Goal: Information Seeking & Learning: Learn about a topic

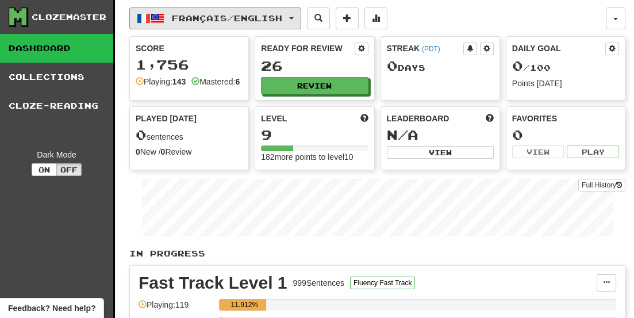
click at [294, 17] on span "button" at bounding box center [291, 18] width 5 height 2
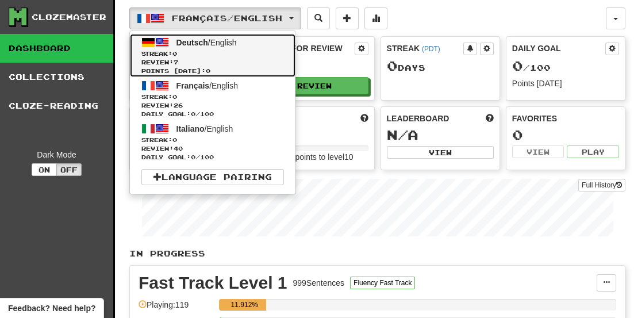
click at [171, 47] on link "Deutsch / English Streak: 0 Review: 7 Points today: 0" at bounding box center [212, 55] width 165 height 43
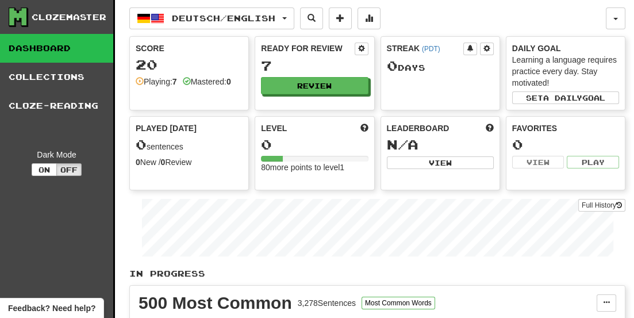
click at [48, 76] on link "Collections" at bounding box center [56, 77] width 113 height 29
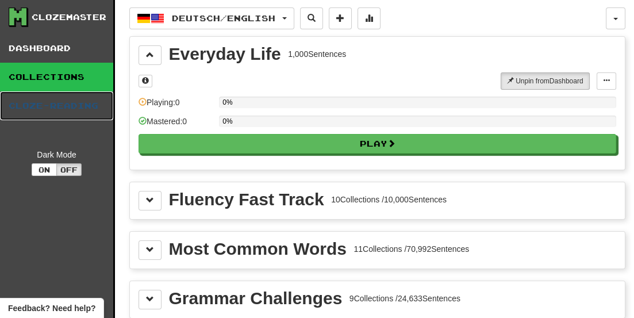
click at [91, 105] on link "Cloze-Reading" at bounding box center [56, 105] width 113 height 29
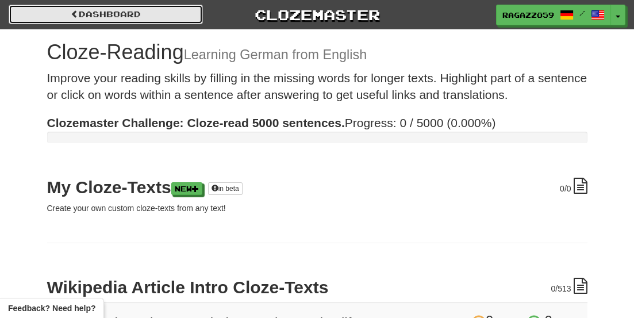
click at [74, 13] on span at bounding box center [75, 14] width 8 height 8
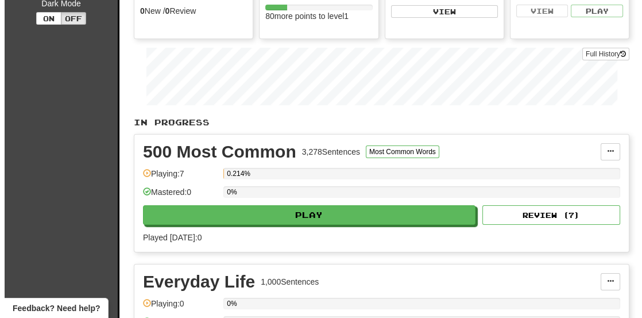
scroll to position [152, 0]
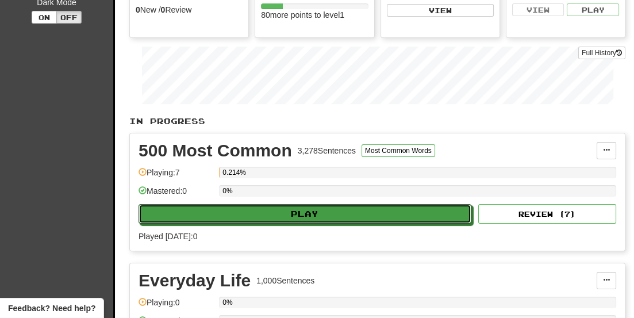
click at [303, 209] on button "Play" at bounding box center [304, 214] width 333 height 20
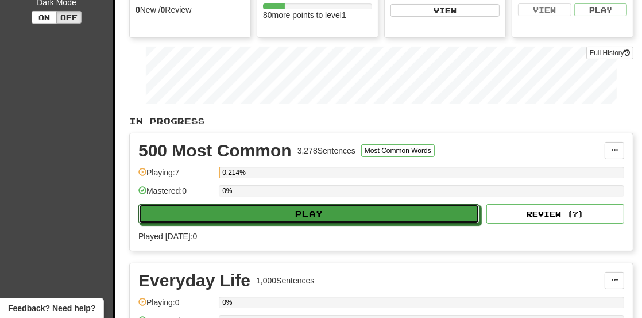
select select "**"
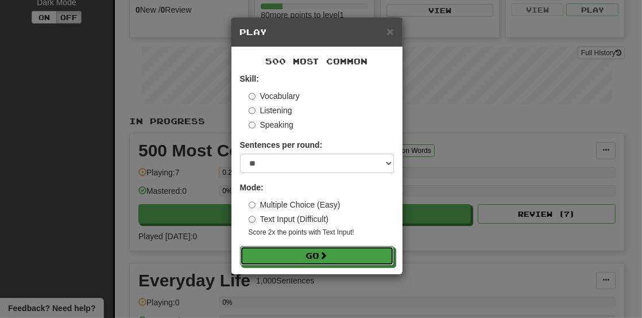
click at [313, 256] on button "Go" at bounding box center [317, 256] width 154 height 20
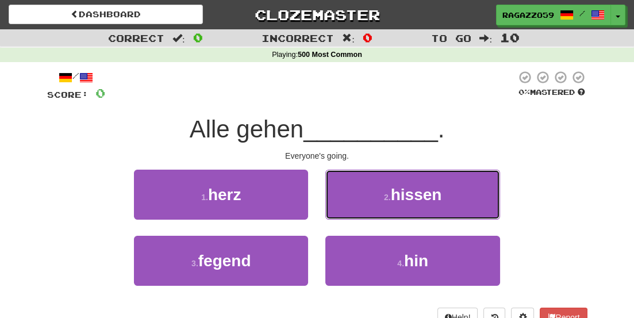
click at [372, 198] on button "2 . hissen" at bounding box center [412, 195] width 174 height 50
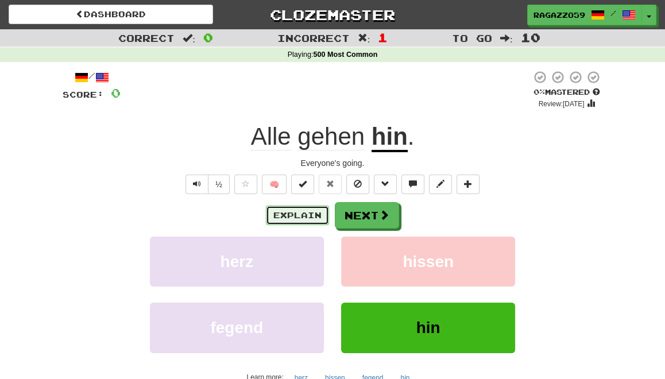
click at [292, 211] on button "Explain" at bounding box center [297, 216] width 63 height 20
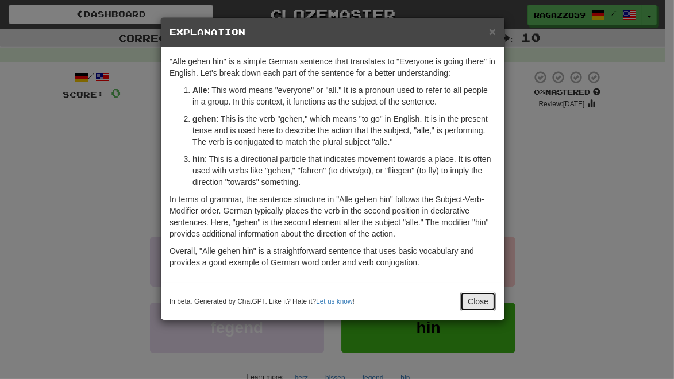
click at [473, 303] on button "Close" at bounding box center [478, 302] width 36 height 20
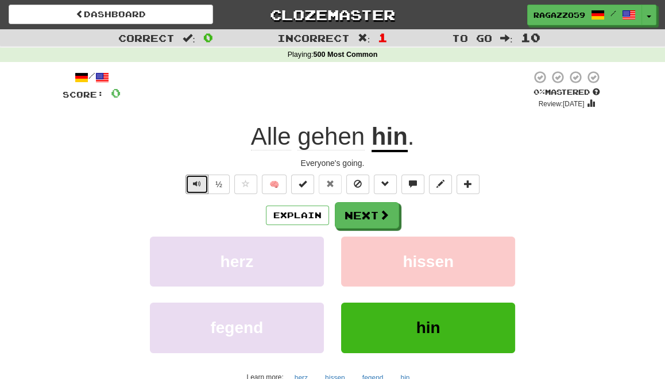
click at [199, 185] on span "Text-to-speech controls" at bounding box center [197, 184] width 8 height 8
click at [363, 217] on button "Next" at bounding box center [367, 215] width 64 height 26
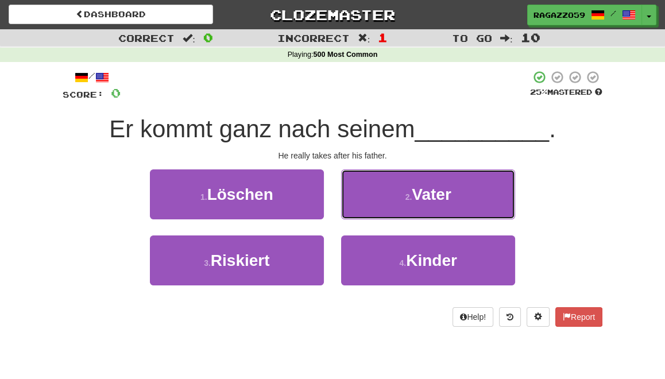
click at [410, 201] on small "2 ." at bounding box center [409, 197] width 7 height 9
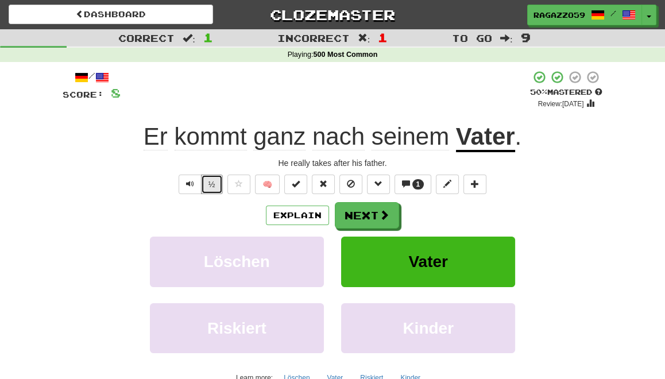
click at [215, 184] on button "½" at bounding box center [212, 185] width 22 height 20
click at [194, 185] on span "Text-to-speech controls" at bounding box center [190, 184] width 8 height 8
click at [290, 214] on button "Explain" at bounding box center [297, 216] width 63 height 20
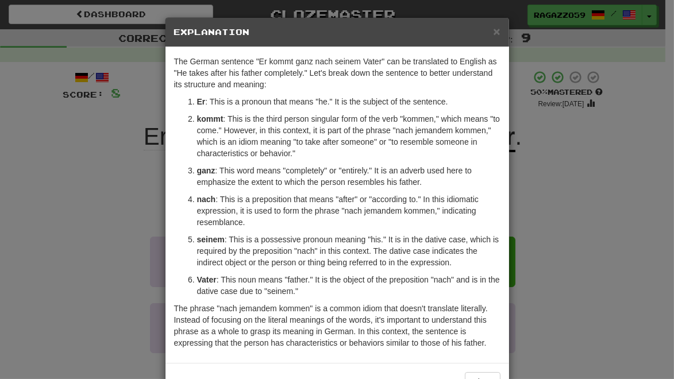
scroll to position [37, 0]
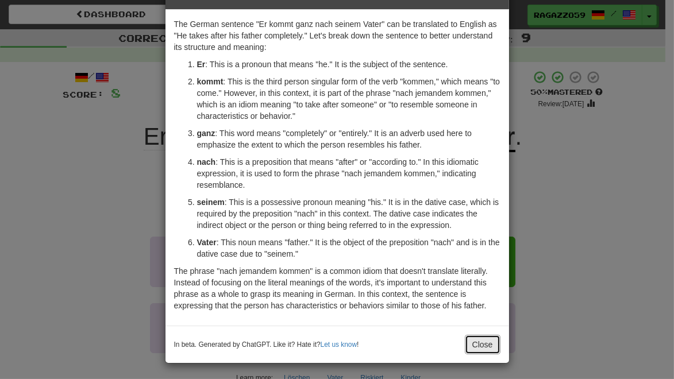
click at [469, 317] on button "Close" at bounding box center [483, 345] width 36 height 20
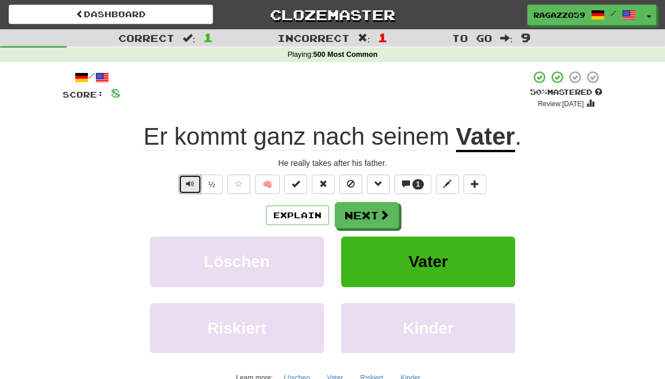
click at [188, 184] on span "Text-to-speech controls" at bounding box center [190, 184] width 8 height 8
click at [358, 224] on button "Next" at bounding box center [367, 215] width 64 height 26
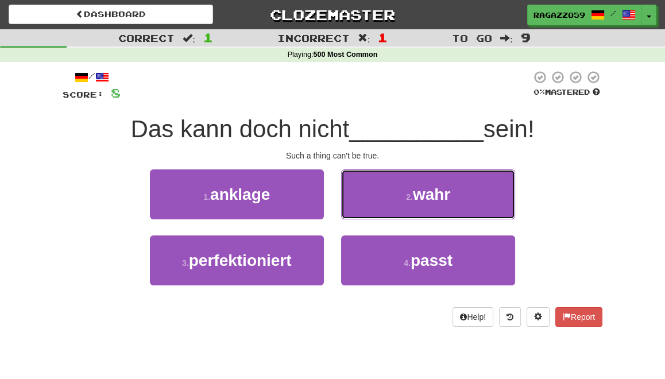
click at [375, 202] on button "2 . wahr" at bounding box center [428, 195] width 174 height 50
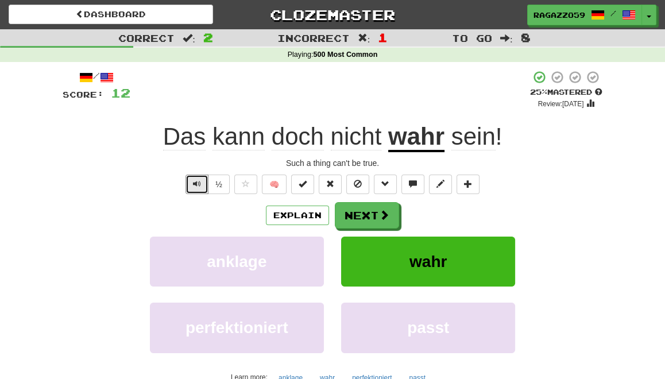
click at [198, 188] on button "Text-to-speech controls" at bounding box center [197, 185] width 23 height 20
click at [283, 214] on button "Explain" at bounding box center [297, 216] width 63 height 20
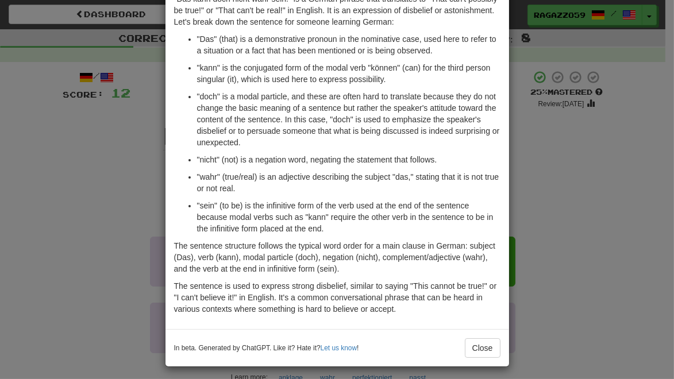
scroll to position [66, 0]
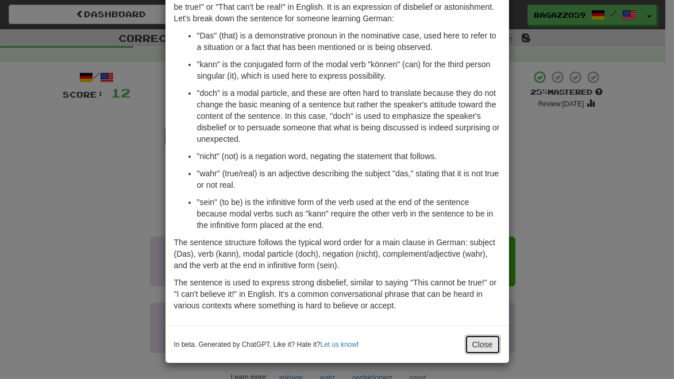
click at [487, 317] on button "Close" at bounding box center [483, 345] width 36 height 20
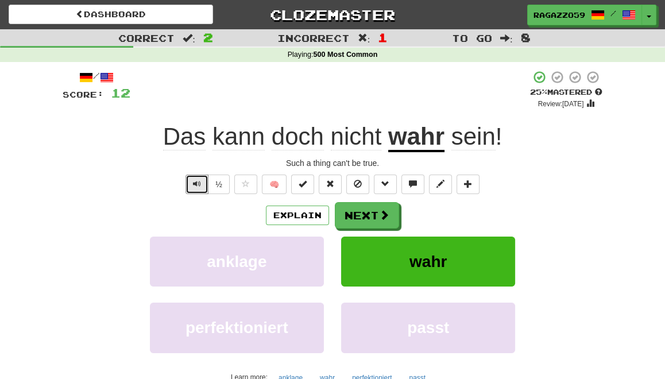
click at [197, 183] on span "Text-to-speech controls" at bounding box center [197, 184] width 8 height 8
click at [376, 214] on button "Next" at bounding box center [367, 215] width 64 height 26
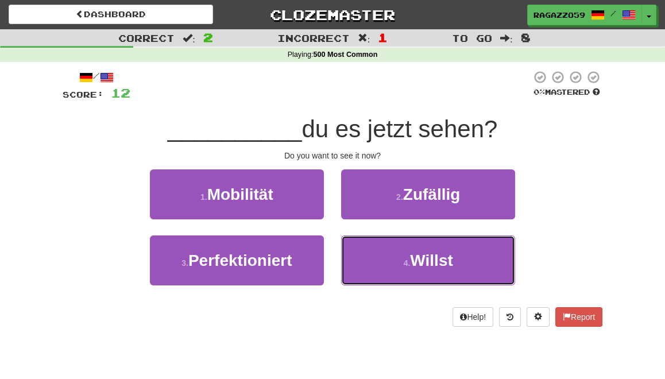
click at [409, 270] on button "4 . Willst" at bounding box center [428, 261] width 174 height 50
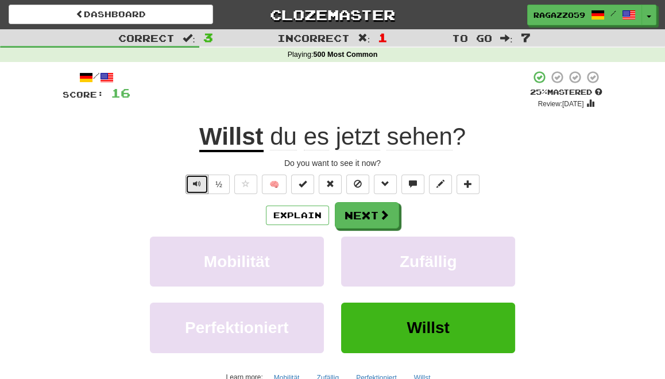
click at [193, 184] on button "Text-to-speech controls" at bounding box center [197, 185] width 23 height 20
click at [290, 214] on button "Explain" at bounding box center [297, 216] width 63 height 20
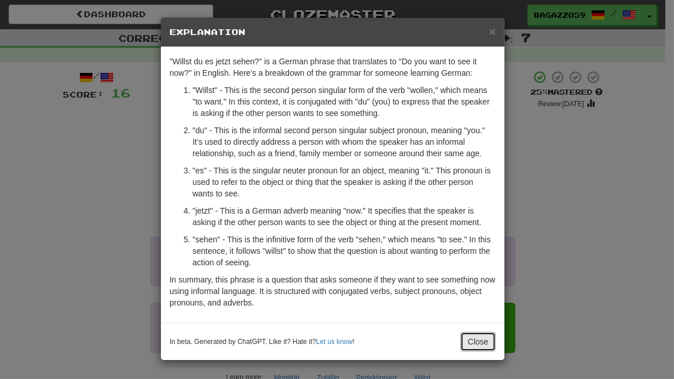
click at [476, 317] on button "Close" at bounding box center [478, 342] width 36 height 20
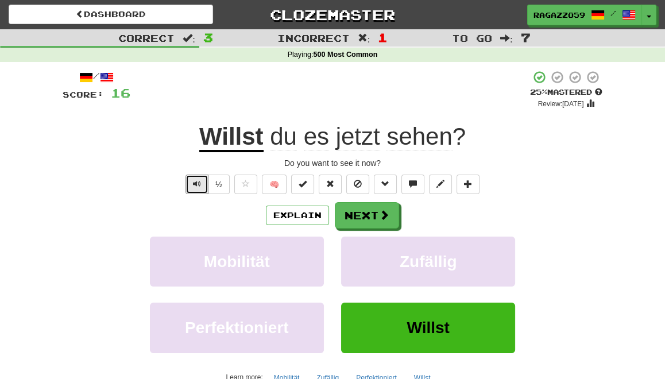
click at [198, 186] on span "Text-to-speech controls" at bounding box center [197, 184] width 8 height 8
click at [355, 214] on button "Next" at bounding box center [367, 215] width 64 height 26
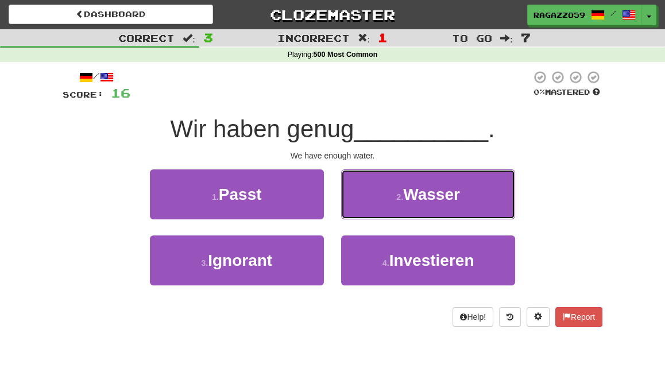
click at [392, 205] on button "2 . Wasser" at bounding box center [428, 195] width 174 height 50
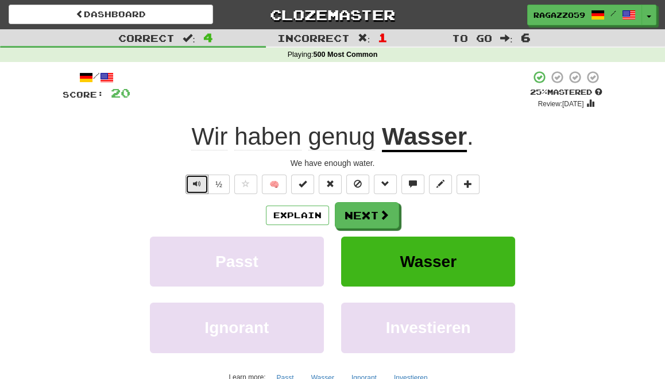
click at [194, 187] on button "Text-to-speech controls" at bounding box center [197, 185] width 23 height 20
click at [294, 214] on button "Explain" at bounding box center [297, 216] width 63 height 20
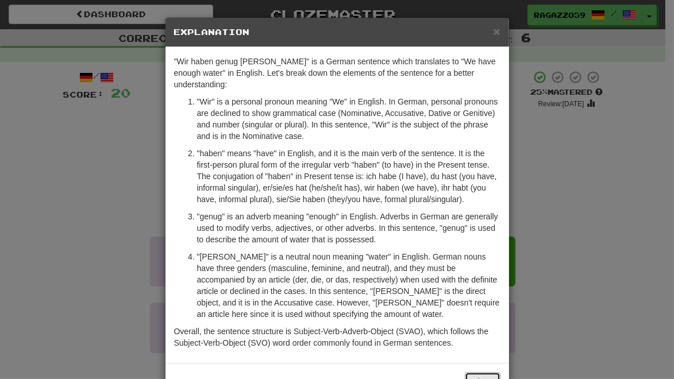
click at [479, 317] on button "Close" at bounding box center [483, 382] width 36 height 20
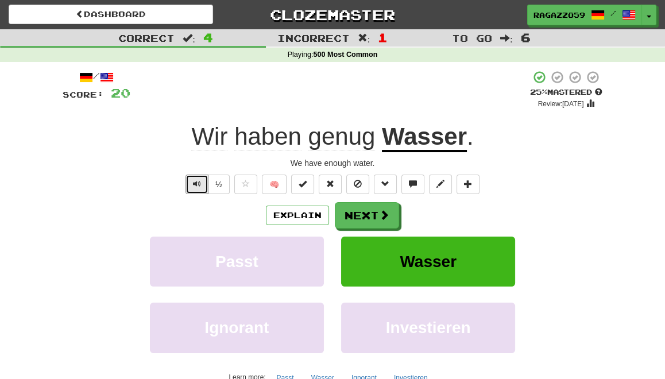
click at [201, 178] on button "Text-to-speech controls" at bounding box center [197, 185] width 23 height 20
click at [368, 222] on button "Next" at bounding box center [367, 215] width 64 height 26
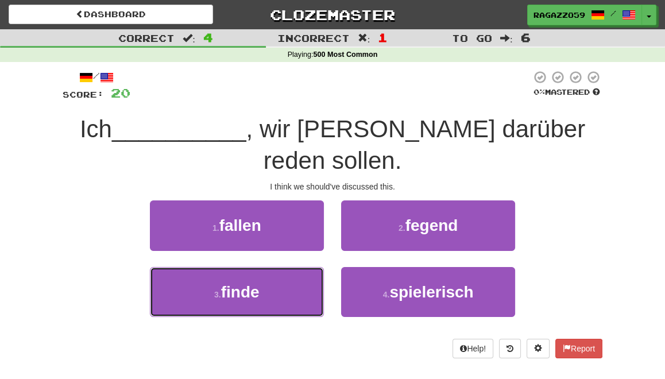
click at [286, 274] on button "3 . finde" at bounding box center [237, 292] width 174 height 50
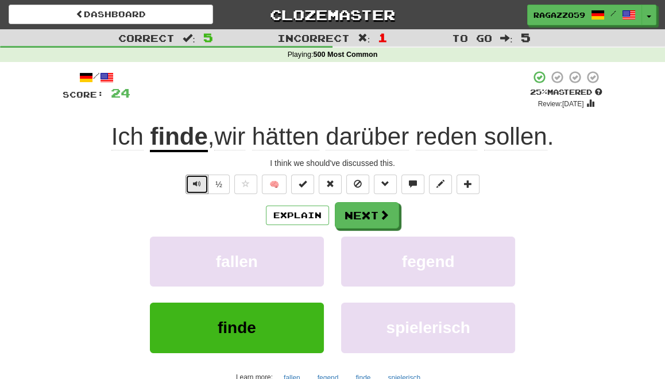
click at [199, 188] on button "Text-to-speech controls" at bounding box center [197, 185] width 23 height 20
click at [298, 213] on button "Explain" at bounding box center [297, 216] width 63 height 20
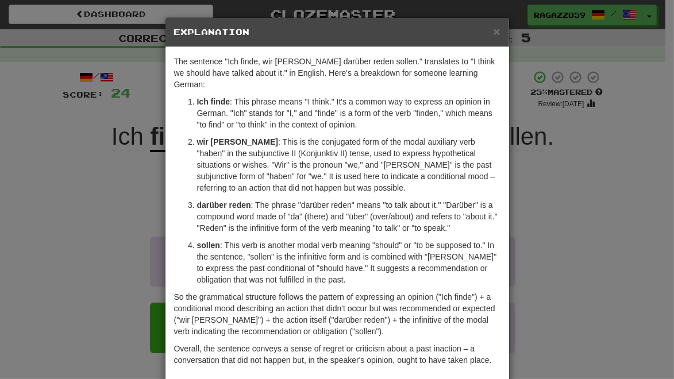
click at [326, 241] on p "sollen : This verb is another modal verb meaning "should" or "to be supposed to…" at bounding box center [348, 263] width 303 height 46
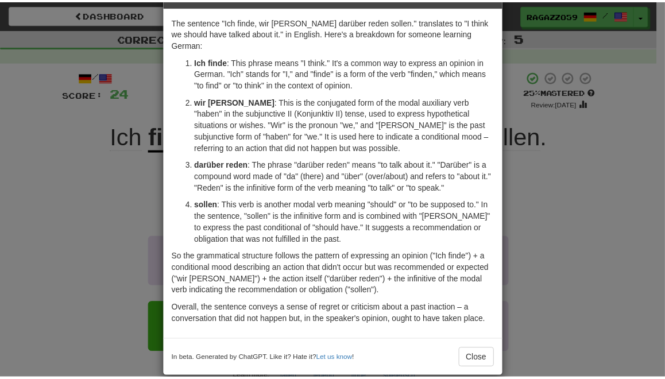
scroll to position [41, 0]
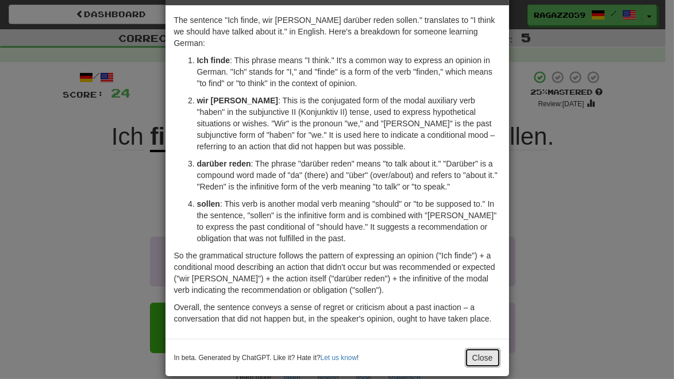
click at [479, 317] on button "Close" at bounding box center [483, 358] width 36 height 20
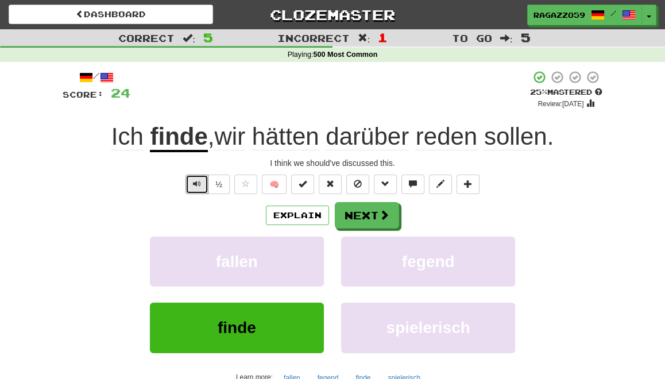
click at [197, 183] on span "Text-to-speech controls" at bounding box center [197, 184] width 8 height 8
click at [368, 214] on button "Next" at bounding box center [367, 215] width 64 height 26
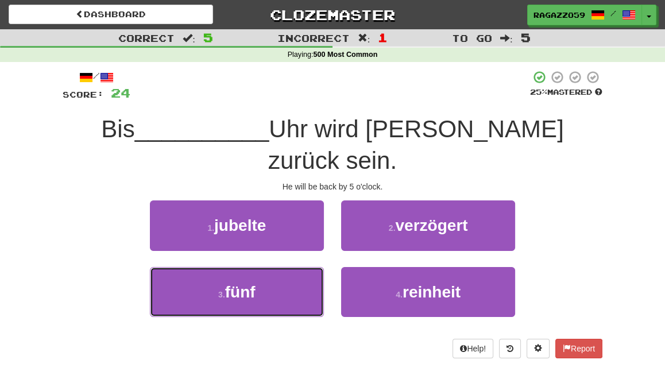
click at [286, 270] on button "3 . fünf" at bounding box center [237, 292] width 174 height 50
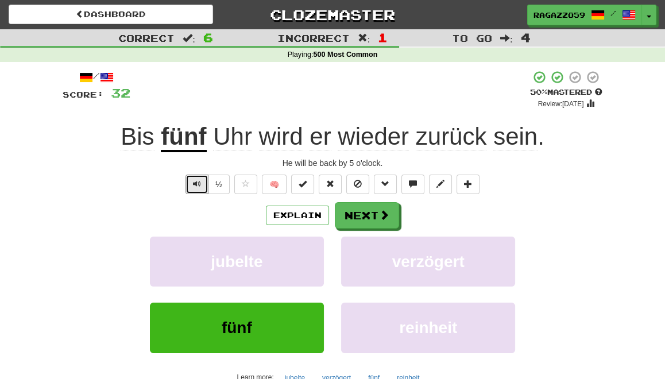
click at [195, 184] on span "Text-to-speech controls" at bounding box center [197, 184] width 8 height 8
click at [286, 213] on button "Explain" at bounding box center [297, 216] width 63 height 20
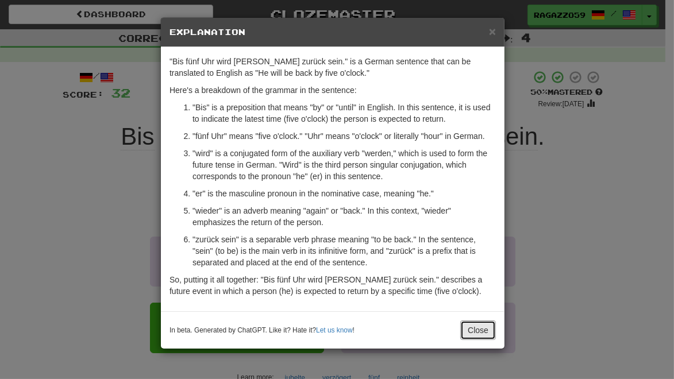
click at [475, 317] on button "Close" at bounding box center [478, 331] width 36 height 20
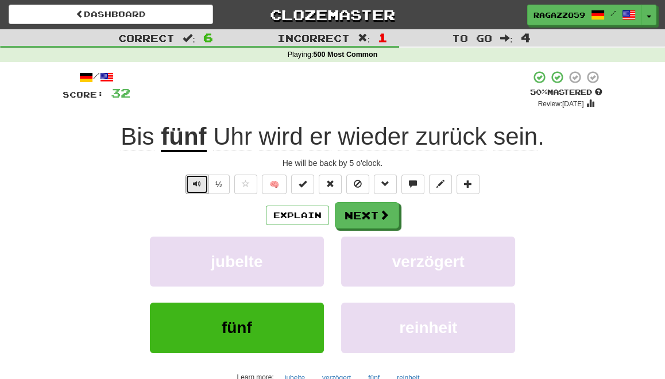
click at [196, 182] on span "Text-to-speech controls" at bounding box center [197, 184] width 8 height 8
click at [367, 215] on button "Next" at bounding box center [367, 215] width 64 height 26
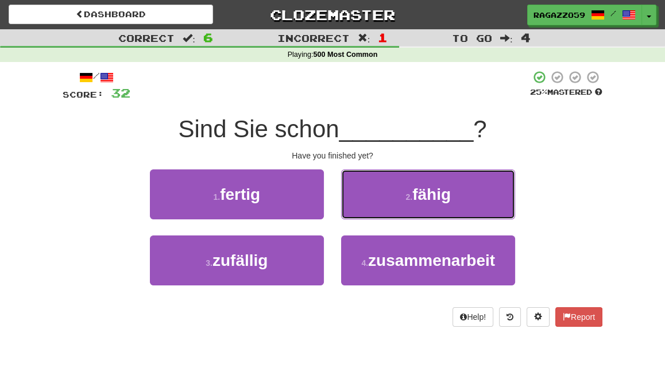
click at [363, 212] on button "2 . fähig" at bounding box center [428, 195] width 174 height 50
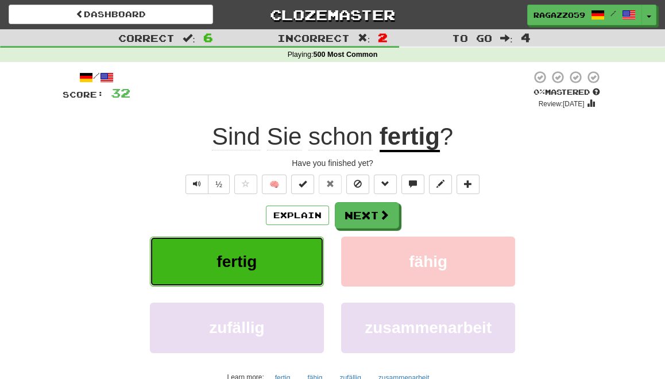
click at [286, 255] on button "fertig" at bounding box center [237, 262] width 174 height 50
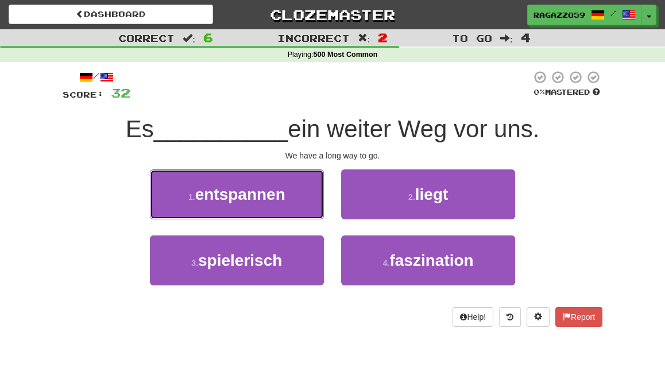
click at [274, 203] on button "1 . entspannen" at bounding box center [237, 195] width 174 height 50
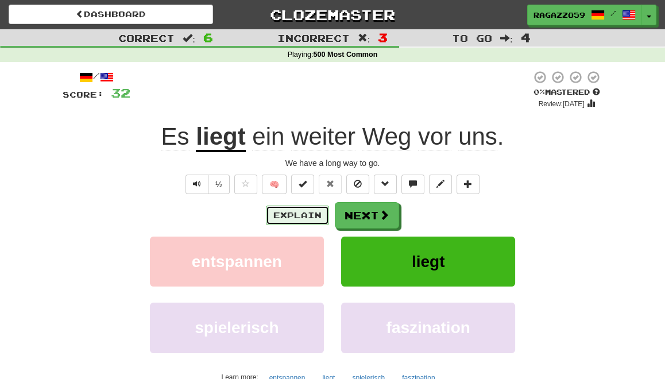
click at [283, 223] on button "Explain" at bounding box center [297, 216] width 63 height 20
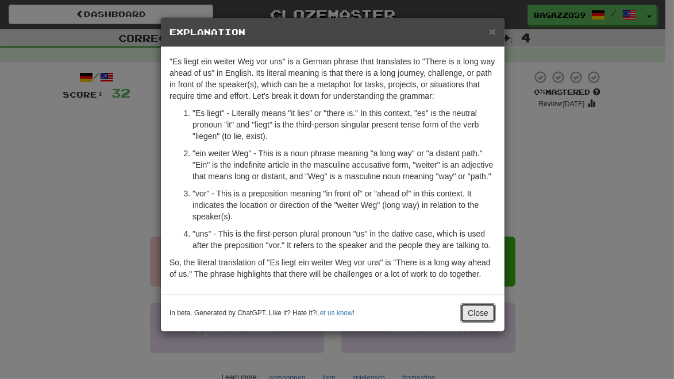
click at [487, 317] on button "Close" at bounding box center [478, 313] width 36 height 20
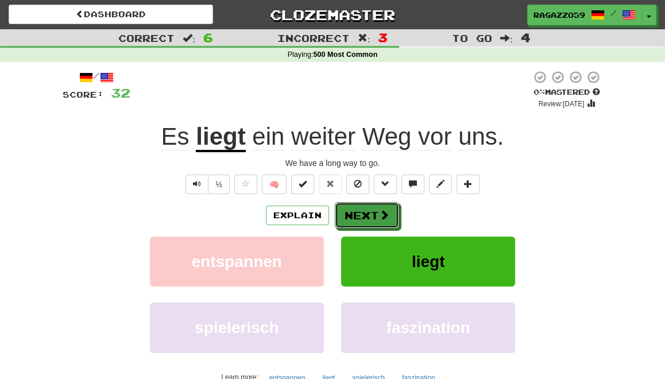
click at [375, 217] on button "Next" at bounding box center [367, 215] width 64 height 26
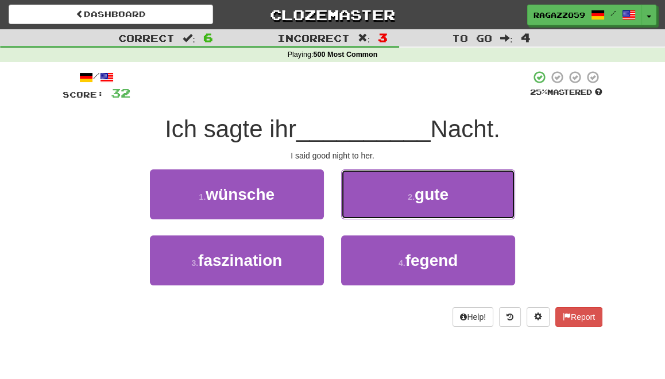
click at [396, 203] on button "2 . gute" at bounding box center [428, 195] width 174 height 50
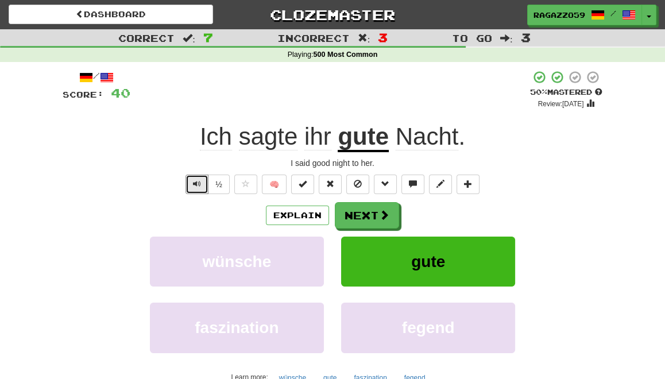
click at [201, 180] on span "Text-to-speech controls" at bounding box center [197, 184] width 8 height 8
click at [301, 215] on button "Explain" at bounding box center [297, 216] width 63 height 20
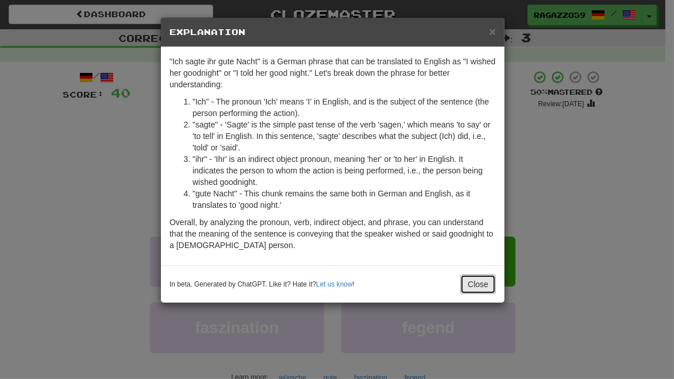
click at [484, 284] on button "Close" at bounding box center [478, 285] width 36 height 20
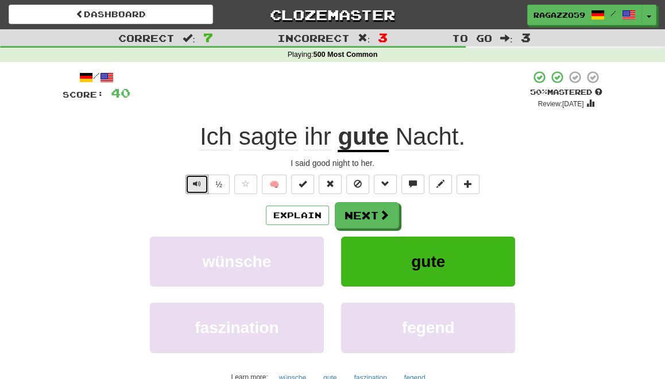
click at [194, 186] on button "Text-to-speech controls" at bounding box center [197, 185] width 23 height 20
click at [362, 213] on button "Next" at bounding box center [367, 215] width 64 height 26
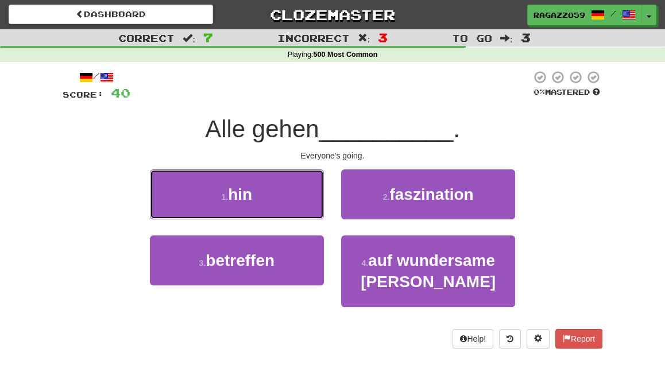
click at [273, 207] on button "1 . hin" at bounding box center [237, 195] width 174 height 50
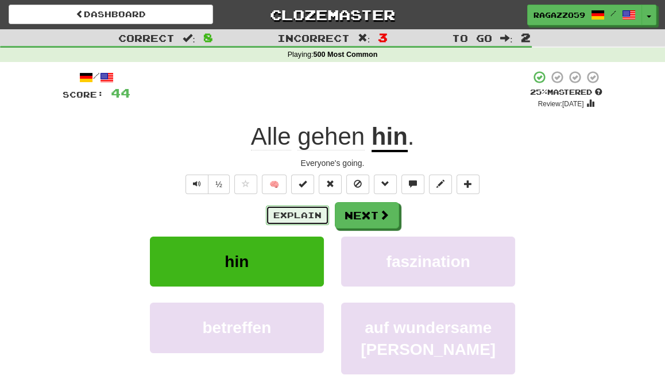
click at [289, 211] on button "Explain" at bounding box center [297, 216] width 63 height 20
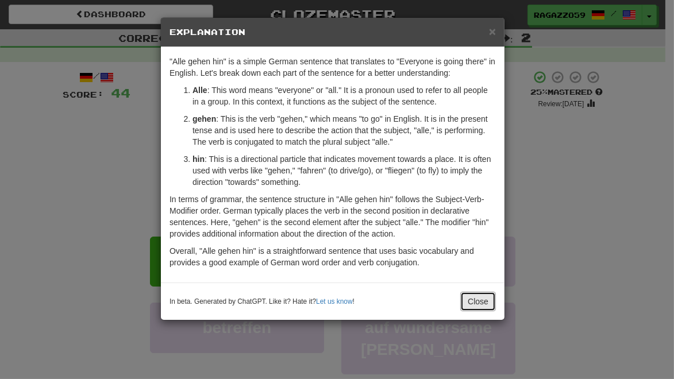
click at [484, 307] on button "Close" at bounding box center [478, 302] width 36 height 20
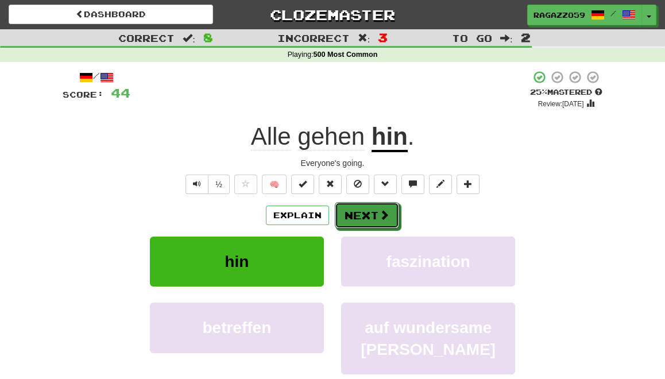
click at [363, 213] on button "Next" at bounding box center [367, 215] width 64 height 26
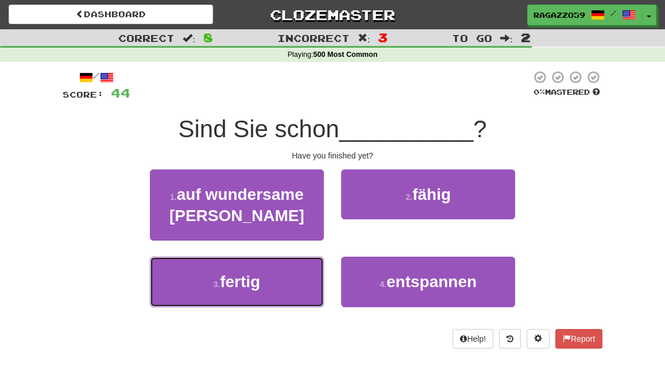
click at [279, 290] on button "3 . fertig" at bounding box center [237, 282] width 174 height 50
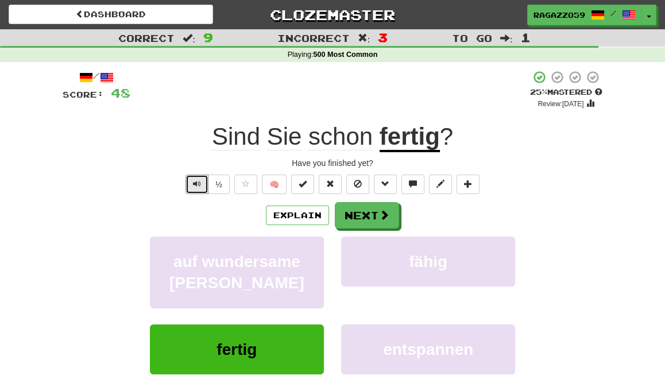
click at [200, 188] on button "Text-to-speech controls" at bounding box center [197, 185] width 23 height 20
click at [294, 214] on button "Explain" at bounding box center [297, 216] width 63 height 20
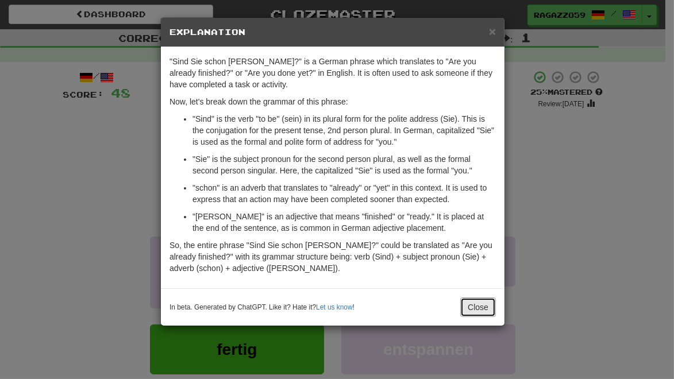
click at [476, 307] on button "Close" at bounding box center [478, 308] width 36 height 20
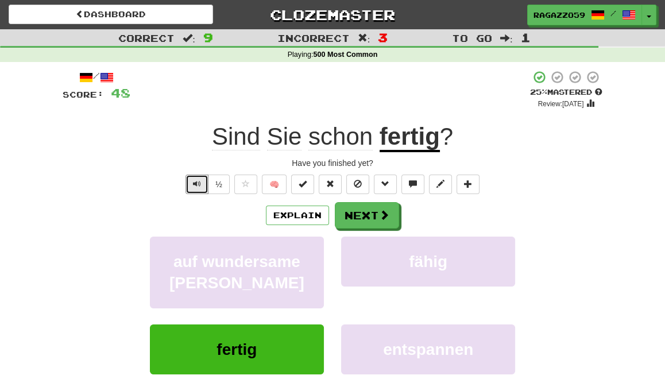
click at [197, 186] on span "Text-to-speech controls" at bounding box center [197, 184] width 8 height 8
click at [194, 184] on button "Text-to-speech controls" at bounding box center [197, 185] width 23 height 20
click at [198, 184] on span "Text-to-speech controls" at bounding box center [197, 184] width 8 height 8
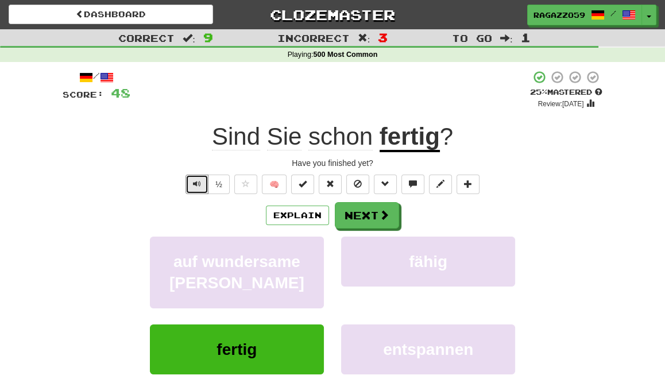
click at [198, 184] on span "Text-to-speech controls" at bounding box center [197, 184] width 8 height 8
click at [373, 213] on button "Next" at bounding box center [367, 215] width 64 height 26
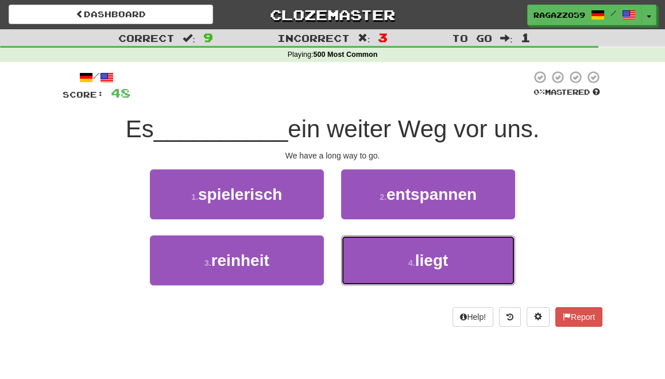
click at [381, 257] on button "4 . liegt" at bounding box center [428, 261] width 174 height 50
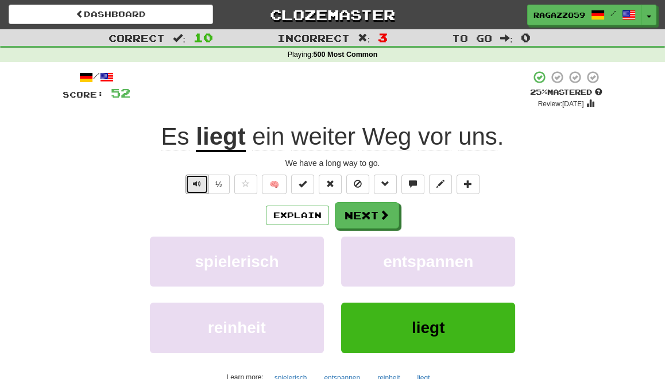
click at [194, 185] on button "Text-to-speech controls" at bounding box center [197, 185] width 23 height 20
click at [375, 210] on button "Next" at bounding box center [367, 215] width 64 height 26
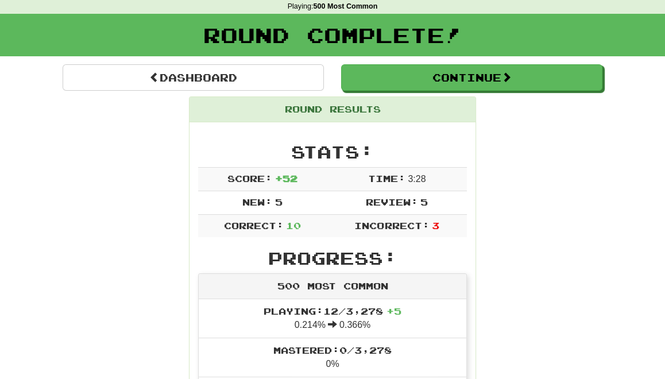
scroll to position [0, 0]
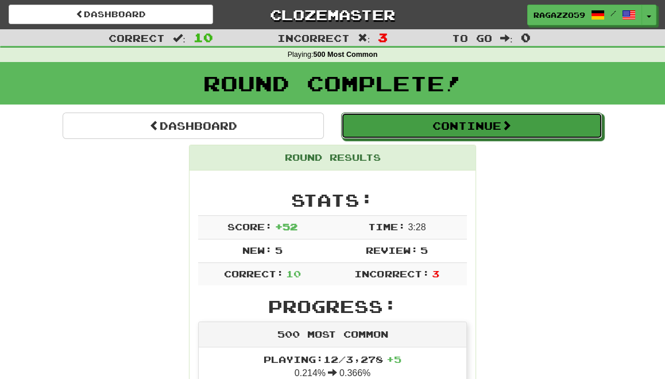
click at [447, 127] on button "Continue" at bounding box center [471, 126] width 261 height 26
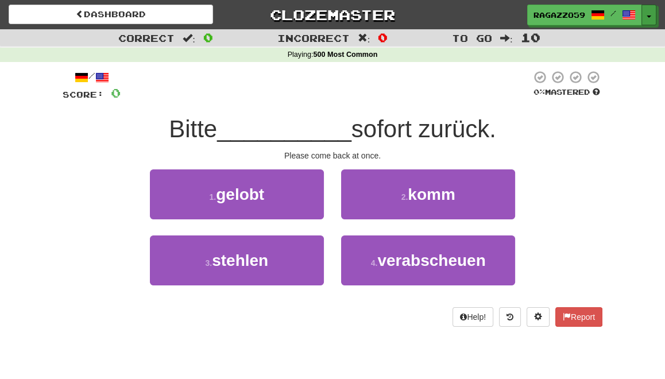
click at [633, 18] on button "Toggle Dropdown" at bounding box center [649, 15] width 15 height 21
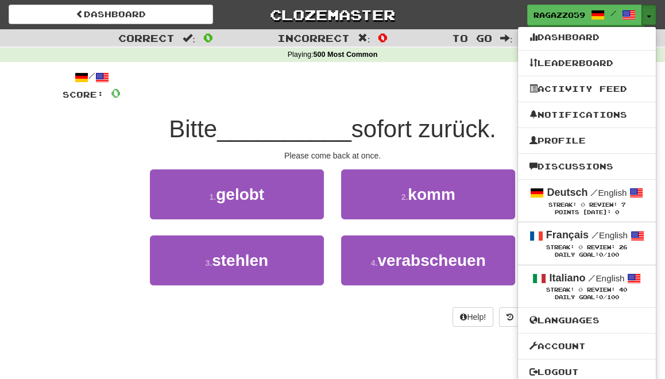
scroll to position [11, 0]
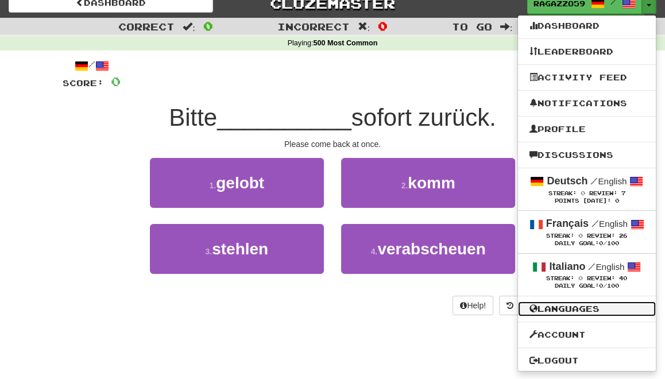
click at [550, 307] on link "Languages" at bounding box center [587, 309] width 138 height 15
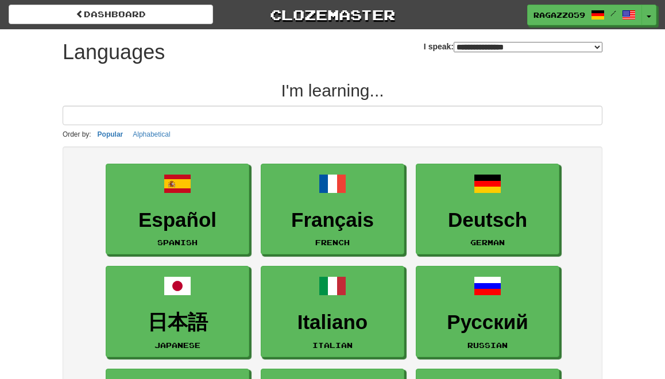
select select "*******"
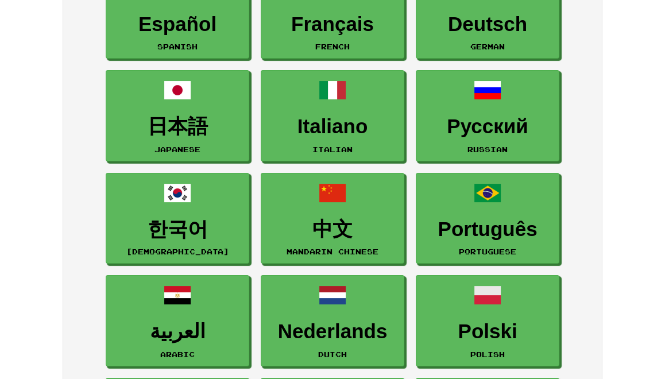
scroll to position [197, 0]
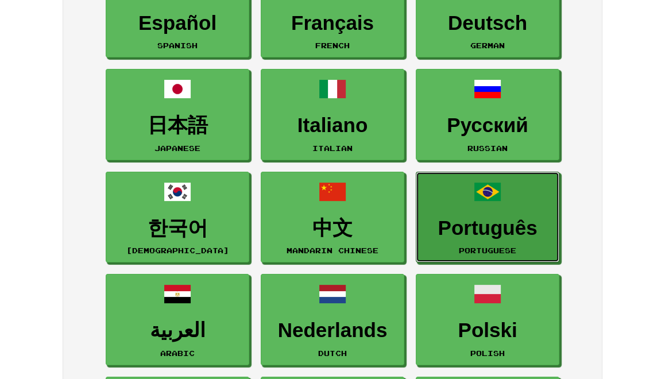
click at [451, 221] on h3 "Português" at bounding box center [487, 228] width 131 height 22
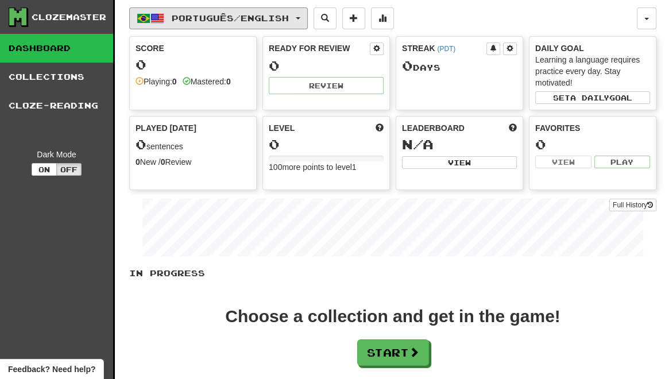
click at [301, 17] on span "button" at bounding box center [298, 18] width 5 height 2
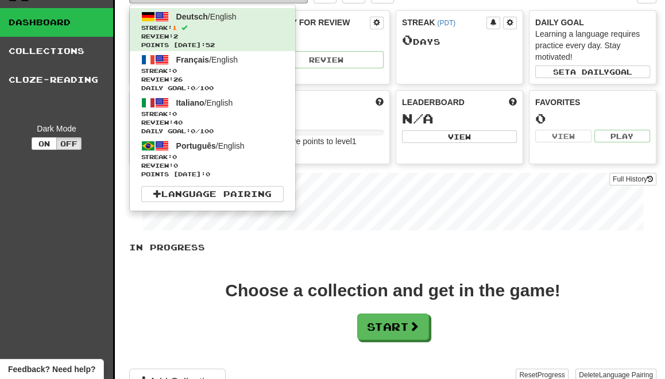
scroll to position [47, 0]
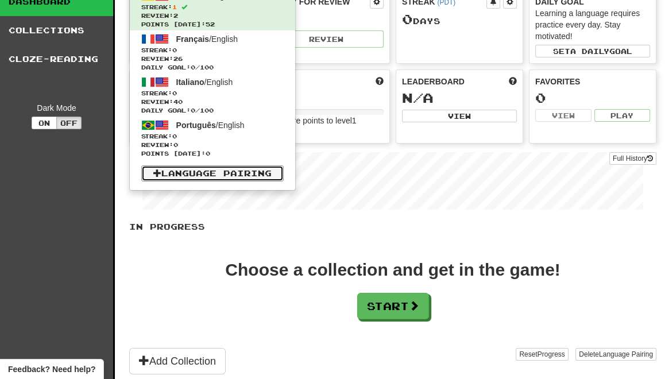
click at [222, 173] on link "Language Pairing" at bounding box center [212, 173] width 143 height 16
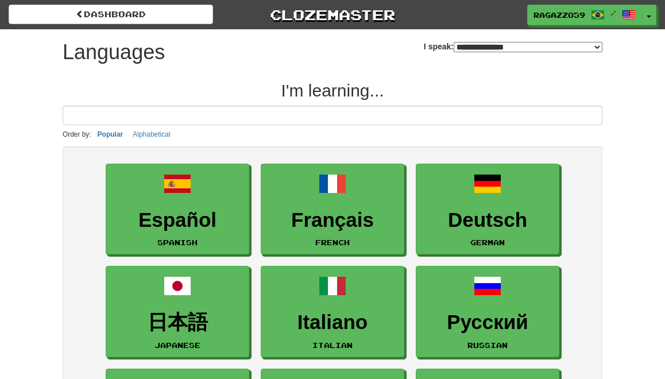
select select "*******"
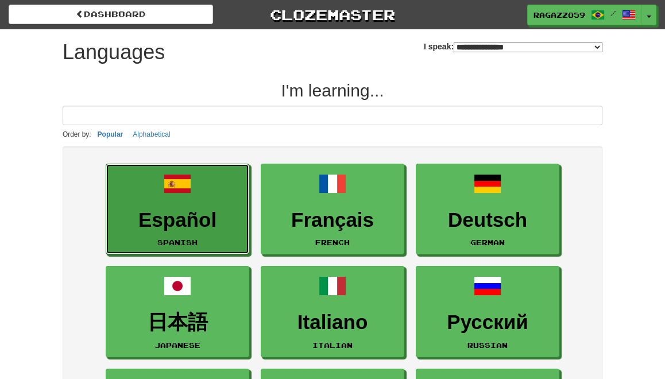
click at [188, 230] on h3 "Español" at bounding box center [177, 220] width 131 height 22
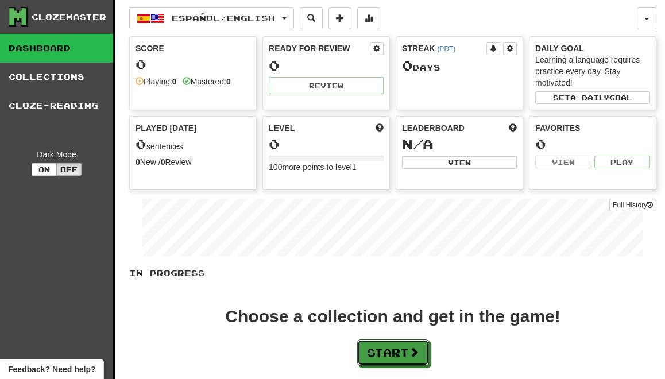
click at [384, 350] on button "Start" at bounding box center [393, 353] width 72 height 26
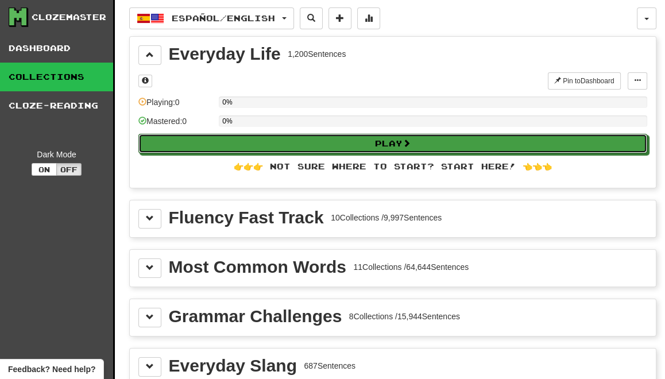
click at [390, 141] on button "Play" at bounding box center [392, 144] width 509 height 20
select select "**"
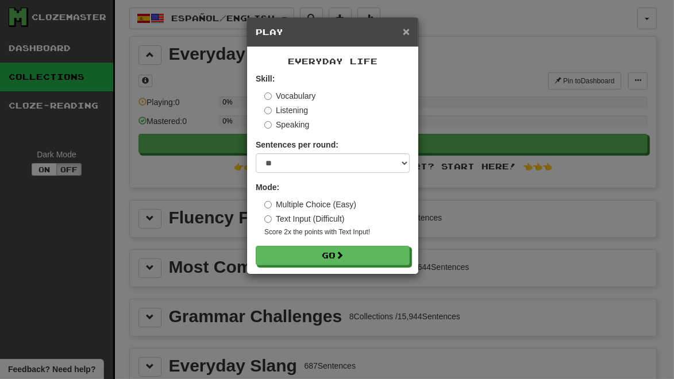
click at [406, 30] on span "×" at bounding box center [406, 31] width 7 height 13
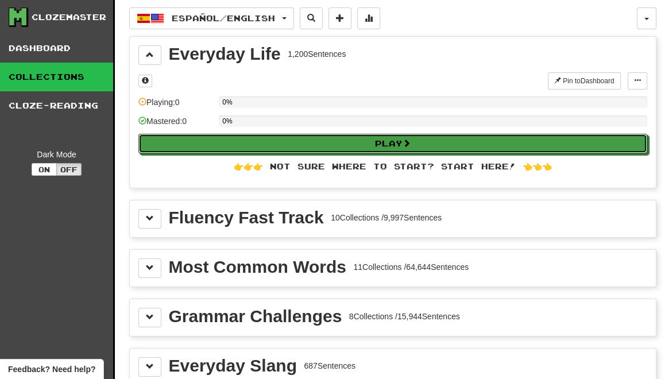
click at [383, 142] on button "Play" at bounding box center [392, 144] width 509 height 20
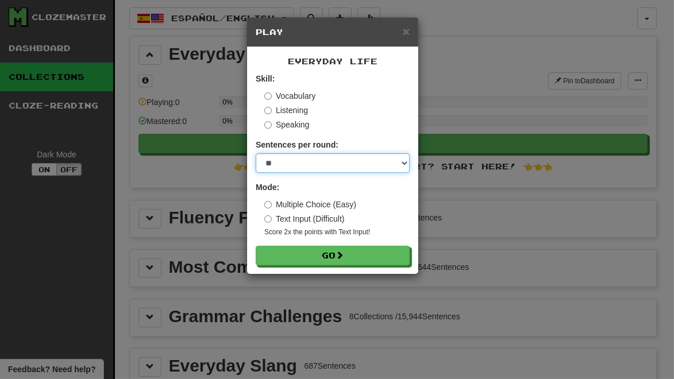
click at [405, 163] on select "* ** ** ** ** ** *** ********" at bounding box center [333, 163] width 154 height 20
select select "**"
click at [256, 153] on select "* ** ** ** ** ** *** ********" at bounding box center [333, 163] width 154 height 20
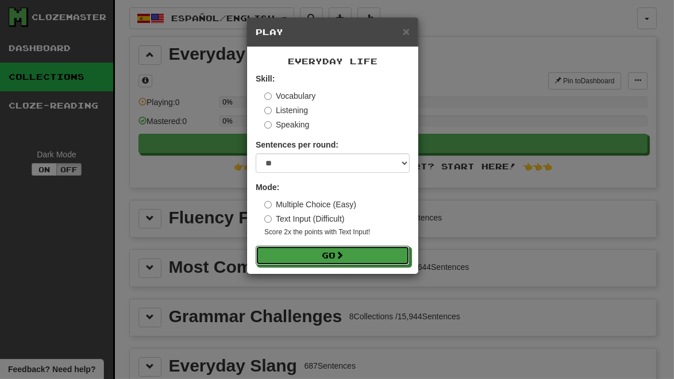
click at [335, 252] on button "Go" at bounding box center [333, 256] width 154 height 20
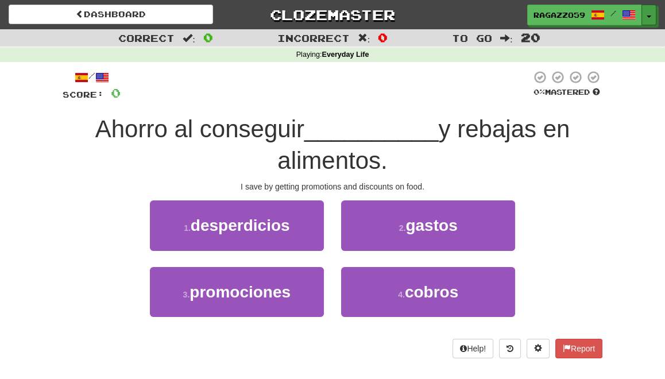
click at [652, 16] on button "Toggle Dropdown" at bounding box center [649, 15] width 15 height 21
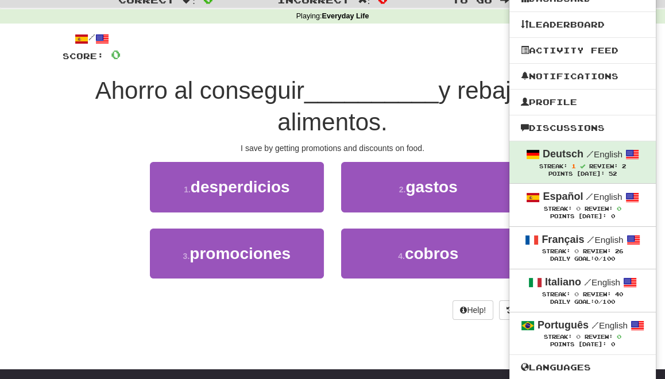
scroll to position [47, 0]
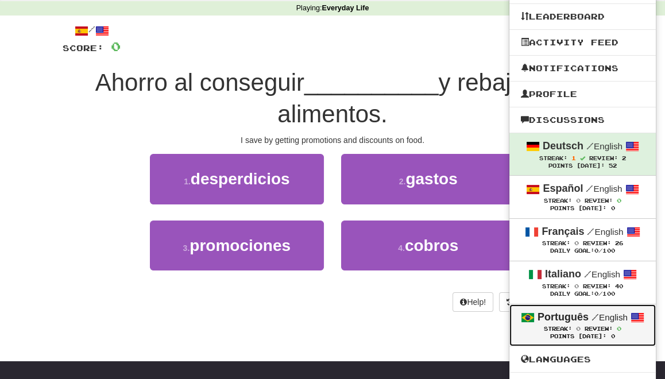
click at [566, 322] on div "Português / English" at bounding box center [583, 317] width 124 height 15
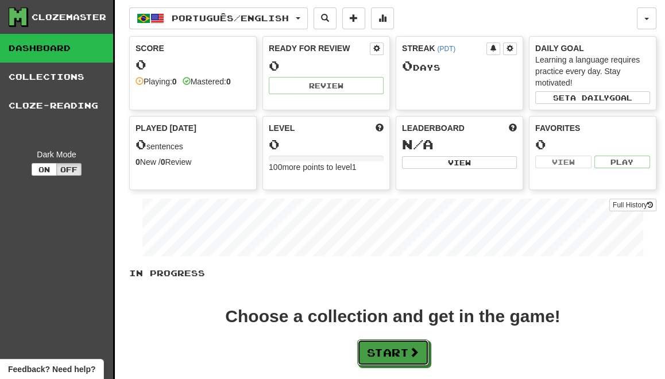
click at [397, 345] on button "Start" at bounding box center [393, 353] width 72 height 26
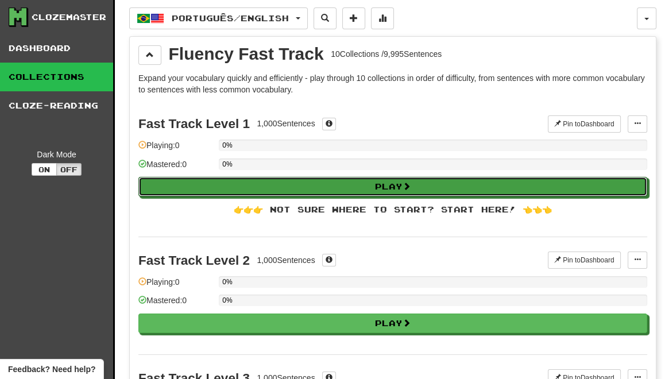
click at [371, 183] on button "Play" at bounding box center [392, 187] width 509 height 20
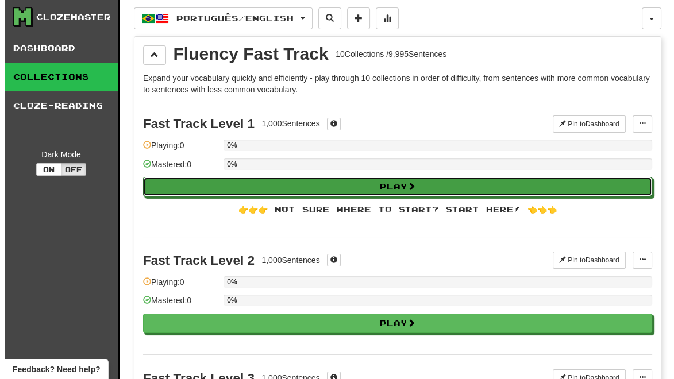
select select "**"
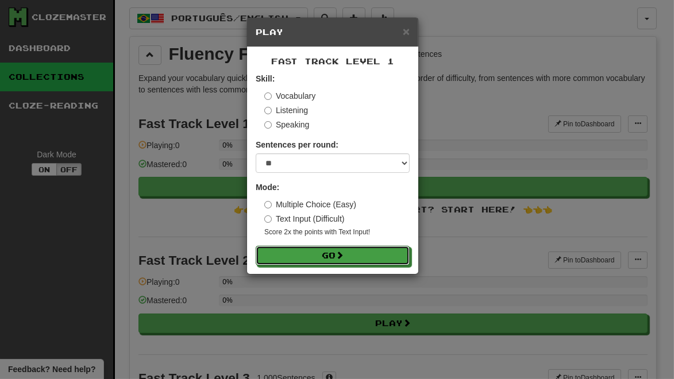
click at [355, 255] on button "Go" at bounding box center [333, 256] width 154 height 20
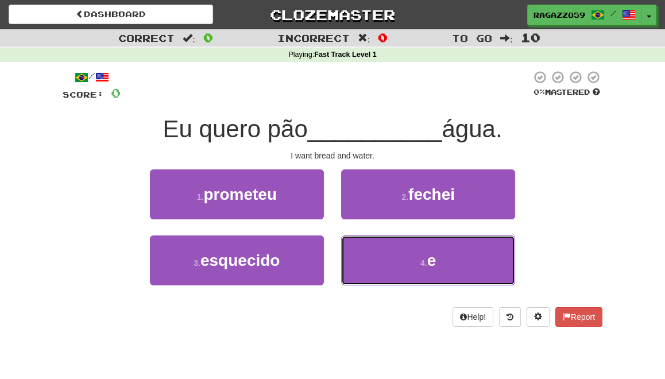
click at [384, 266] on button "4 . e" at bounding box center [428, 261] width 174 height 50
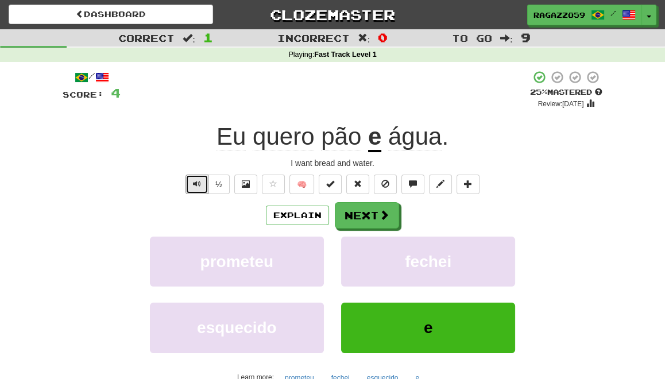
click at [196, 184] on span "Text-to-speech controls" at bounding box center [197, 184] width 8 height 8
click at [374, 143] on u "e" at bounding box center [374, 137] width 13 height 29
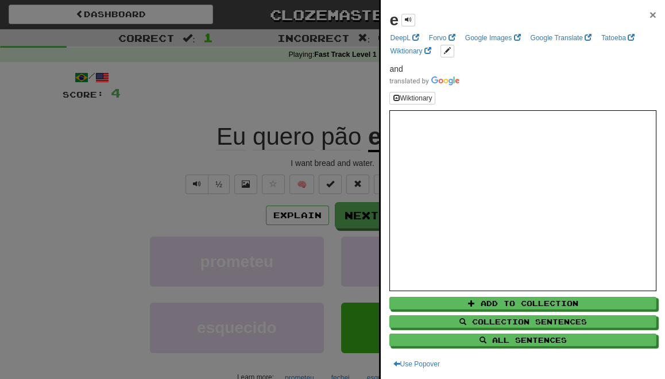
click at [650, 16] on span "×" at bounding box center [653, 14] width 7 height 13
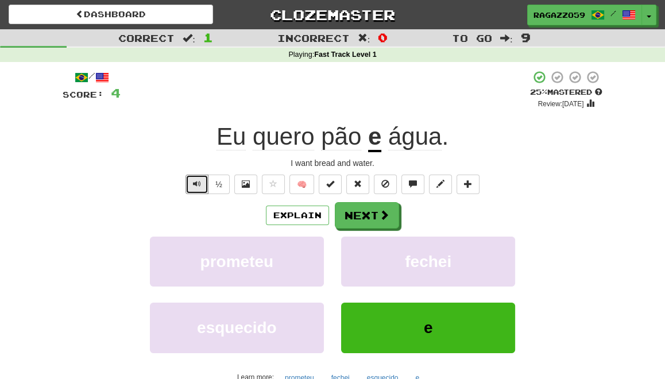
click at [199, 184] on span "Text-to-speech controls" at bounding box center [197, 184] width 8 height 8
click at [245, 184] on span at bounding box center [246, 184] width 8 height 8
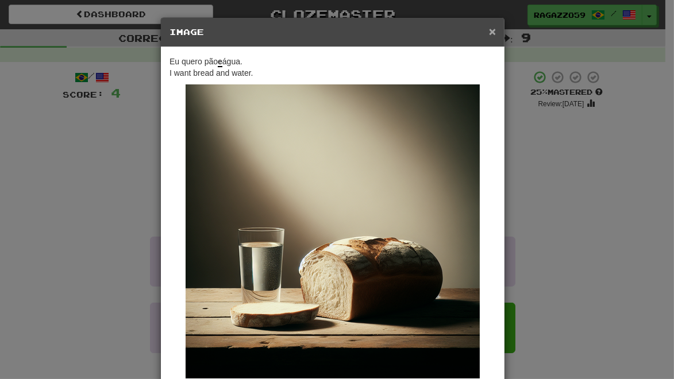
click at [489, 31] on span "×" at bounding box center [492, 31] width 7 height 13
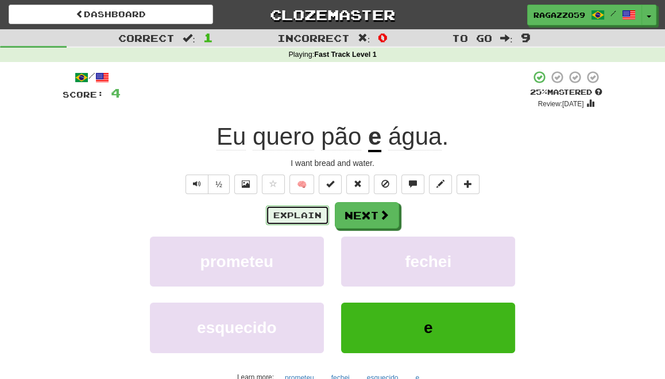
click at [282, 217] on button "Explain" at bounding box center [297, 216] width 63 height 20
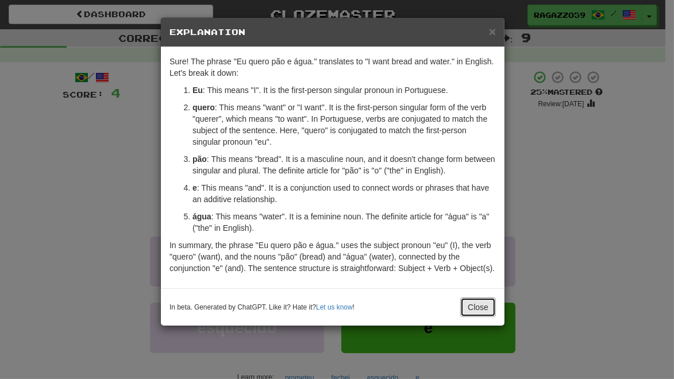
click at [472, 304] on button "Close" at bounding box center [478, 308] width 36 height 20
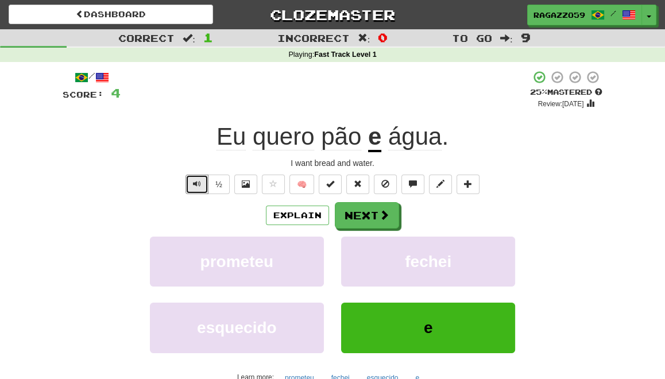
click at [198, 182] on span "Text-to-speech controls" at bounding box center [197, 184] width 8 height 8
click at [374, 211] on button "Next" at bounding box center [367, 215] width 64 height 26
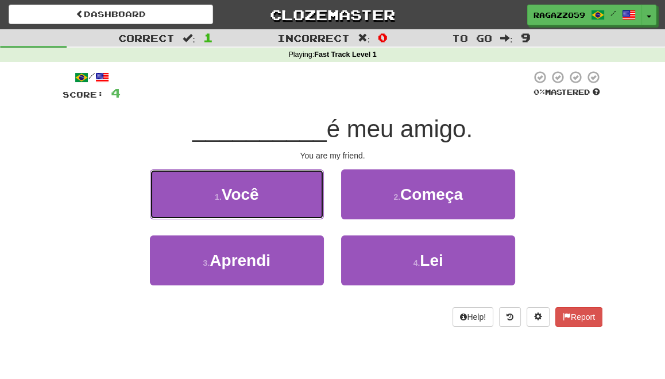
click at [244, 201] on span "Você" at bounding box center [240, 195] width 37 height 18
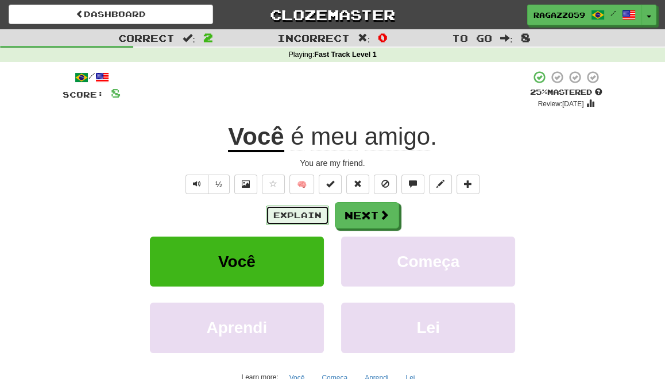
click at [299, 214] on button "Explain" at bounding box center [297, 216] width 63 height 20
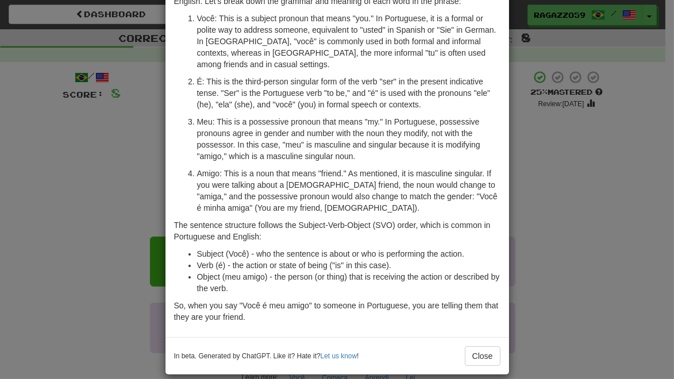
scroll to position [71, 0]
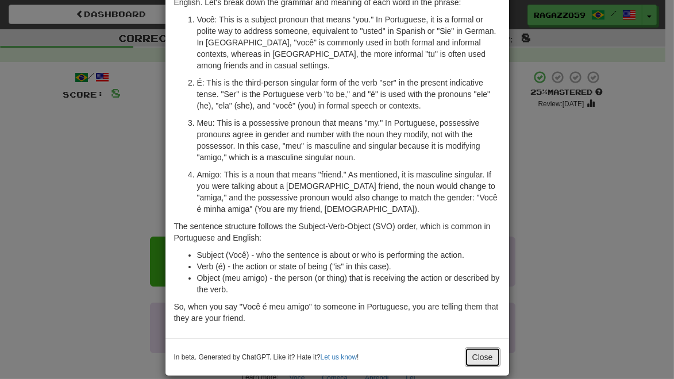
click at [476, 348] on button "Close" at bounding box center [483, 358] width 36 height 20
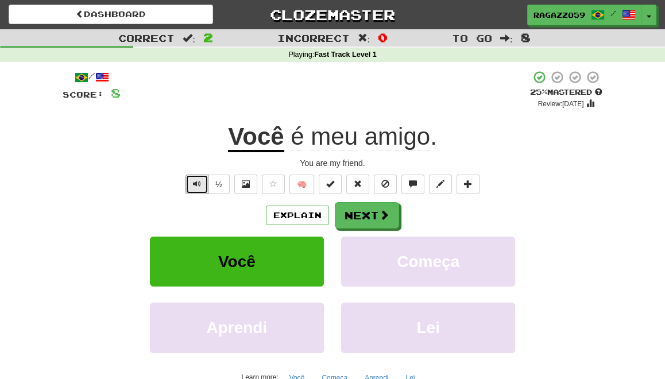
click at [198, 186] on span "Text-to-speech controls" at bounding box center [197, 184] width 8 height 8
click at [242, 188] on button at bounding box center [245, 185] width 23 height 20
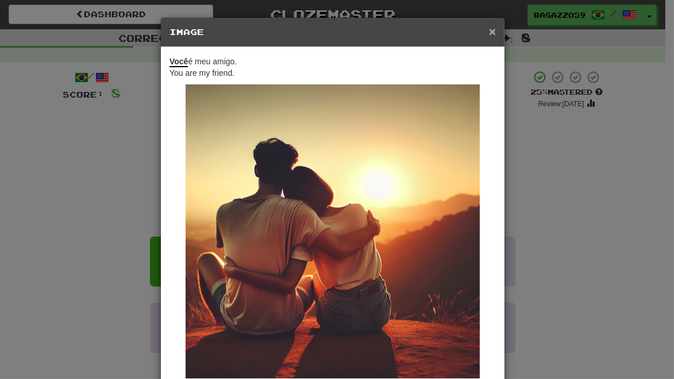
click at [489, 32] on span "×" at bounding box center [492, 31] width 7 height 13
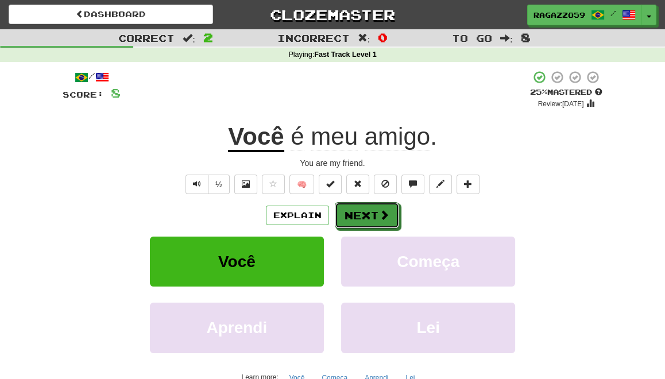
click at [368, 217] on button "Next" at bounding box center [367, 215] width 64 height 26
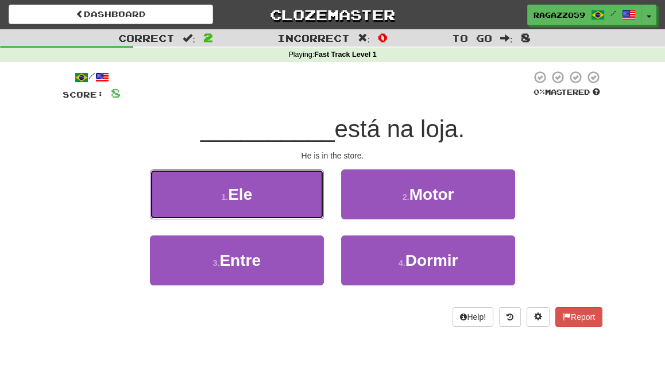
click at [270, 203] on button "1 . Ele" at bounding box center [237, 195] width 174 height 50
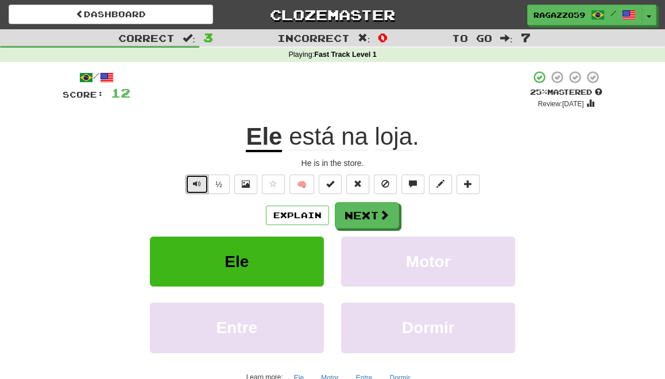
click at [198, 187] on span "Text-to-speech controls" at bounding box center [197, 184] width 8 height 8
click at [247, 184] on span at bounding box center [246, 184] width 8 height 8
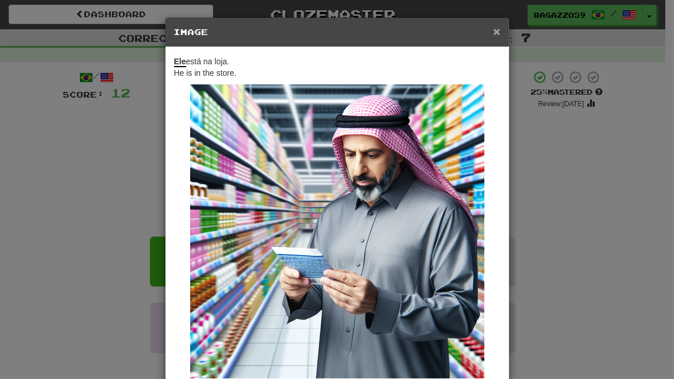
click at [494, 30] on span "×" at bounding box center [496, 31] width 7 height 13
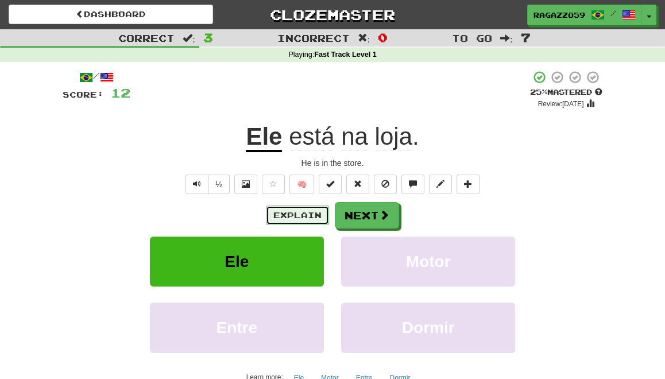
click at [291, 213] on button "Explain" at bounding box center [297, 216] width 63 height 20
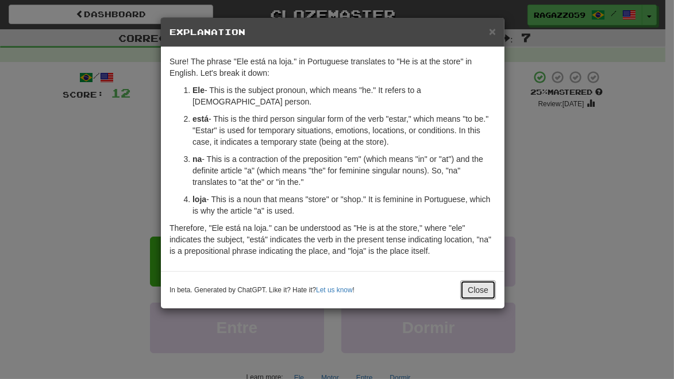
click at [477, 280] on button "Close" at bounding box center [478, 290] width 36 height 20
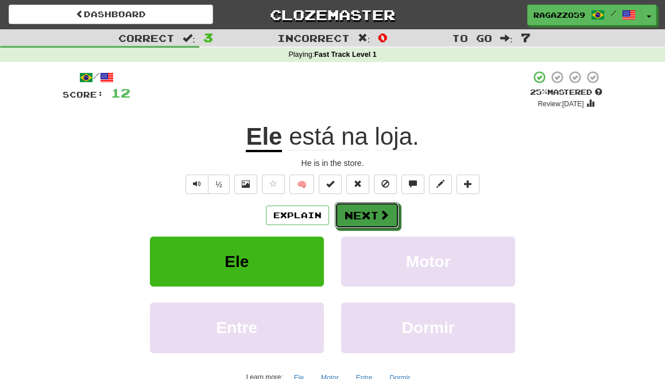
click at [370, 217] on button "Next" at bounding box center [367, 215] width 64 height 26
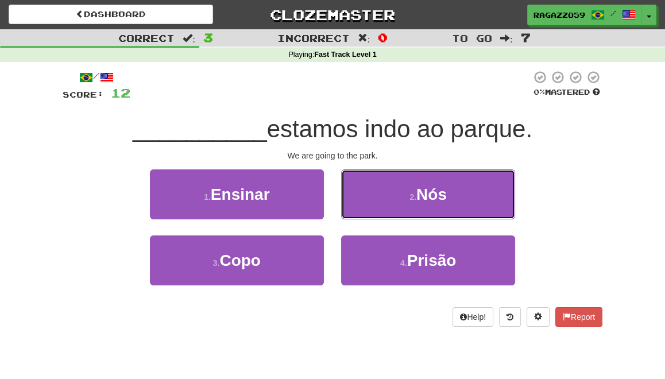
click at [392, 201] on button "2 . Nós" at bounding box center [428, 195] width 174 height 50
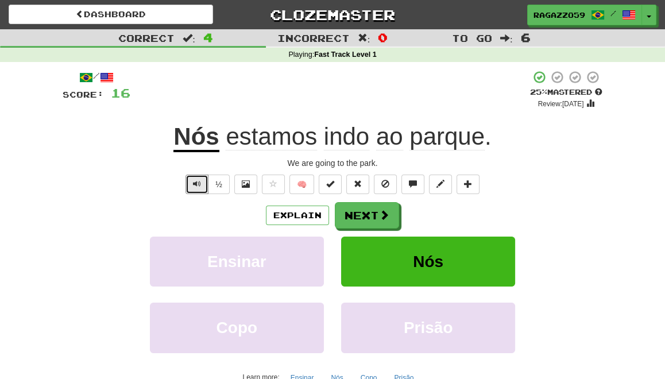
click at [199, 183] on span "Text-to-speech controls" at bounding box center [197, 184] width 8 height 8
click at [290, 214] on button "Explain" at bounding box center [297, 216] width 63 height 20
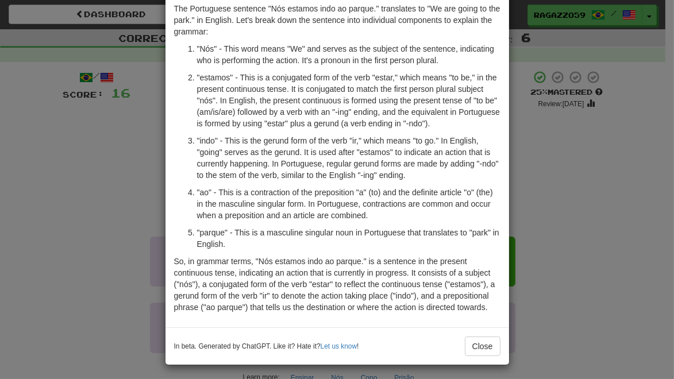
scroll to position [55, 0]
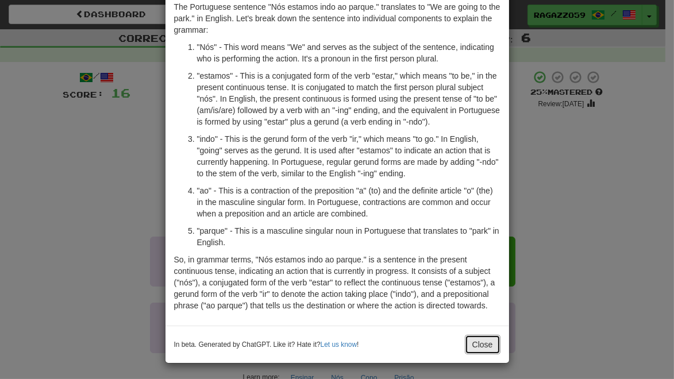
click at [488, 350] on button "Close" at bounding box center [483, 345] width 36 height 20
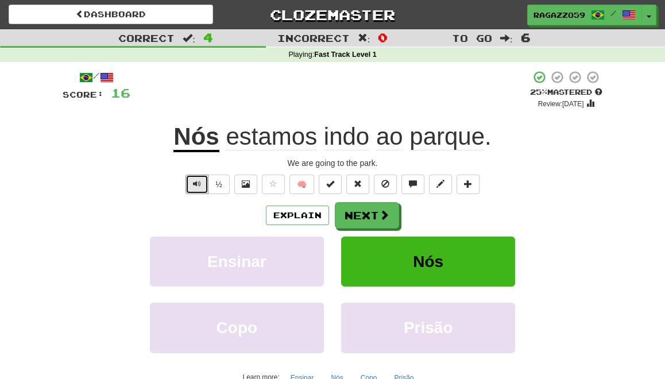
click at [198, 184] on span "Text-to-speech controls" at bounding box center [197, 184] width 8 height 8
click at [248, 185] on span at bounding box center [246, 184] width 8 height 8
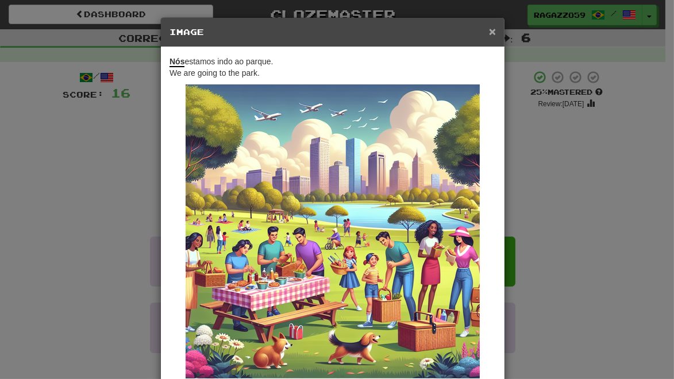
click at [489, 34] on span "×" at bounding box center [492, 31] width 7 height 13
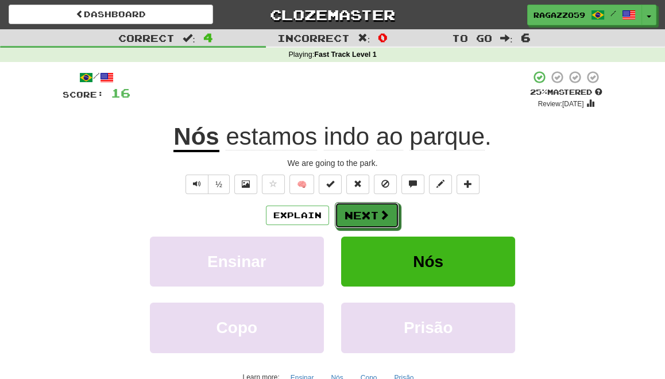
click at [353, 223] on button "Next" at bounding box center [367, 215] width 64 height 26
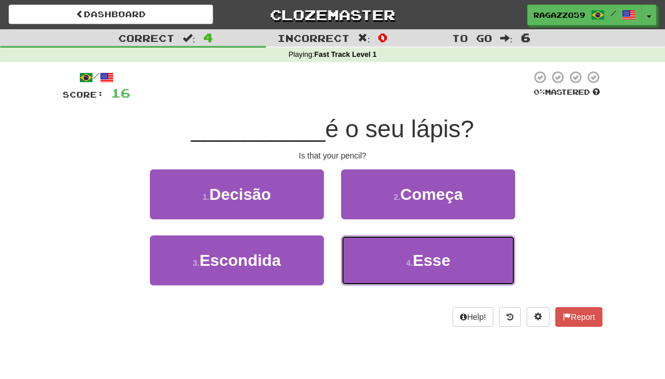
click at [378, 268] on button "4 . Esse" at bounding box center [428, 261] width 174 height 50
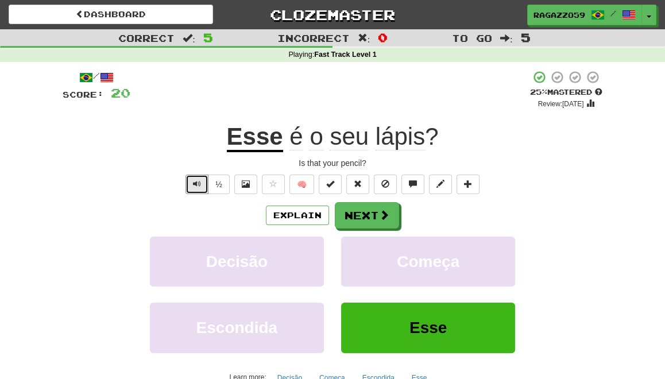
click at [199, 184] on span "Text-to-speech controls" at bounding box center [197, 184] width 8 height 8
click at [291, 215] on button "Explain" at bounding box center [297, 216] width 63 height 20
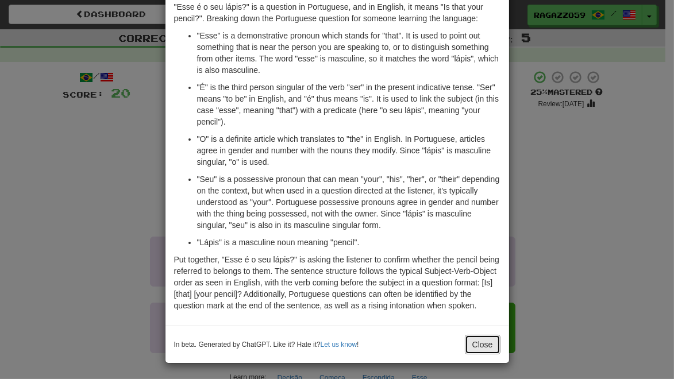
click at [476, 346] on button "Close" at bounding box center [483, 345] width 36 height 20
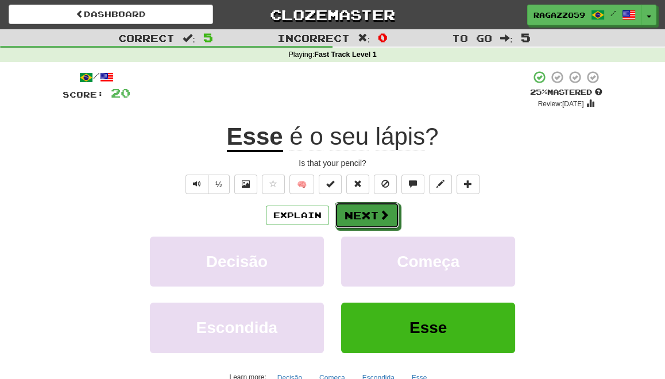
click at [371, 215] on button "Next" at bounding box center [367, 215] width 64 height 26
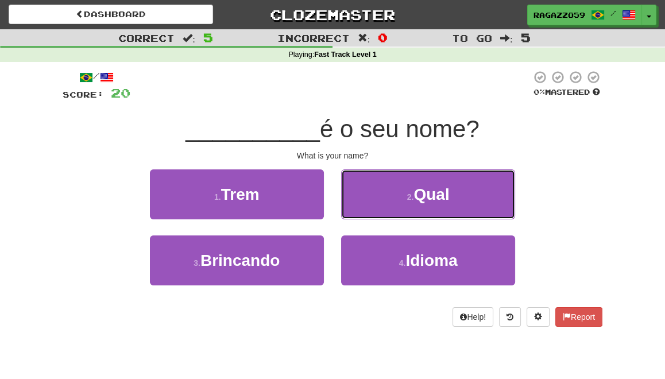
click at [371, 215] on button "2 . Qual" at bounding box center [428, 195] width 174 height 50
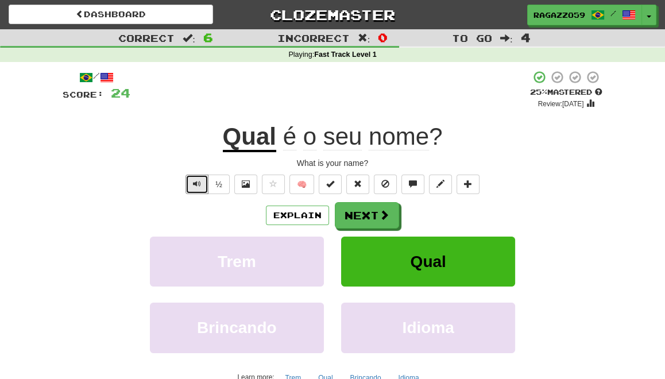
click at [201, 184] on span "Text-to-speech controls" at bounding box center [197, 184] width 8 height 8
click at [301, 214] on button "Explain" at bounding box center [297, 216] width 63 height 20
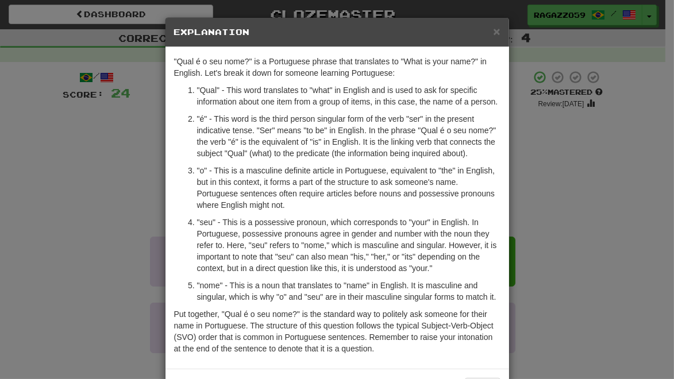
scroll to position [43, 0]
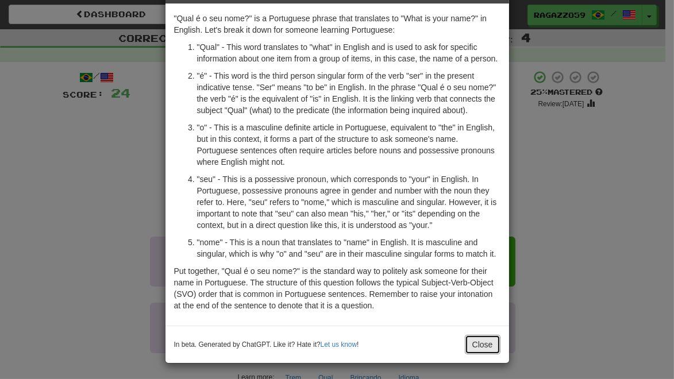
click at [478, 342] on button "Close" at bounding box center [483, 345] width 36 height 20
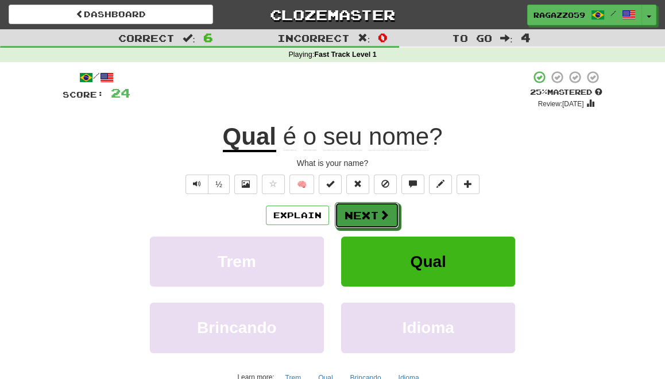
click at [368, 217] on button "Next" at bounding box center [367, 215] width 64 height 26
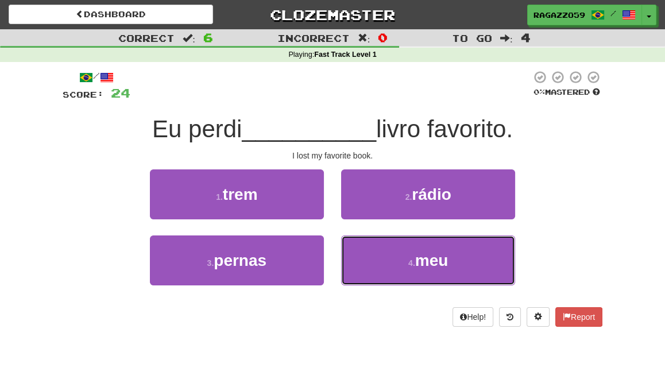
click at [381, 268] on button "4 . meu" at bounding box center [428, 261] width 174 height 50
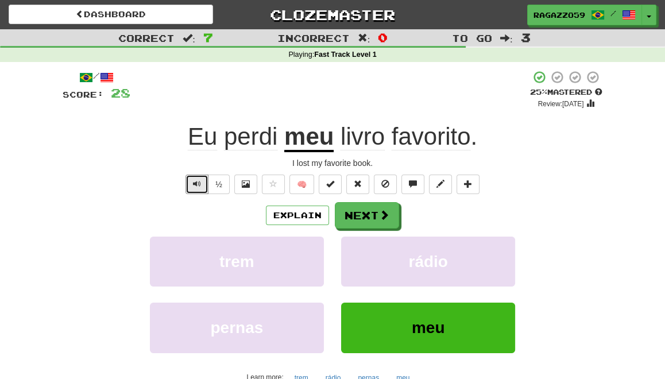
click at [201, 189] on button "Text-to-speech controls" at bounding box center [197, 185] width 23 height 20
click at [298, 214] on button "Explain" at bounding box center [297, 216] width 63 height 20
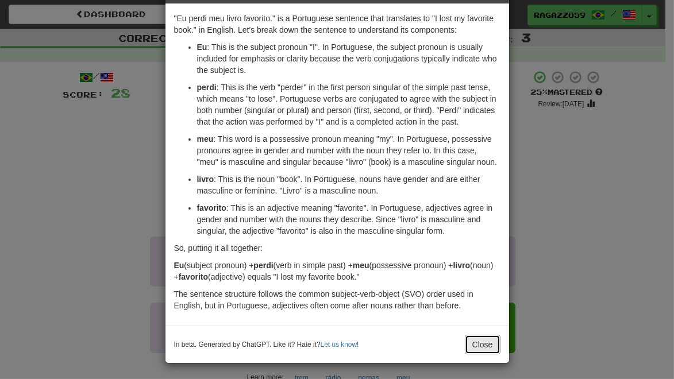
click at [472, 344] on button "Close" at bounding box center [483, 345] width 36 height 20
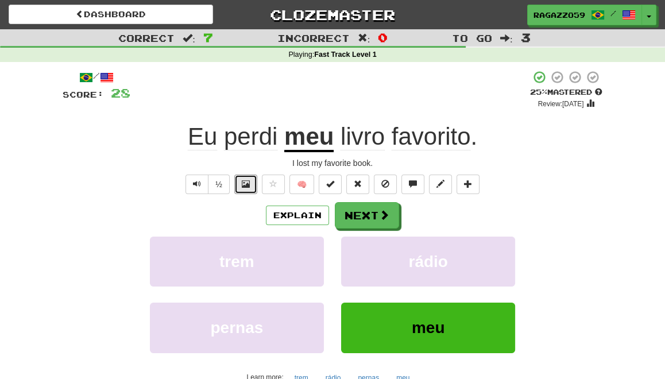
click at [240, 182] on button at bounding box center [245, 185] width 23 height 20
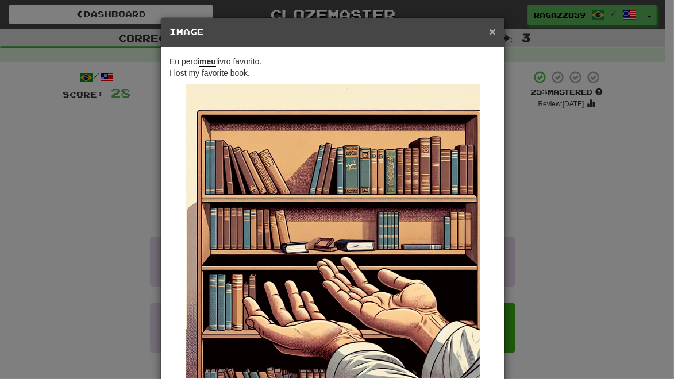
click at [489, 33] on span "×" at bounding box center [492, 31] width 7 height 13
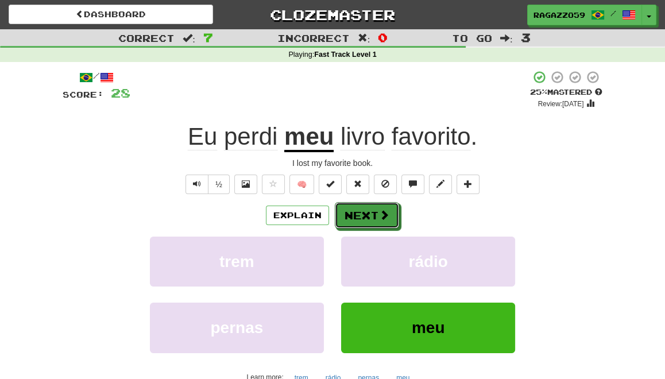
click at [363, 214] on button "Next" at bounding box center [367, 215] width 64 height 26
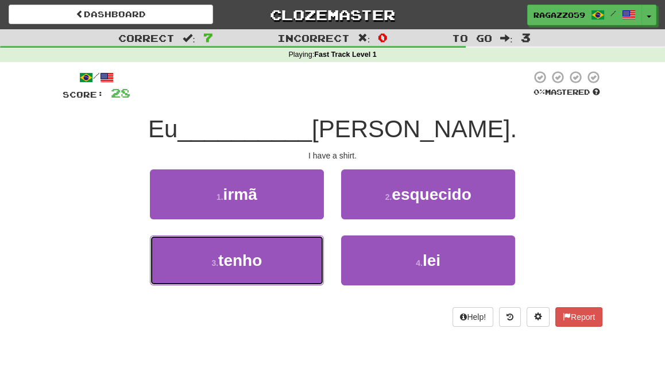
click at [253, 267] on span "tenho" at bounding box center [240, 261] width 44 height 18
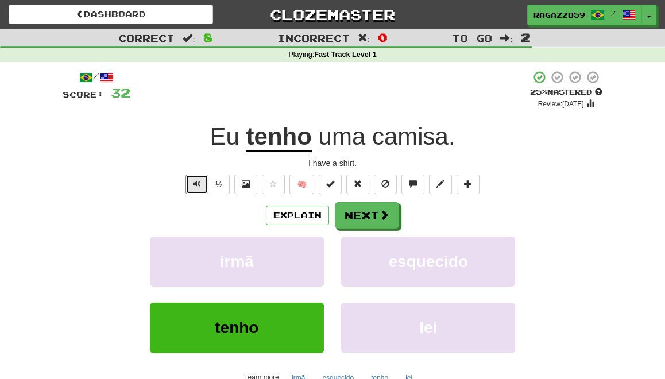
click at [198, 182] on span "Text-to-speech controls" at bounding box center [197, 184] width 8 height 8
click at [221, 184] on button "½" at bounding box center [219, 185] width 22 height 20
click at [193, 185] on button "Text-to-speech controls" at bounding box center [197, 185] width 23 height 20
click at [276, 142] on u "tenho" at bounding box center [279, 137] width 66 height 29
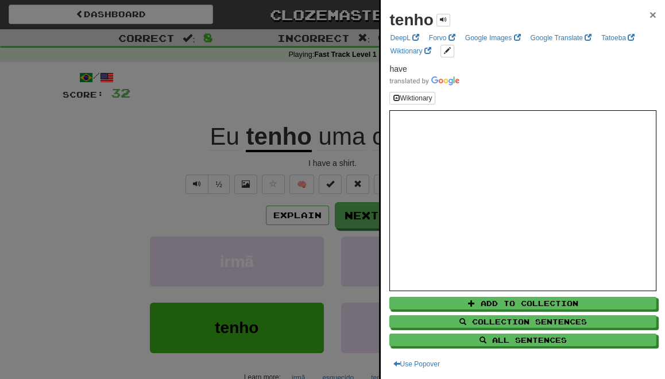
click at [650, 14] on span "×" at bounding box center [653, 14] width 7 height 13
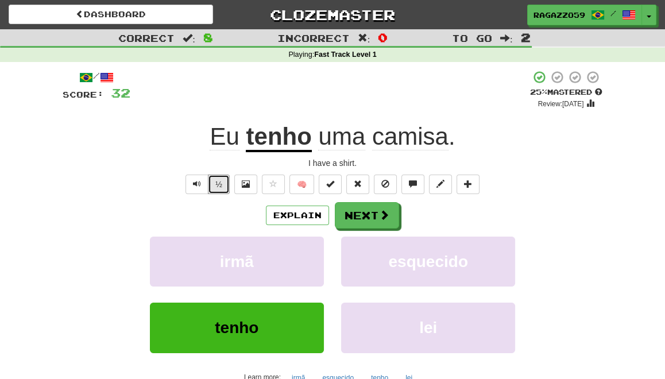
click at [221, 186] on button "½" at bounding box center [219, 185] width 22 height 20
click at [361, 212] on button "Next" at bounding box center [367, 215] width 64 height 26
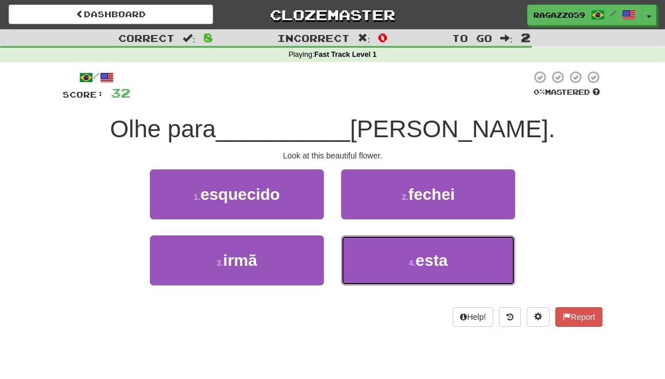
click at [386, 256] on button "4 . esta" at bounding box center [428, 261] width 174 height 50
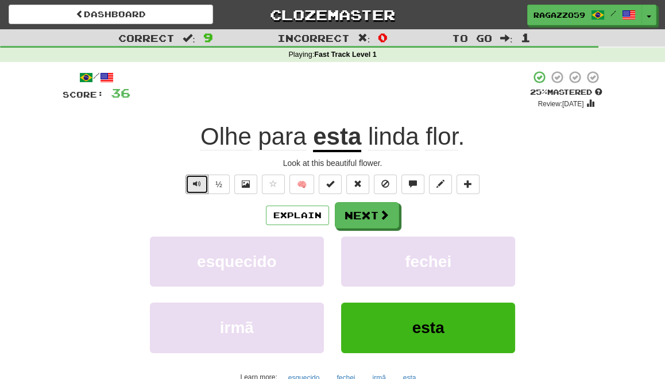
click at [195, 182] on span "Text-to-speech controls" at bounding box center [197, 184] width 8 height 8
click at [287, 217] on button "Explain" at bounding box center [297, 216] width 63 height 20
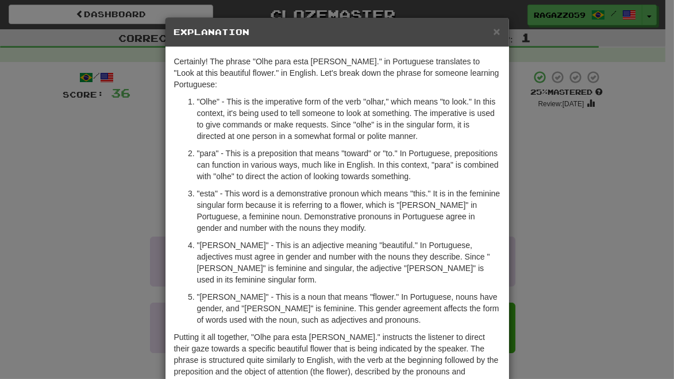
scroll to position [47, 0]
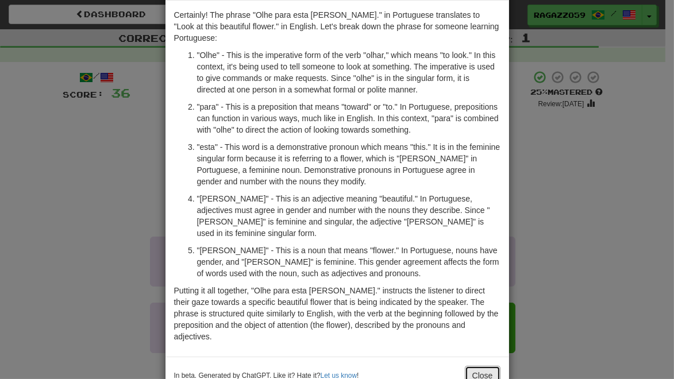
click at [475, 366] on button "Close" at bounding box center [483, 376] width 36 height 20
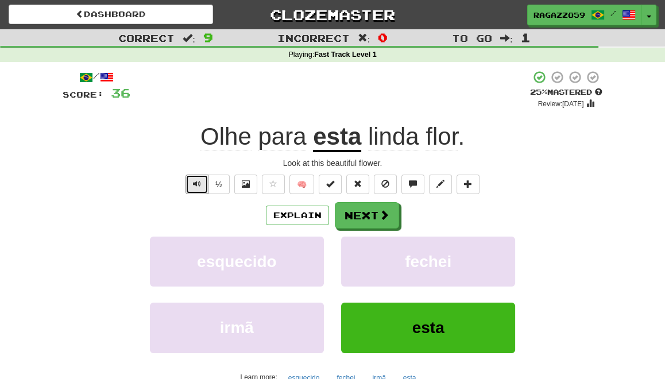
click at [198, 181] on span "Text-to-speech controls" at bounding box center [197, 184] width 8 height 8
click at [245, 186] on span at bounding box center [246, 184] width 8 height 8
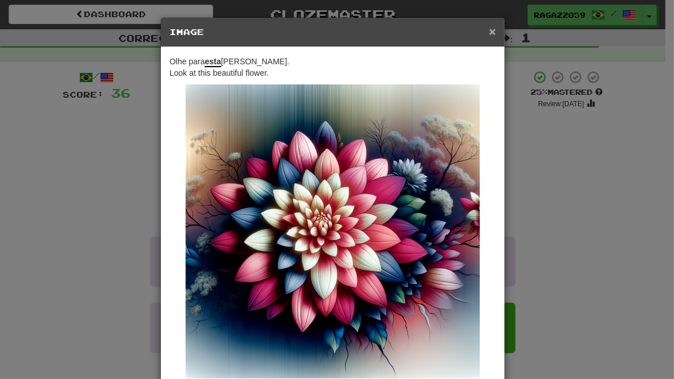
click at [489, 33] on span "×" at bounding box center [492, 31] width 7 height 13
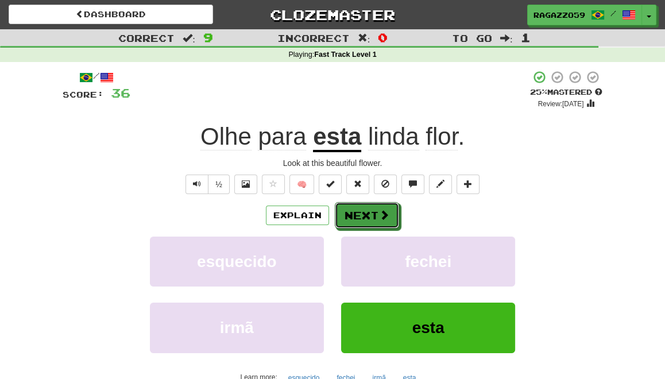
click at [367, 213] on button "Next" at bounding box center [367, 215] width 64 height 26
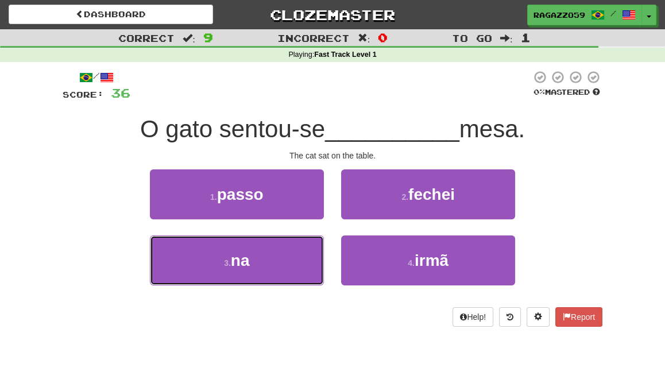
click at [280, 278] on button "3 . na" at bounding box center [237, 261] width 174 height 50
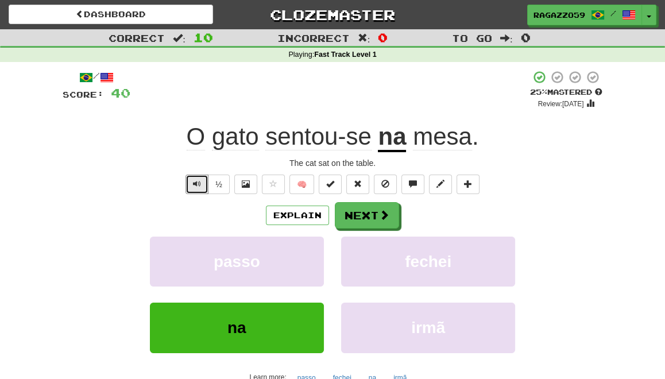
click at [200, 185] on span "Text-to-speech controls" at bounding box center [197, 184] width 8 height 8
click at [245, 186] on span at bounding box center [246, 184] width 8 height 8
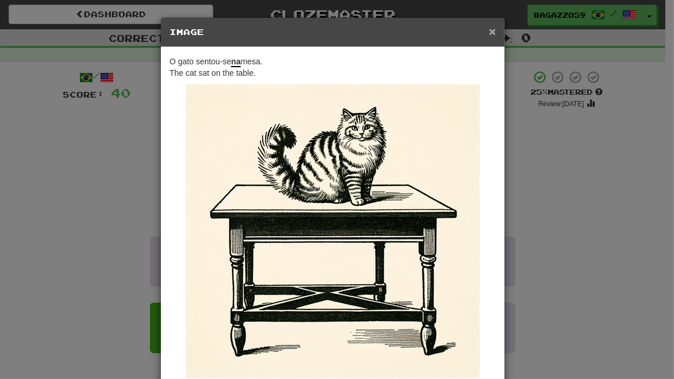
click at [489, 30] on span "×" at bounding box center [492, 31] width 7 height 13
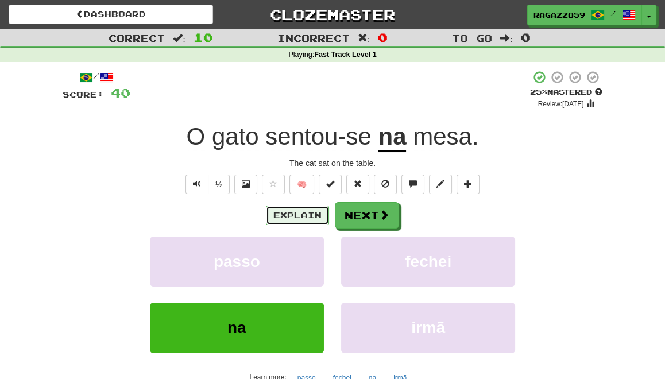
click at [298, 215] on button "Explain" at bounding box center [297, 216] width 63 height 20
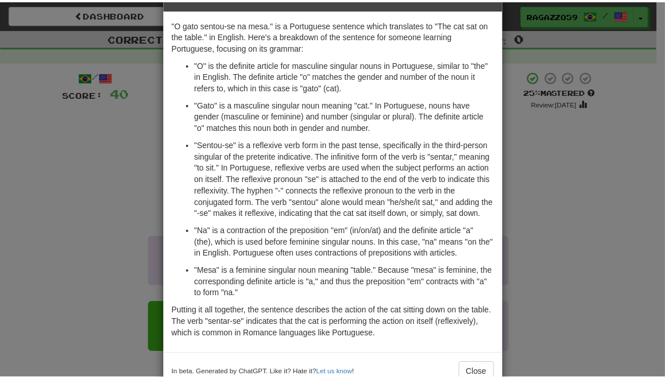
scroll to position [66, 0]
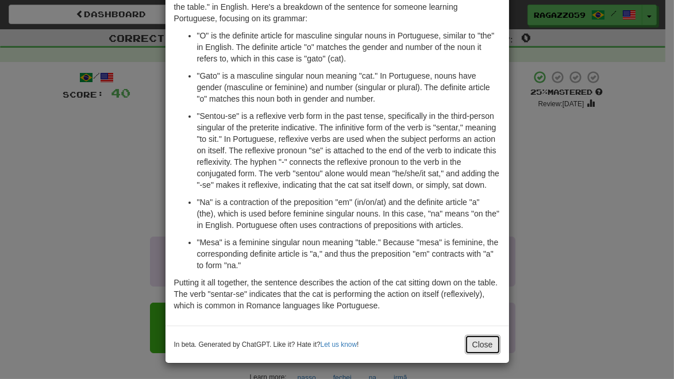
click at [480, 341] on button "Close" at bounding box center [483, 345] width 36 height 20
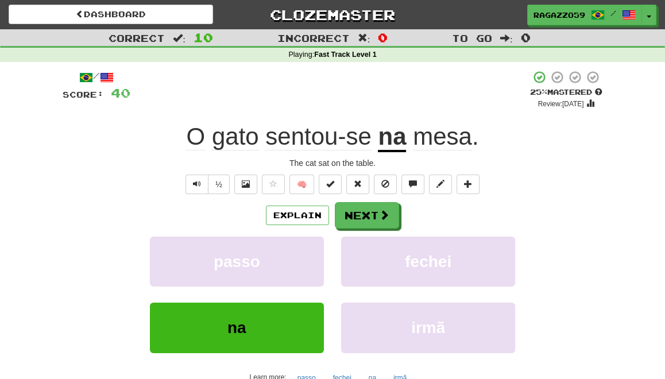
click at [311, 137] on span "sentou-se" at bounding box center [318, 137] width 106 height 28
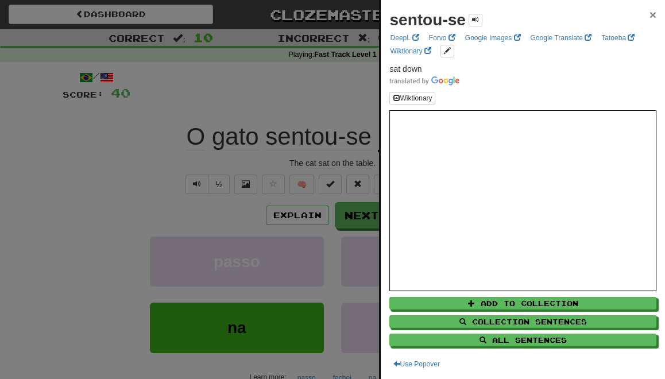
click at [650, 13] on span "×" at bounding box center [653, 14] width 7 height 13
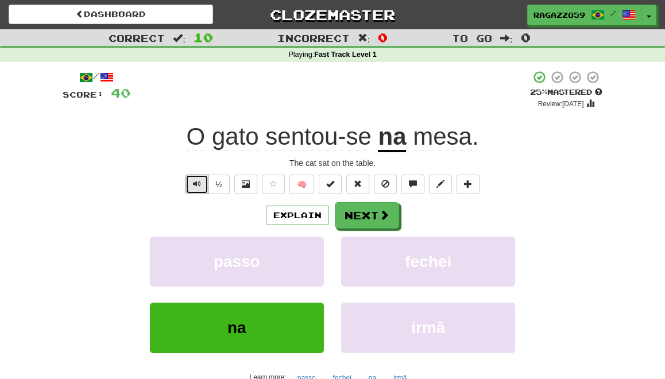
click at [197, 182] on span "Text-to-speech controls" at bounding box center [197, 184] width 8 height 8
click at [369, 213] on button "Next" at bounding box center [367, 215] width 64 height 26
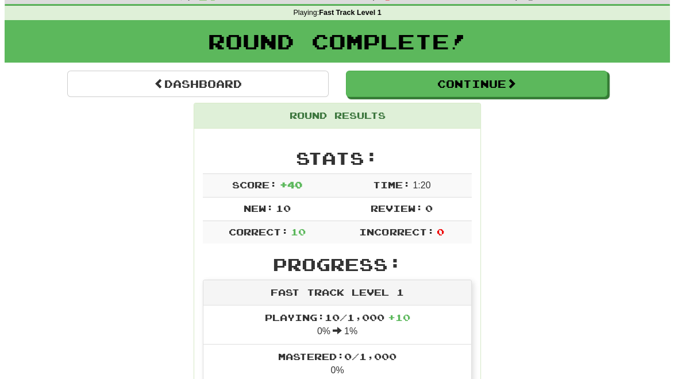
scroll to position [0, 0]
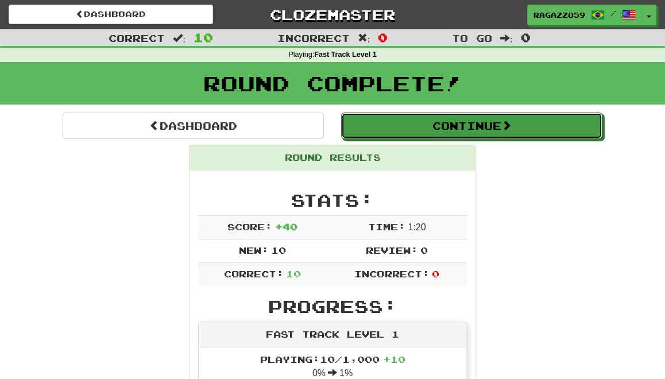
click at [451, 132] on button "Continue" at bounding box center [471, 126] width 261 height 26
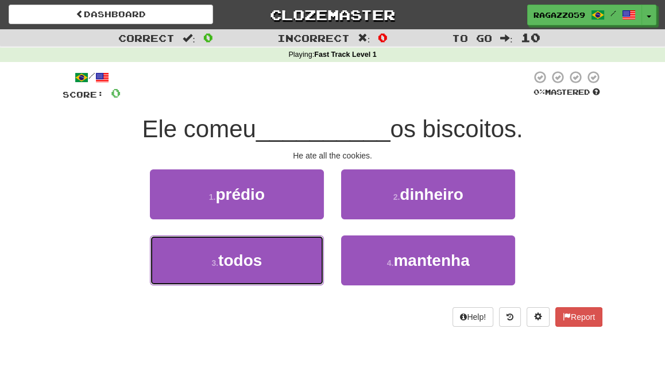
click at [301, 257] on button "3 . todos" at bounding box center [237, 261] width 174 height 50
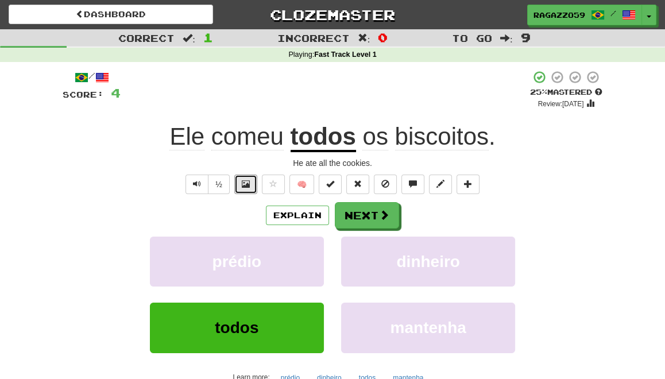
click at [244, 185] on span at bounding box center [246, 184] width 8 height 8
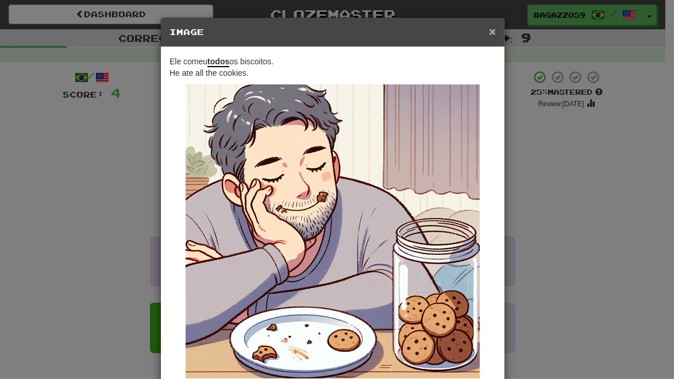
click at [489, 31] on span "×" at bounding box center [492, 31] width 7 height 13
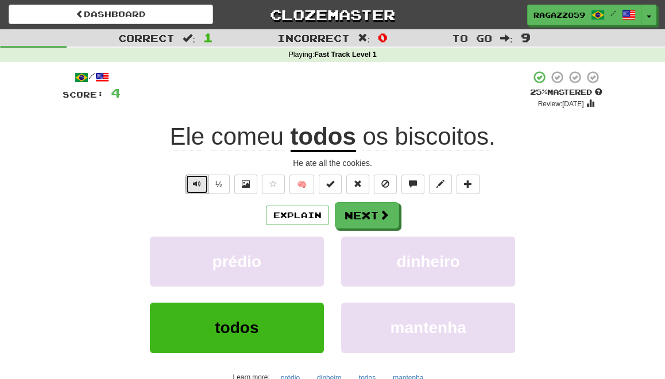
click at [199, 186] on span "Text-to-speech controls" at bounding box center [197, 184] width 8 height 8
click at [297, 213] on button "Explain" at bounding box center [297, 216] width 63 height 20
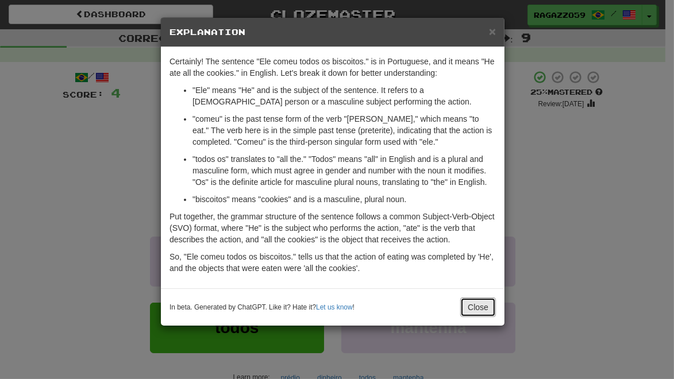
click at [472, 308] on button "Close" at bounding box center [478, 308] width 36 height 20
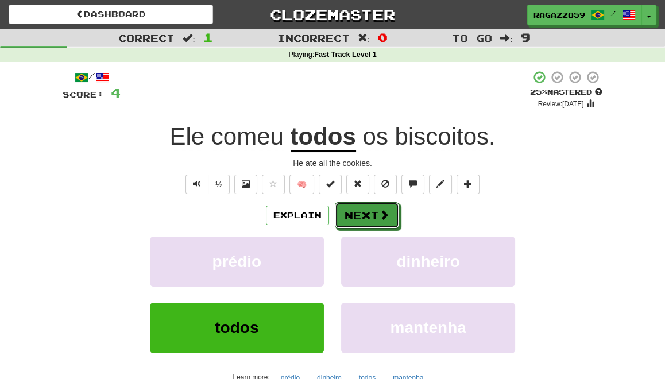
click at [371, 214] on button "Next" at bounding box center [367, 215] width 64 height 26
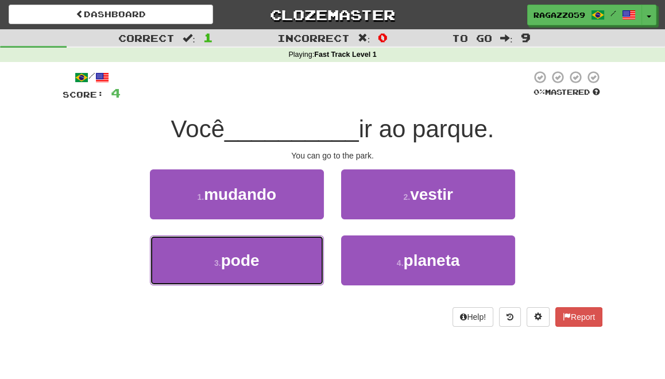
click at [294, 259] on button "3 . pode" at bounding box center [237, 261] width 174 height 50
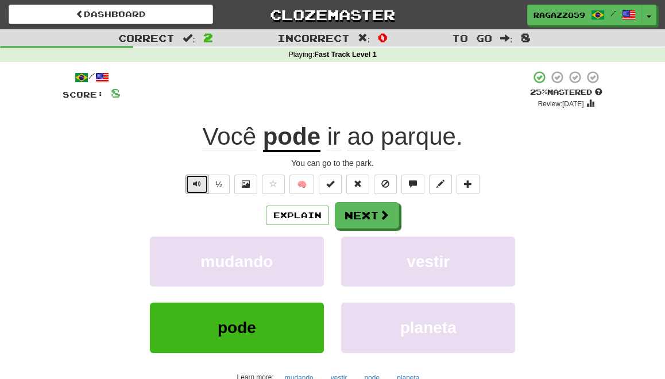
click at [191, 181] on button "Text-to-speech controls" at bounding box center [197, 185] width 23 height 20
click at [247, 183] on span at bounding box center [246, 184] width 8 height 8
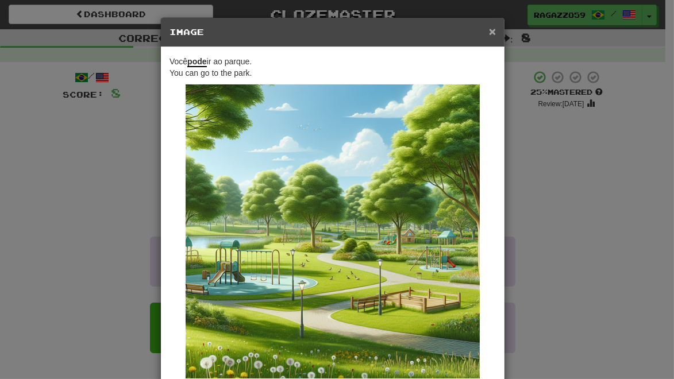
click at [489, 30] on span "×" at bounding box center [492, 31] width 7 height 13
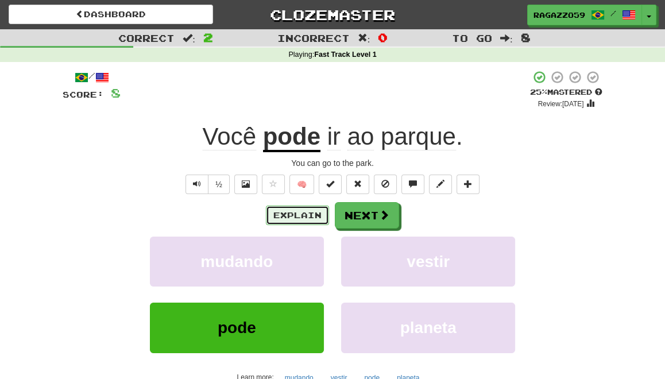
click at [287, 219] on button "Explain" at bounding box center [297, 216] width 63 height 20
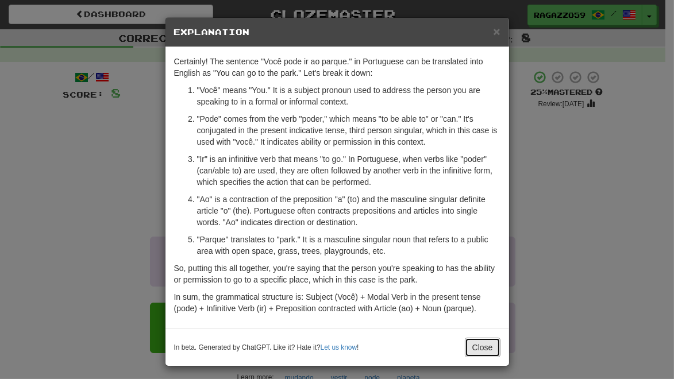
click at [476, 348] on button "Close" at bounding box center [483, 348] width 36 height 20
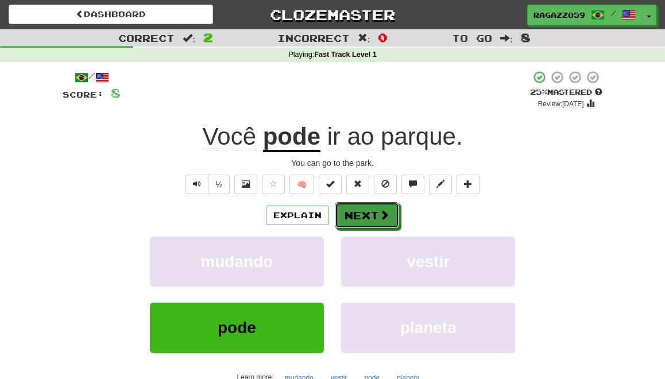
click at [367, 218] on button "Next" at bounding box center [367, 215] width 64 height 26
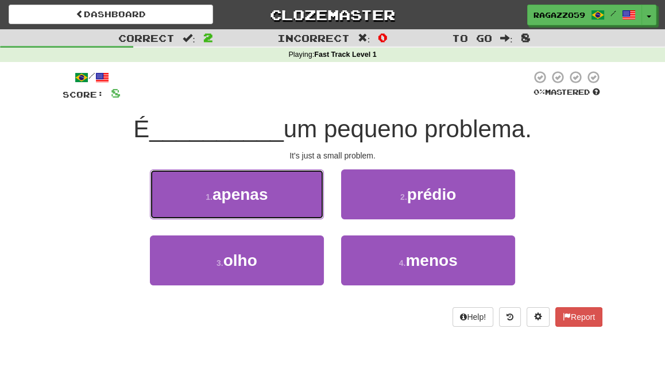
click at [273, 197] on button "1 . apenas" at bounding box center [237, 195] width 174 height 50
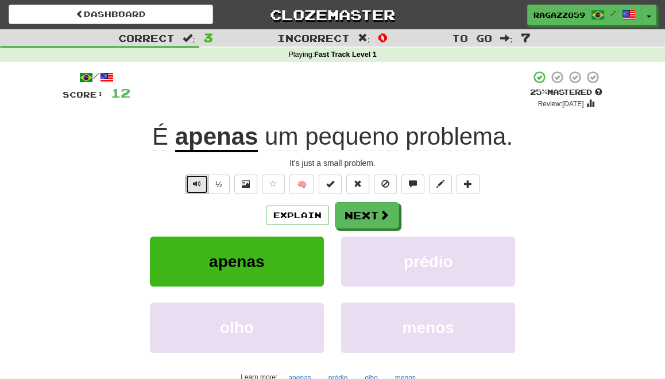
click at [198, 186] on span "Text-to-speech controls" at bounding box center [197, 184] width 8 height 8
click at [307, 216] on button "Explain" at bounding box center [297, 216] width 63 height 20
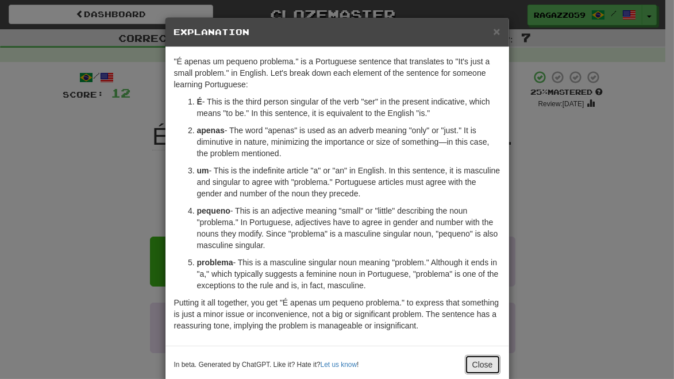
click at [476, 366] on button "Close" at bounding box center [483, 365] width 36 height 20
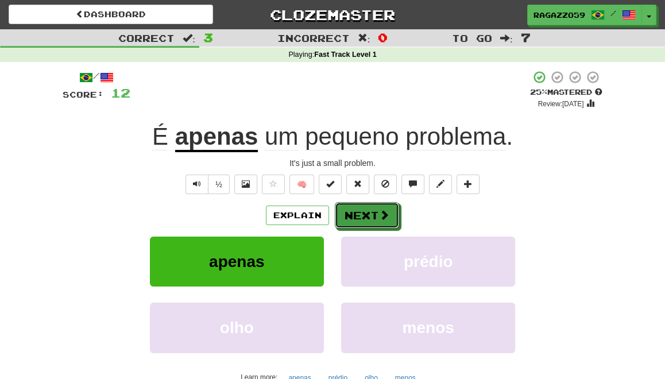
click at [368, 218] on button "Next" at bounding box center [367, 215] width 64 height 26
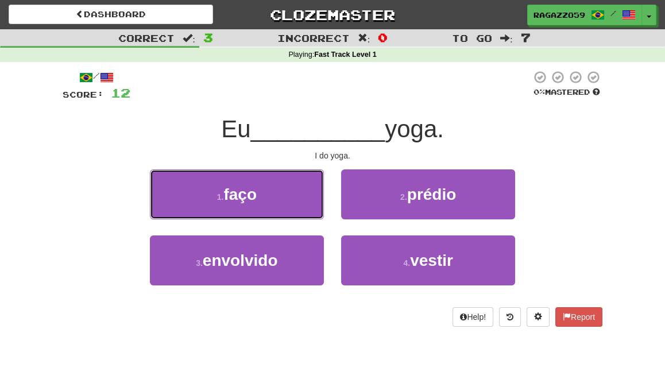
click at [265, 203] on button "1 . faço" at bounding box center [237, 195] width 174 height 50
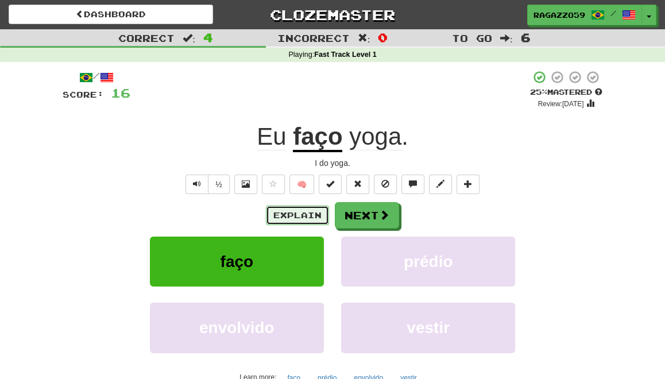
click at [297, 214] on button "Explain" at bounding box center [297, 216] width 63 height 20
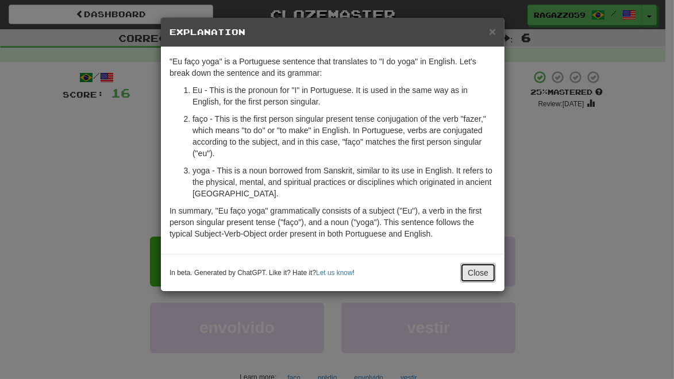
click at [480, 271] on button "Close" at bounding box center [478, 273] width 36 height 20
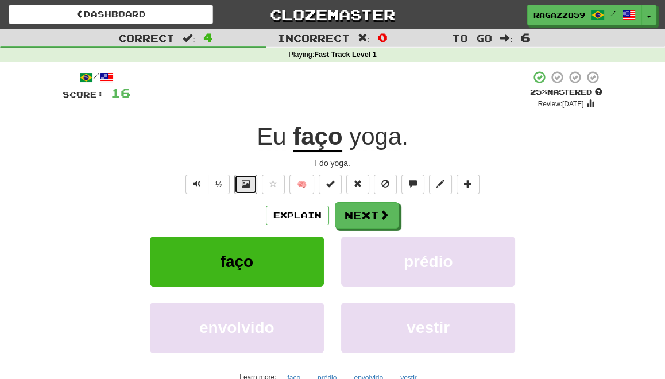
click at [249, 182] on span at bounding box center [246, 184] width 8 height 8
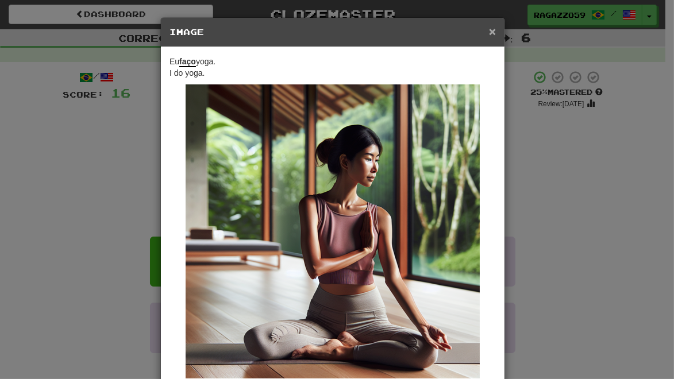
click at [489, 33] on span "×" at bounding box center [492, 31] width 7 height 13
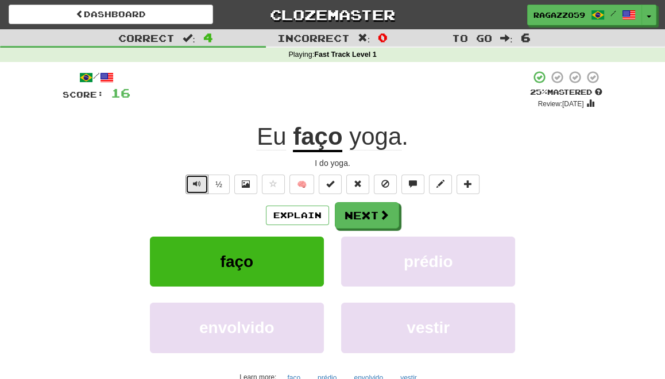
click at [195, 183] on span "Text-to-speech controls" at bounding box center [197, 184] width 8 height 8
click at [196, 186] on span "Text-to-speech controls" at bounding box center [197, 184] width 8 height 8
click at [367, 217] on button "Next" at bounding box center [367, 215] width 64 height 26
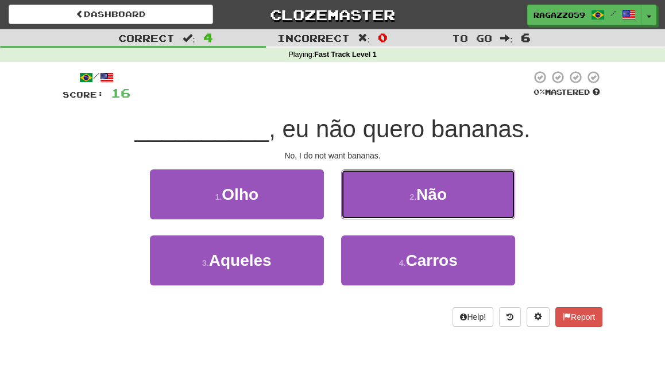
click at [414, 207] on button "2 . Não" at bounding box center [428, 195] width 174 height 50
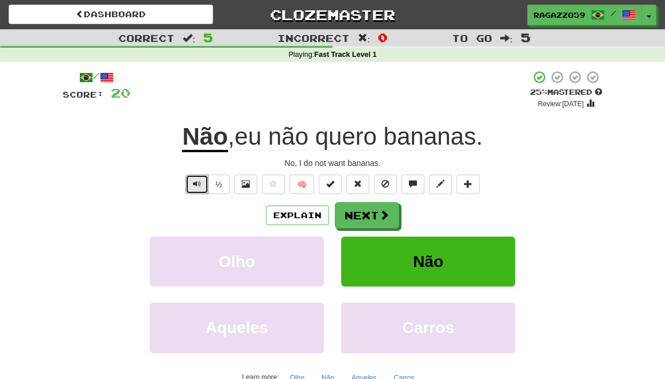
click at [199, 184] on span "Text-to-speech controls" at bounding box center [197, 184] width 8 height 8
click at [249, 183] on span at bounding box center [246, 184] width 8 height 8
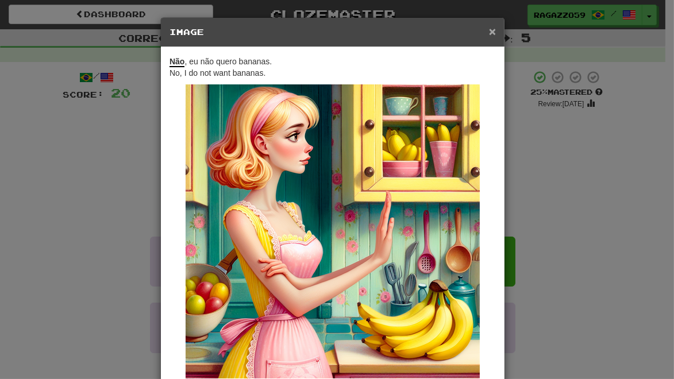
click at [489, 29] on span "×" at bounding box center [492, 31] width 7 height 13
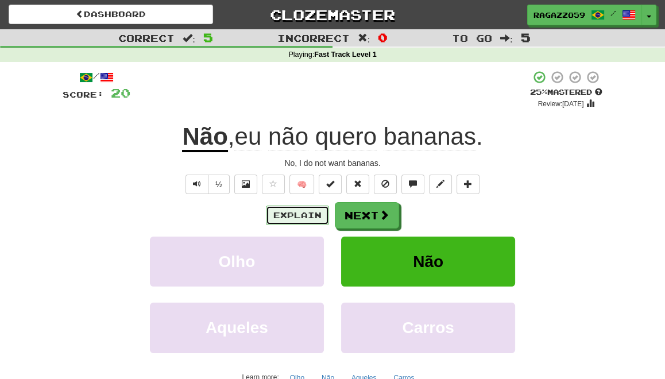
click at [310, 214] on button "Explain" at bounding box center [297, 216] width 63 height 20
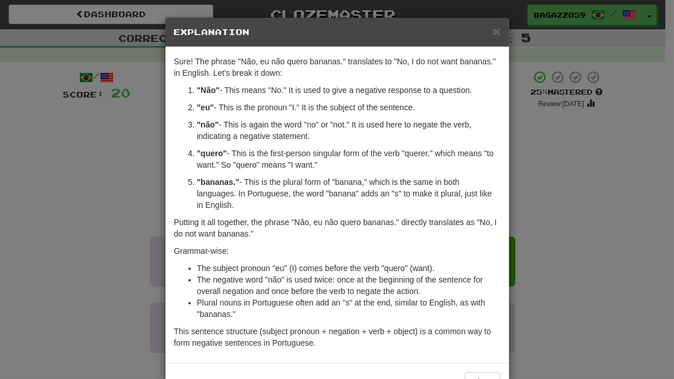
scroll to position [37, 0]
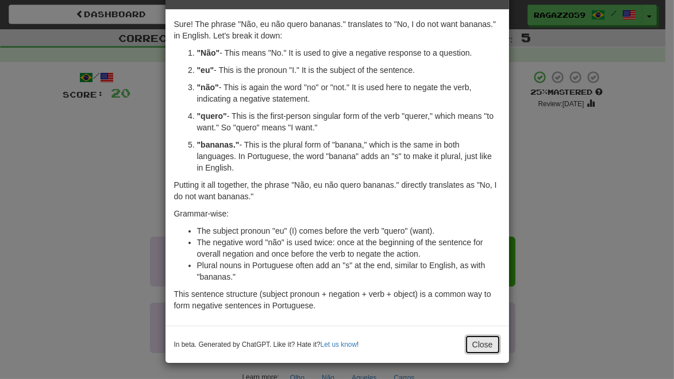
click at [480, 341] on button "Close" at bounding box center [483, 345] width 36 height 20
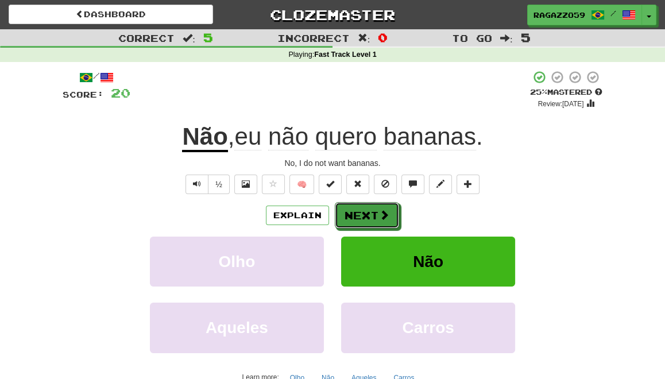
click at [364, 218] on button "Next" at bounding box center [367, 215] width 64 height 26
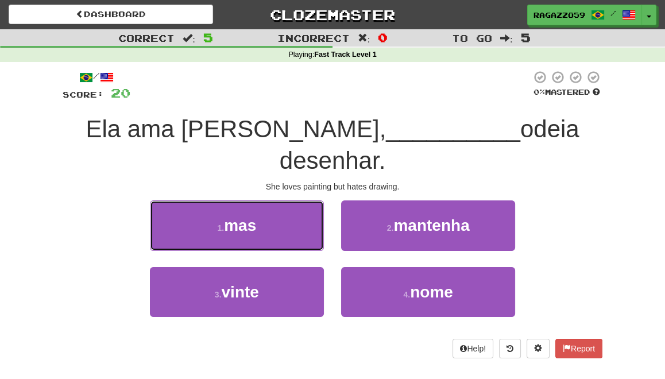
click at [250, 217] on span "mas" at bounding box center [240, 226] width 32 height 18
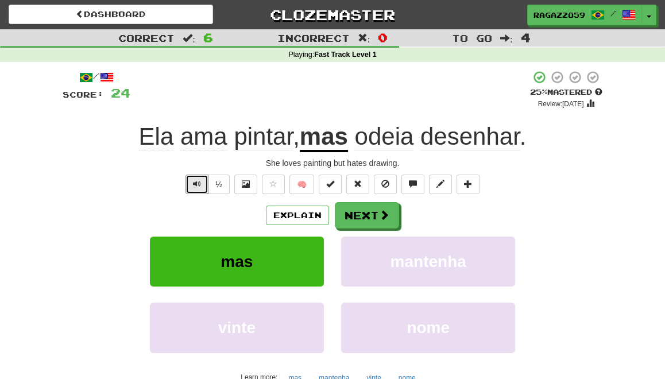
click at [199, 189] on button "Text-to-speech controls" at bounding box center [197, 185] width 23 height 20
click at [303, 216] on button "Explain" at bounding box center [297, 216] width 63 height 20
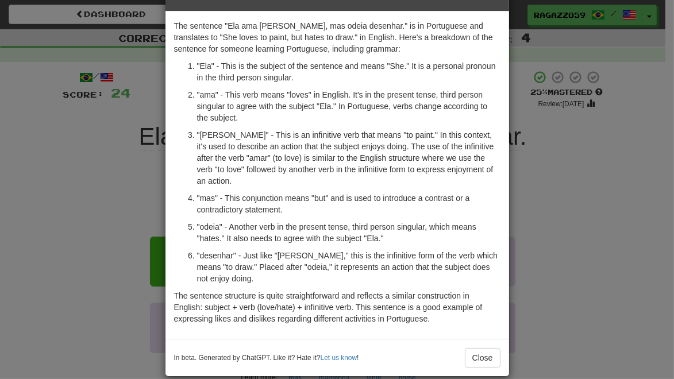
scroll to position [37, 0]
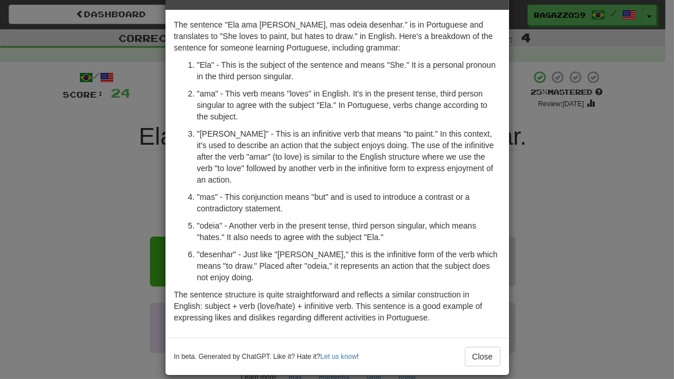
click at [66, 151] on div "× Explanation The sentence "Ela ama [PERSON_NAME], mas odeia desenhar." is in P…" at bounding box center [337, 189] width 674 height 379
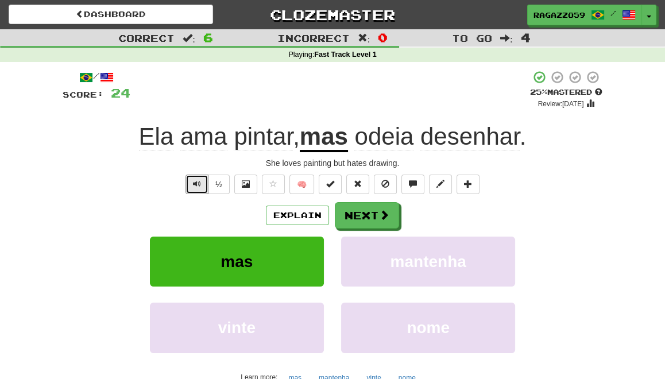
click at [198, 185] on span "Text-to-speech controls" at bounding box center [197, 184] width 8 height 8
click at [243, 188] on button at bounding box center [245, 185] width 23 height 20
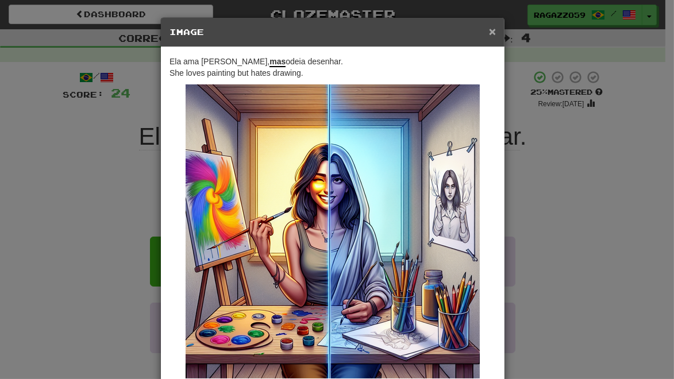
click at [489, 29] on span "×" at bounding box center [492, 31] width 7 height 13
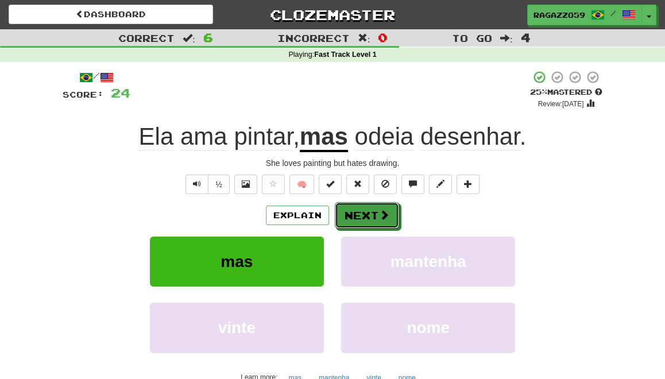
click at [368, 217] on button "Next" at bounding box center [367, 215] width 64 height 26
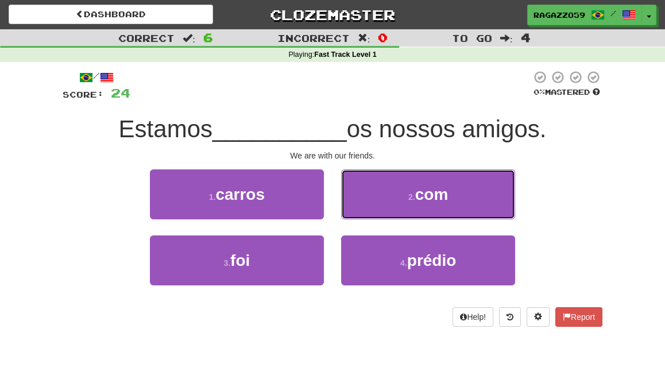
click at [392, 205] on button "2 . com" at bounding box center [428, 195] width 174 height 50
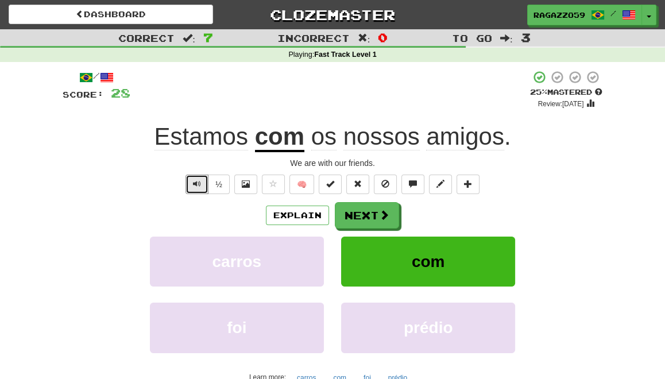
click at [197, 187] on span "Text-to-speech controls" at bounding box center [197, 184] width 8 height 8
click at [352, 217] on button "Next" at bounding box center [367, 215] width 64 height 26
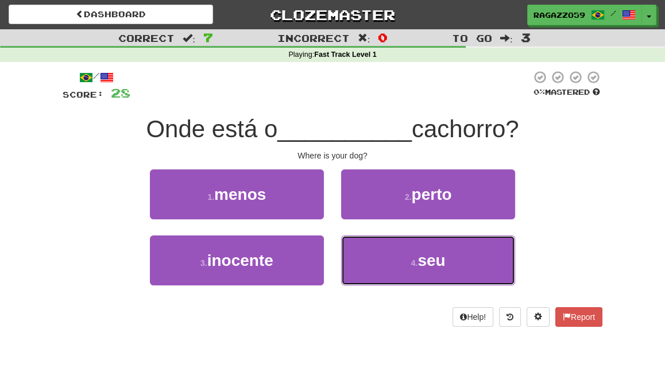
click at [372, 265] on button "4 . seu" at bounding box center [428, 261] width 174 height 50
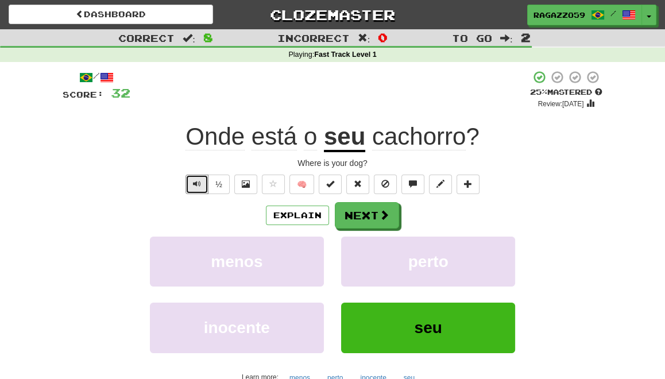
click at [197, 184] on span "Text-to-speech controls" at bounding box center [197, 184] width 8 height 8
click at [243, 186] on span at bounding box center [246, 184] width 8 height 8
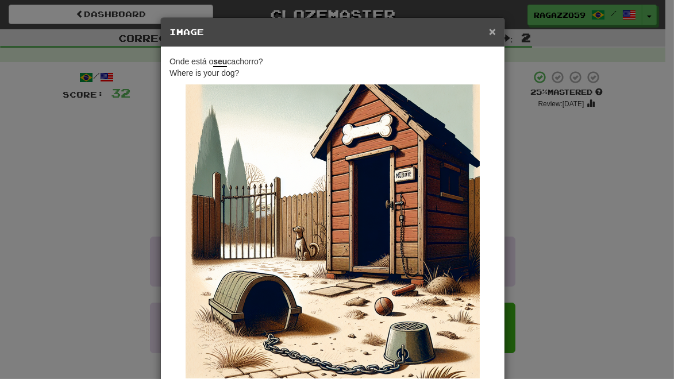
click at [489, 32] on span "×" at bounding box center [492, 31] width 7 height 13
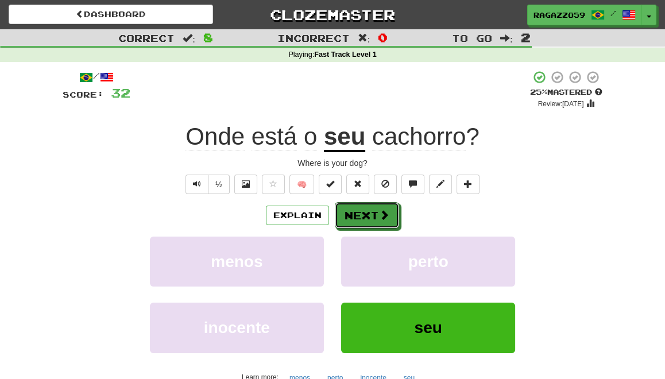
click at [370, 213] on button "Next" at bounding box center [367, 215] width 64 height 26
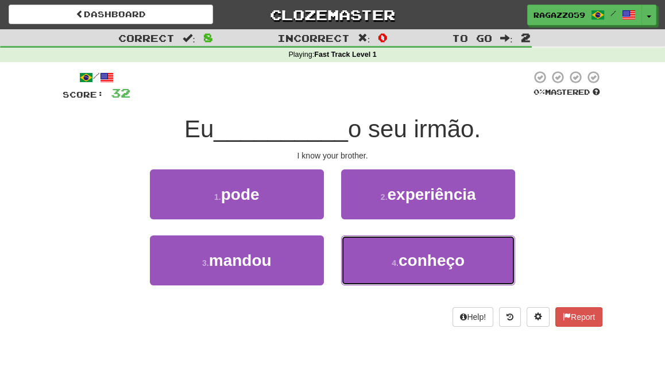
click at [451, 255] on span "conheço" at bounding box center [432, 261] width 66 height 18
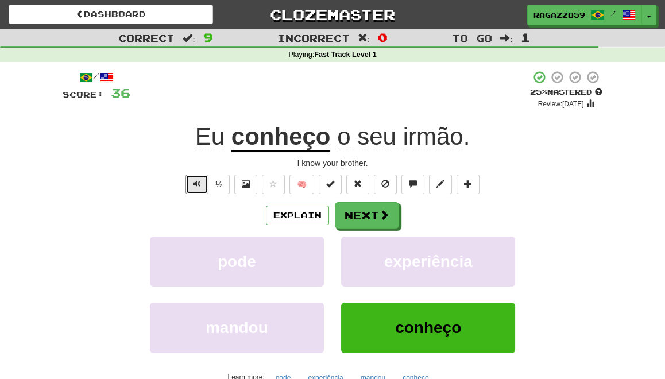
click at [197, 186] on span "Text-to-speech controls" at bounding box center [197, 184] width 8 height 8
click at [294, 217] on button "Explain" at bounding box center [297, 216] width 63 height 20
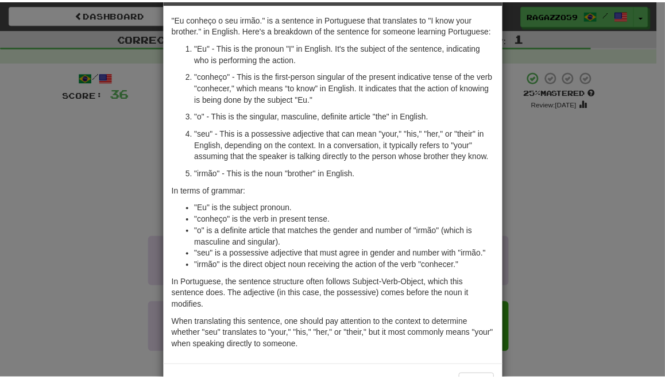
scroll to position [83, 0]
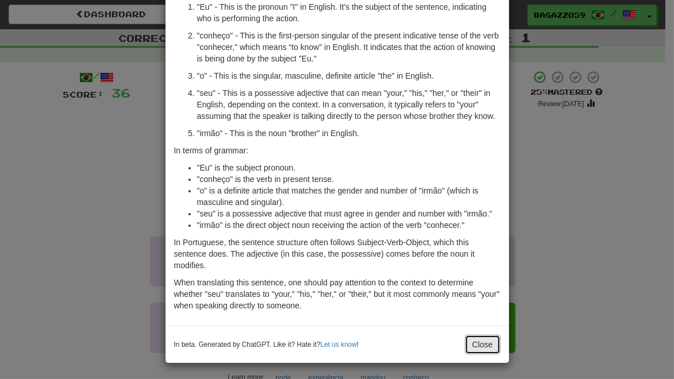
click at [476, 349] on button "Close" at bounding box center [483, 345] width 36 height 20
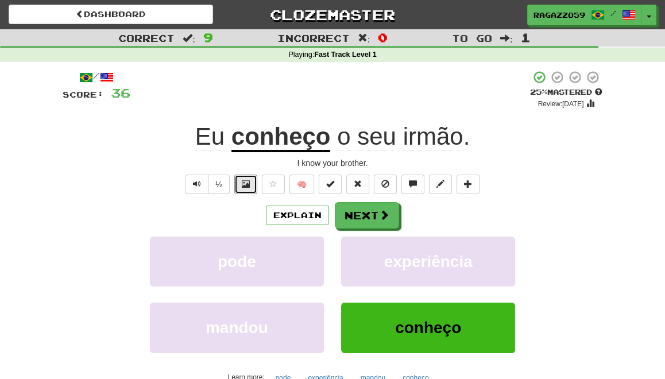
click at [250, 178] on button at bounding box center [245, 185] width 23 height 20
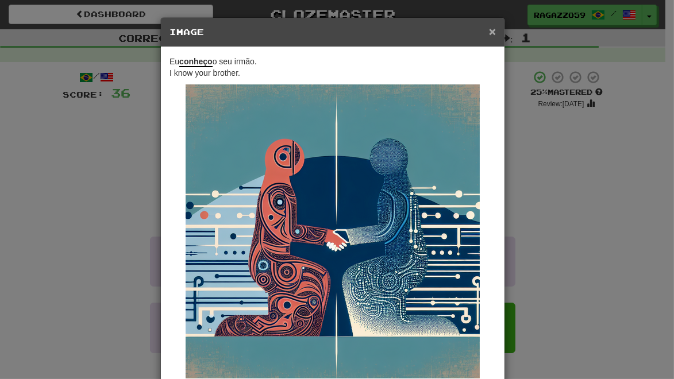
click at [489, 32] on span "×" at bounding box center [492, 31] width 7 height 13
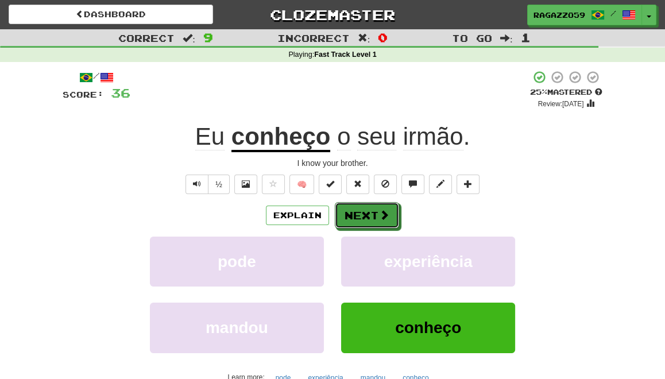
click at [363, 215] on button "Next" at bounding box center [367, 215] width 64 height 26
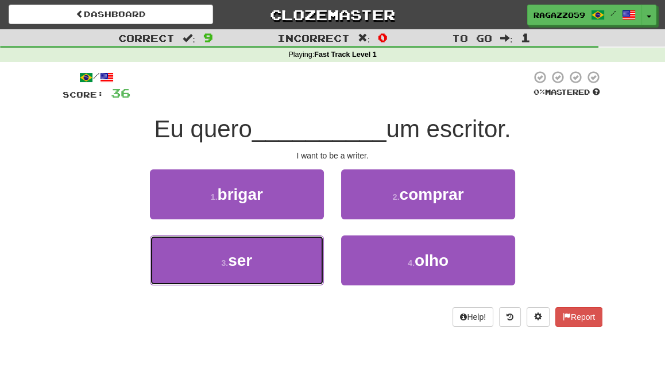
click at [256, 268] on button "3 . ser" at bounding box center [237, 261] width 174 height 50
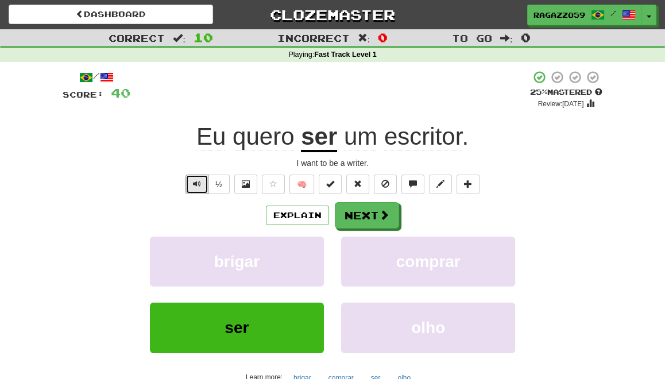
click at [196, 186] on span "Text-to-speech controls" at bounding box center [197, 184] width 8 height 8
click at [369, 214] on button "Next" at bounding box center [367, 215] width 64 height 26
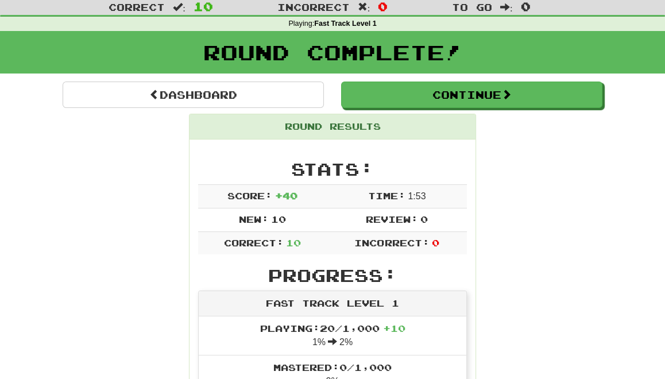
scroll to position [30, 0]
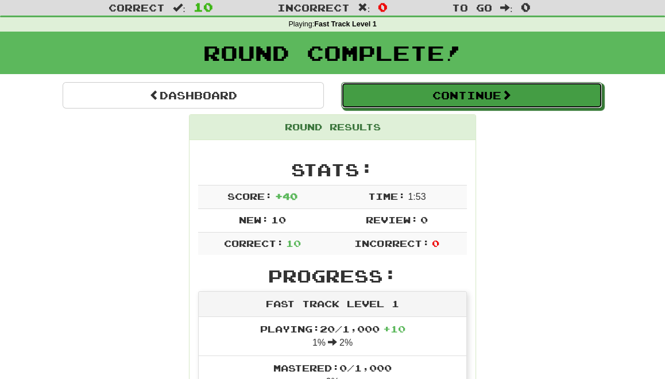
click at [400, 101] on button "Continue" at bounding box center [471, 95] width 261 height 26
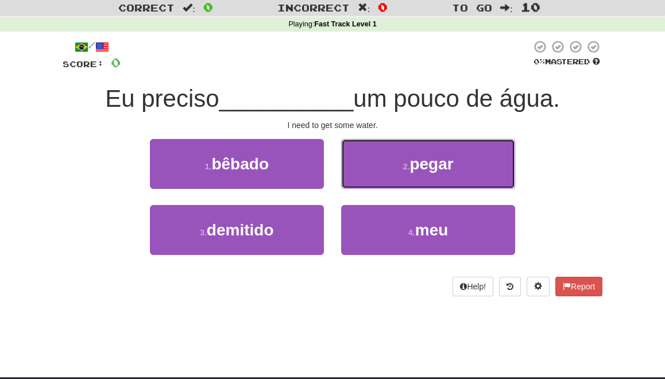
click at [413, 175] on button "2 . [GEOGRAPHIC_DATA]" at bounding box center [428, 164] width 174 height 50
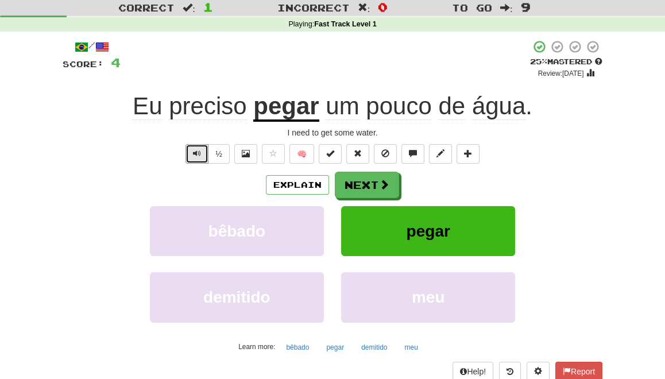
click at [197, 153] on span "Text-to-speech controls" at bounding box center [197, 153] width 8 height 8
click at [298, 184] on button "Explain" at bounding box center [297, 185] width 63 height 20
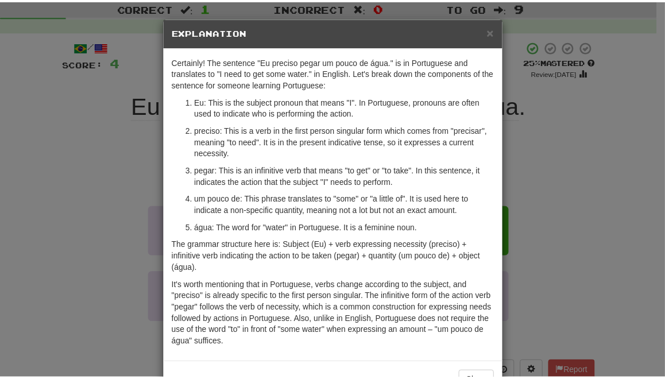
scroll to position [35, 0]
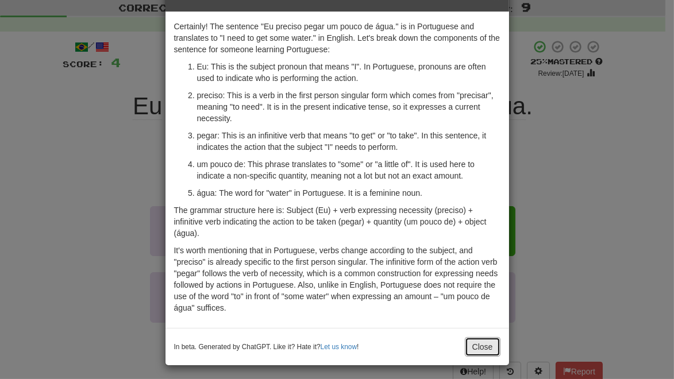
click at [478, 344] on button "Close" at bounding box center [483, 347] width 36 height 20
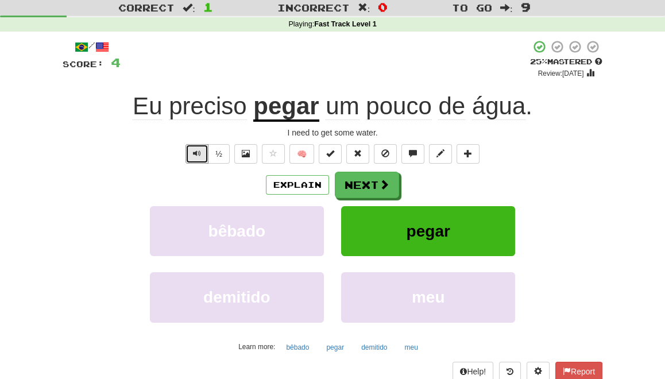
click at [195, 152] on span "Text-to-speech controls" at bounding box center [197, 153] width 8 height 8
click at [245, 153] on span at bounding box center [246, 153] width 8 height 8
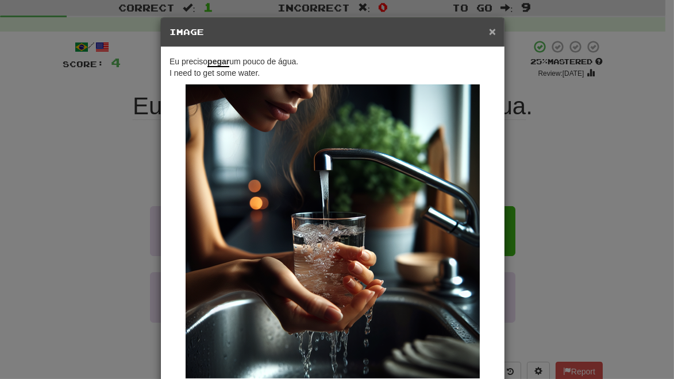
click at [489, 33] on span "×" at bounding box center [492, 31] width 7 height 13
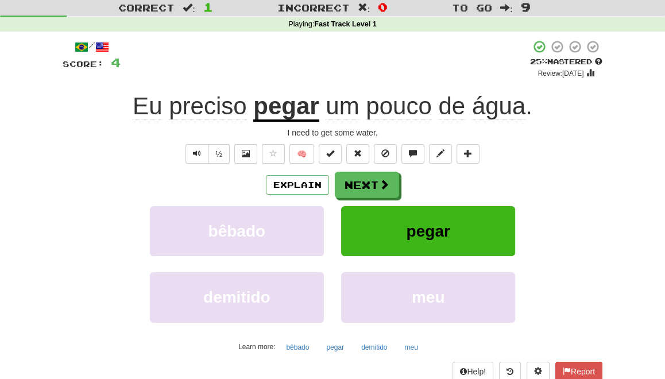
click at [276, 109] on u "pegar" at bounding box center [286, 107] width 66 height 29
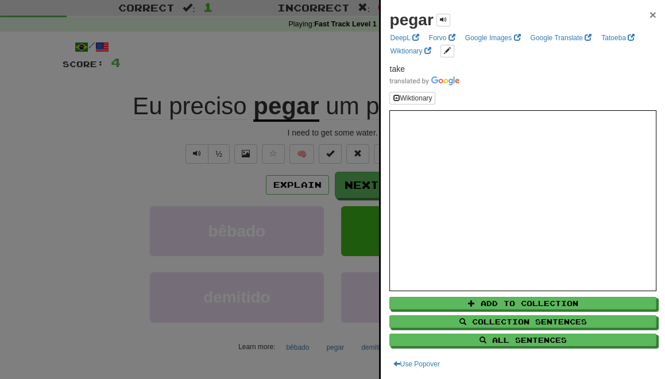
click at [650, 15] on span "×" at bounding box center [653, 14] width 7 height 13
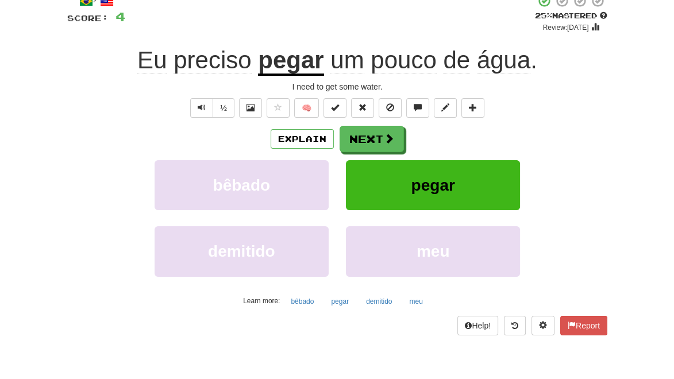
scroll to position [77, 0]
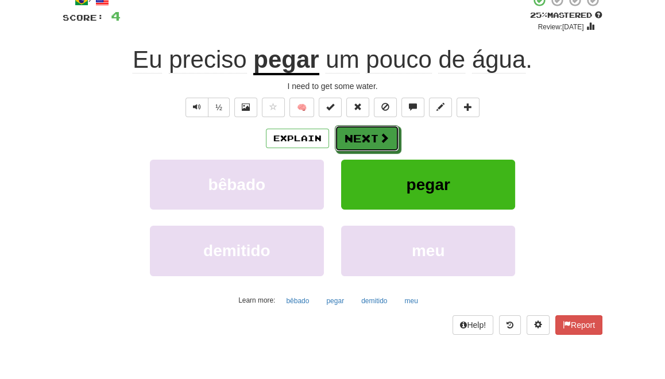
click at [367, 138] on button "Next" at bounding box center [367, 138] width 64 height 26
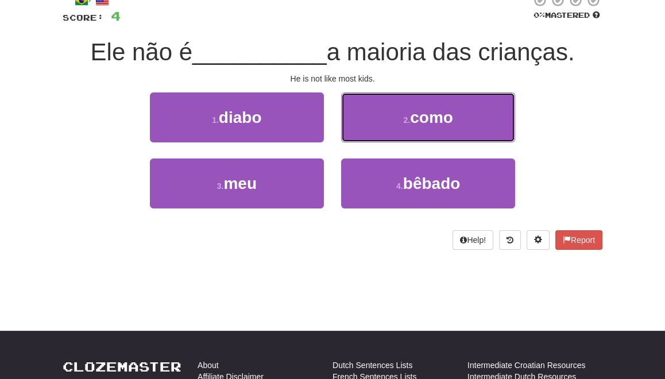
click at [407, 121] on small "2 ." at bounding box center [406, 120] width 7 height 9
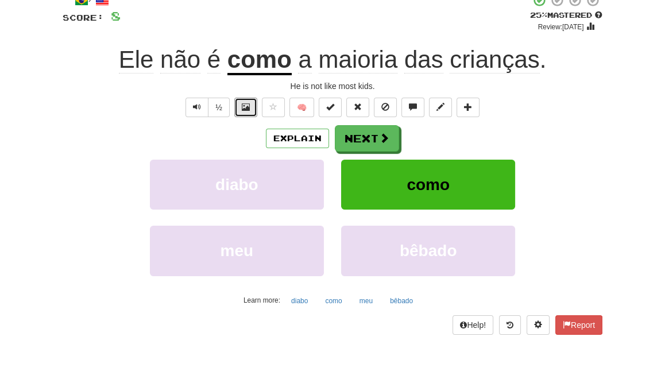
click at [240, 105] on button at bounding box center [245, 108] width 23 height 20
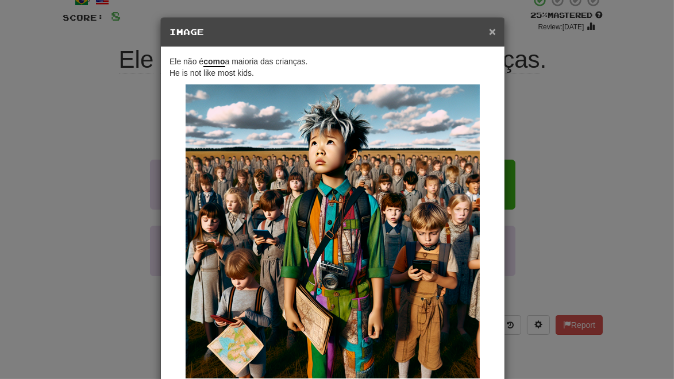
click at [489, 32] on span "×" at bounding box center [492, 31] width 7 height 13
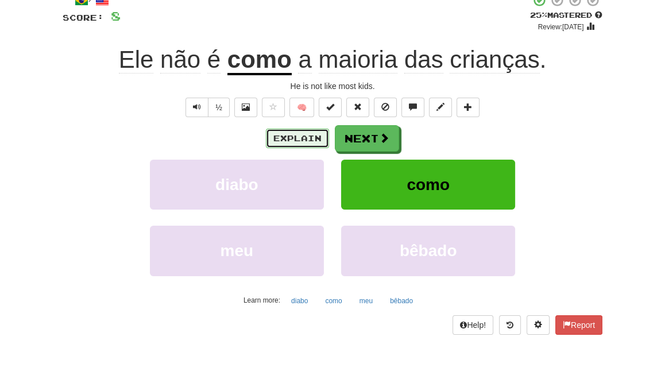
click at [290, 140] on button "Explain" at bounding box center [297, 139] width 63 height 20
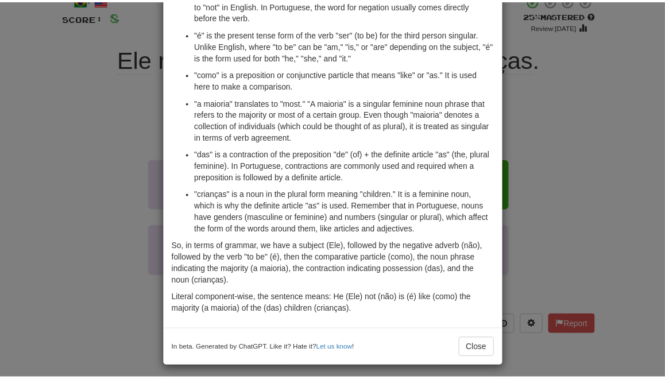
scroll to position [140, 0]
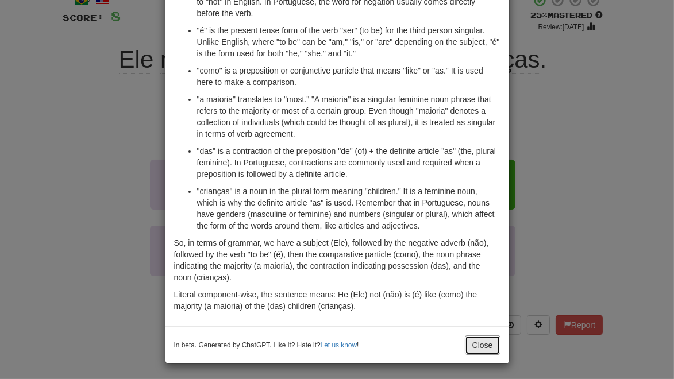
click at [484, 345] on button "Close" at bounding box center [483, 346] width 36 height 20
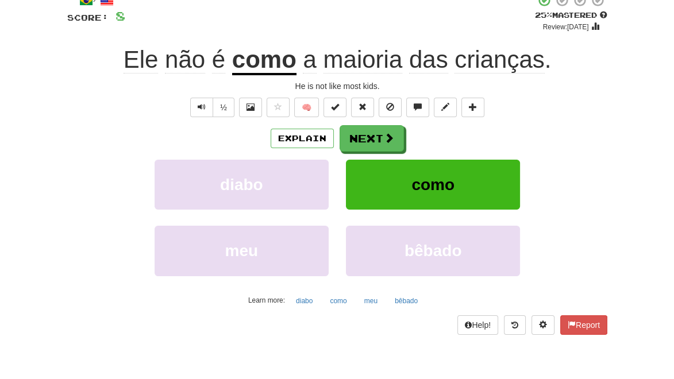
scroll to position [0, 0]
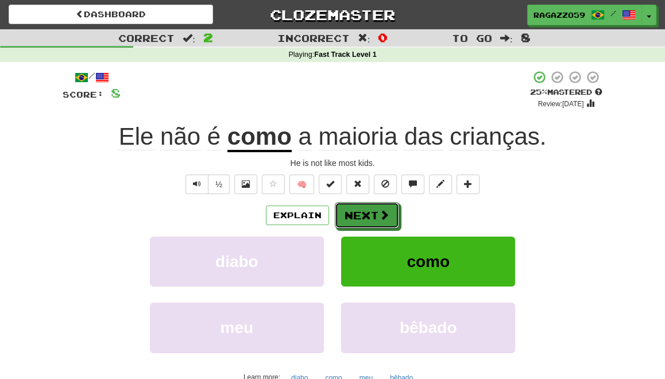
click at [370, 218] on button "Next" at bounding box center [367, 215] width 64 height 26
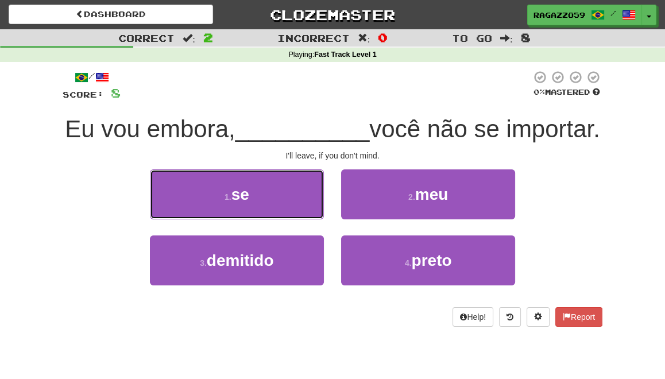
click at [281, 220] on button "1 . se" at bounding box center [237, 195] width 174 height 50
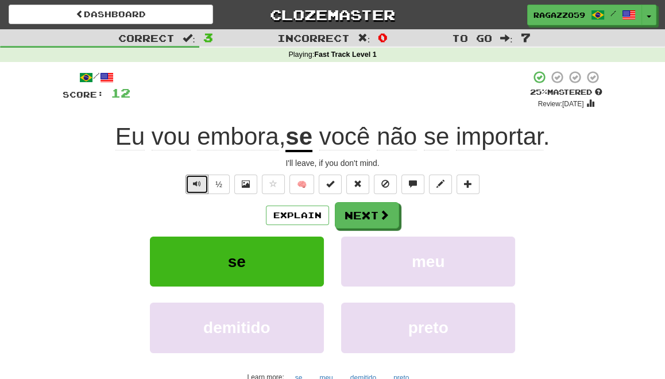
click at [198, 181] on span "Text-to-speech controls" at bounding box center [197, 184] width 8 height 8
click at [307, 214] on button "Explain" at bounding box center [297, 216] width 63 height 20
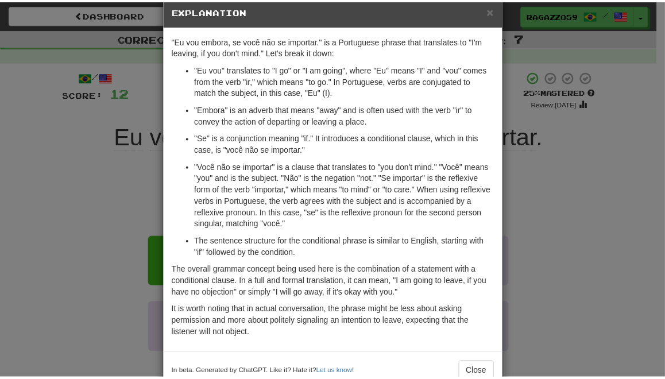
scroll to position [21, 0]
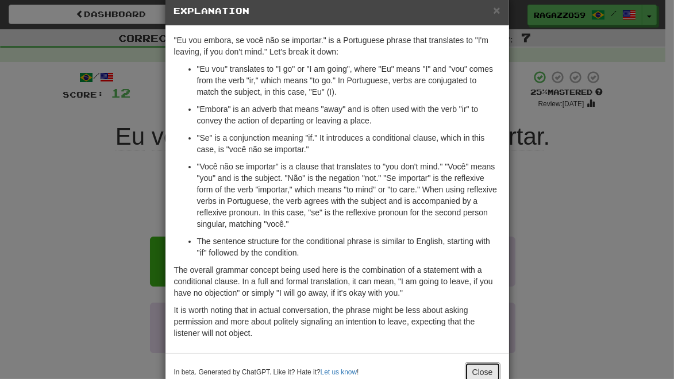
click at [479, 367] on button "Close" at bounding box center [483, 373] width 36 height 20
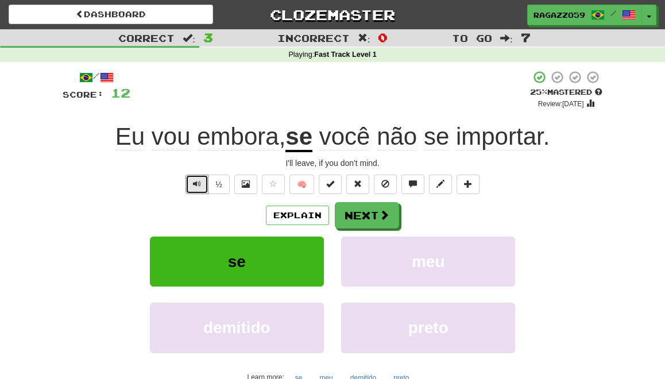
click at [197, 185] on span "Text-to-speech controls" at bounding box center [197, 184] width 8 height 8
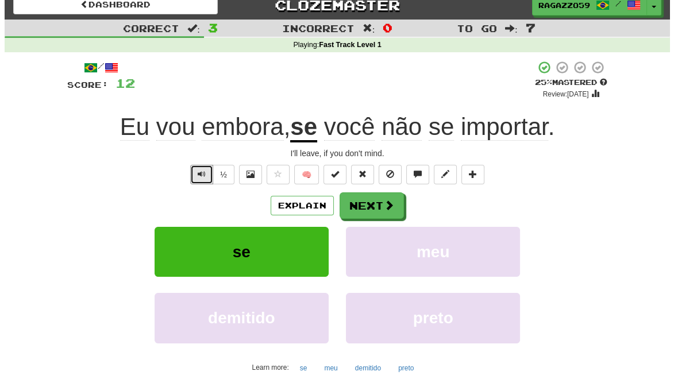
scroll to position [11, 0]
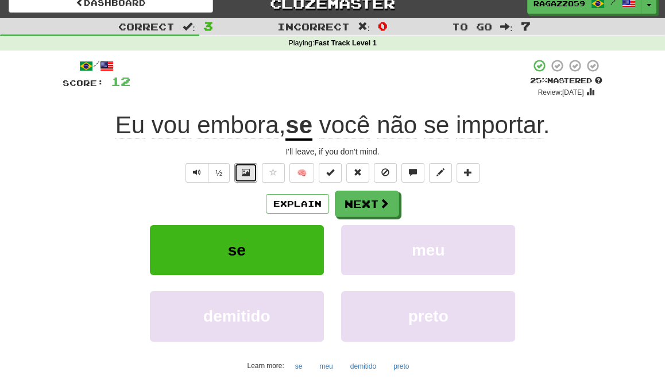
click at [244, 180] on button at bounding box center [245, 173] width 23 height 20
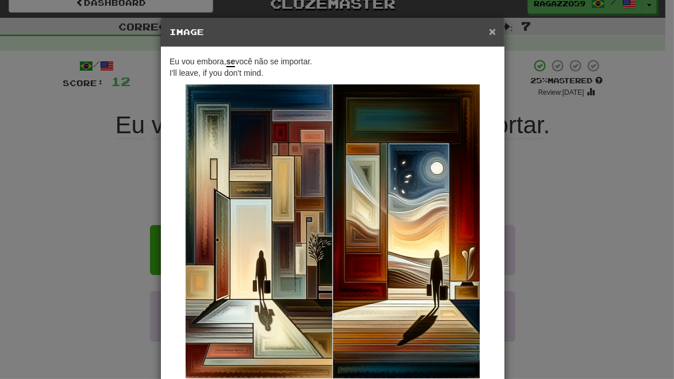
click at [489, 32] on span "×" at bounding box center [492, 31] width 7 height 13
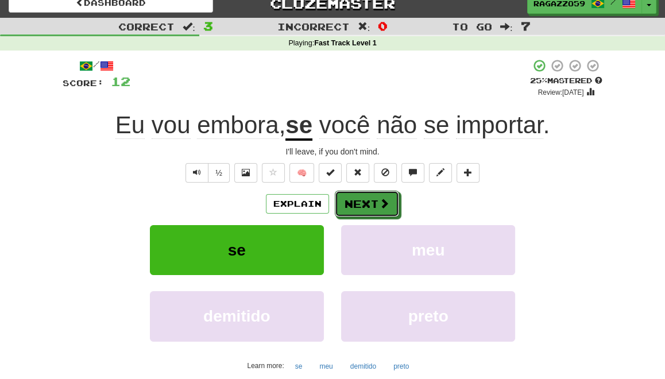
click at [369, 211] on button "Next" at bounding box center [367, 204] width 64 height 26
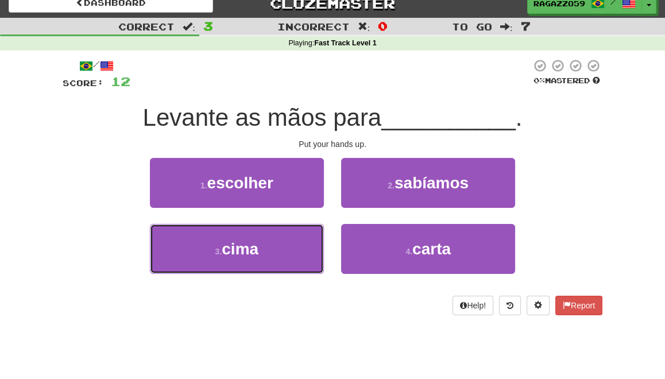
click at [279, 245] on button "3 . cima" at bounding box center [237, 249] width 174 height 50
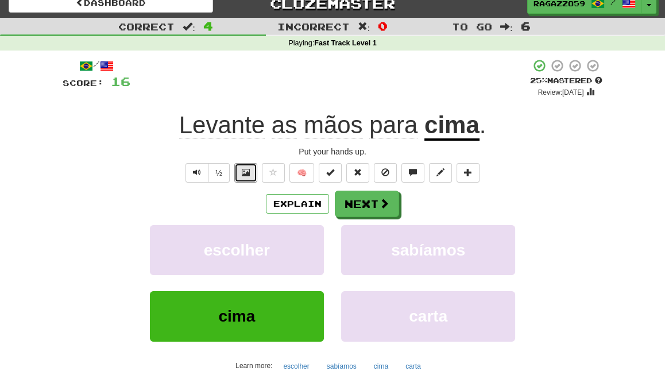
click at [247, 170] on span at bounding box center [246, 172] width 8 height 8
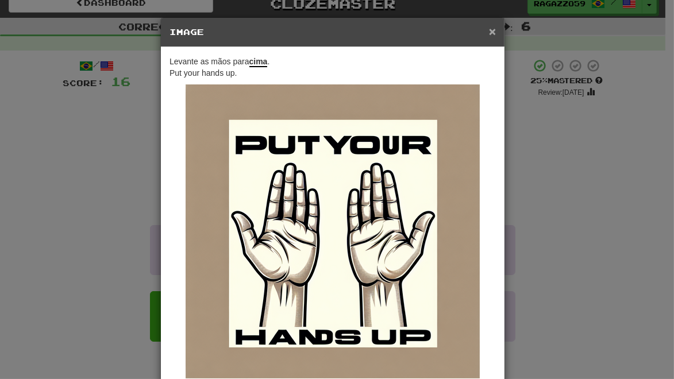
click at [489, 33] on span "×" at bounding box center [492, 31] width 7 height 13
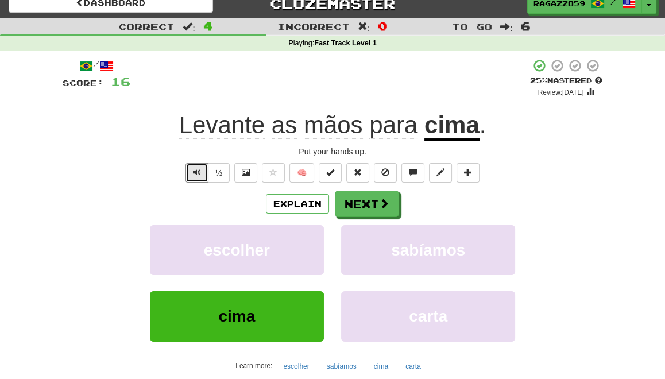
click at [199, 171] on span "Text-to-speech controls" at bounding box center [197, 172] width 8 height 8
click at [293, 196] on button "Explain" at bounding box center [297, 204] width 63 height 20
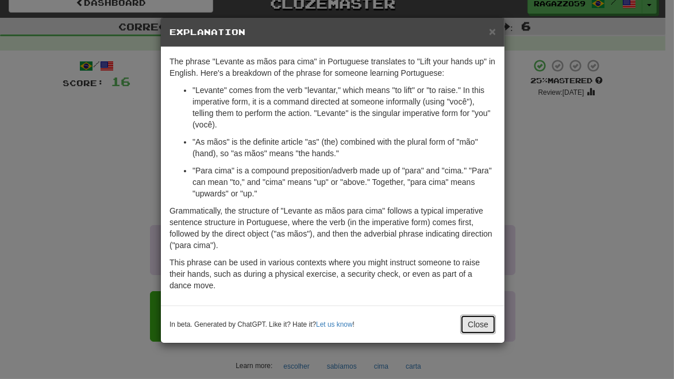
click at [472, 322] on button "Close" at bounding box center [478, 325] width 36 height 20
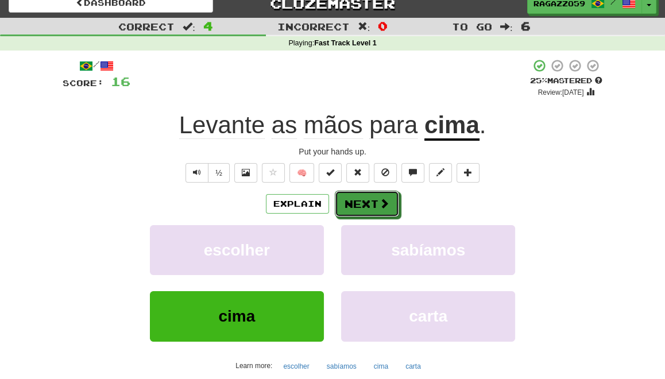
click at [370, 204] on button "Next" at bounding box center [367, 204] width 64 height 26
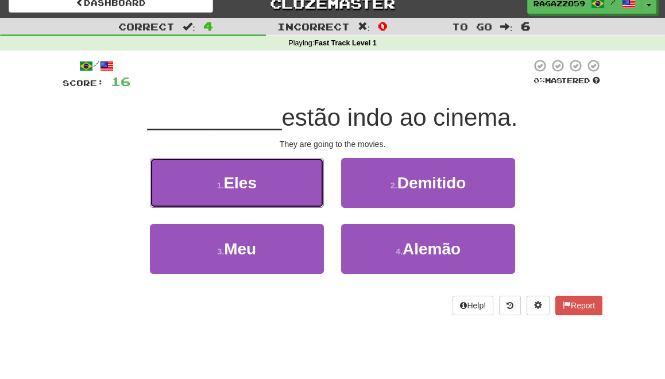
click at [262, 188] on button "1 . Eles" at bounding box center [237, 183] width 174 height 50
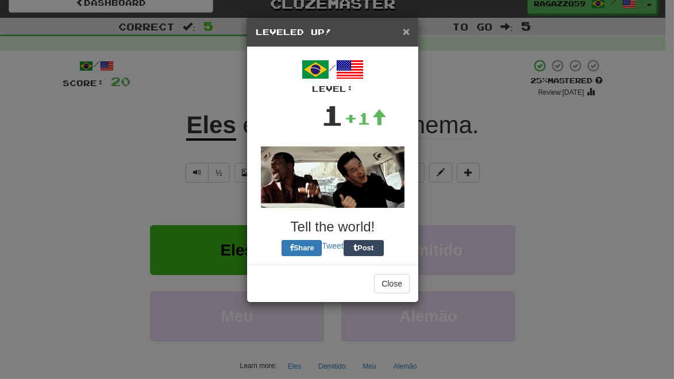
click at [406, 30] on span "×" at bounding box center [406, 31] width 7 height 13
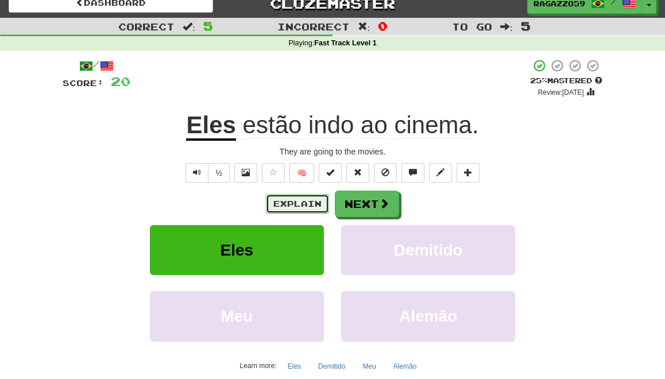
click at [279, 203] on button "Explain" at bounding box center [297, 204] width 63 height 20
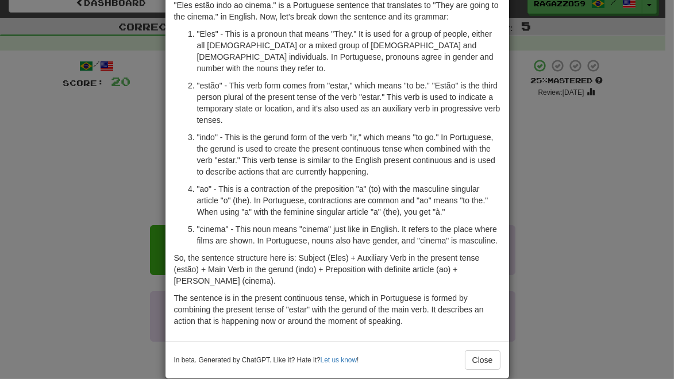
scroll to position [57, 0]
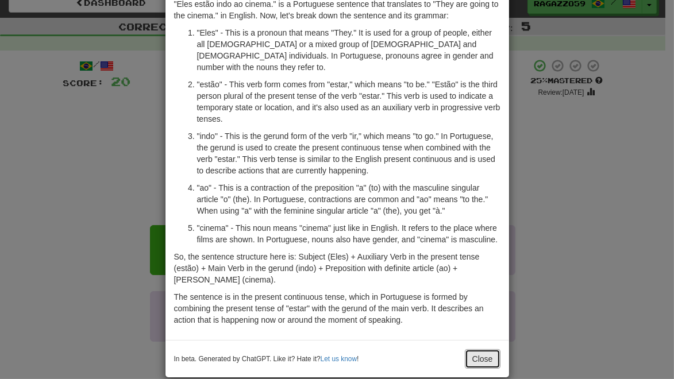
click at [479, 349] on button "Close" at bounding box center [483, 359] width 36 height 20
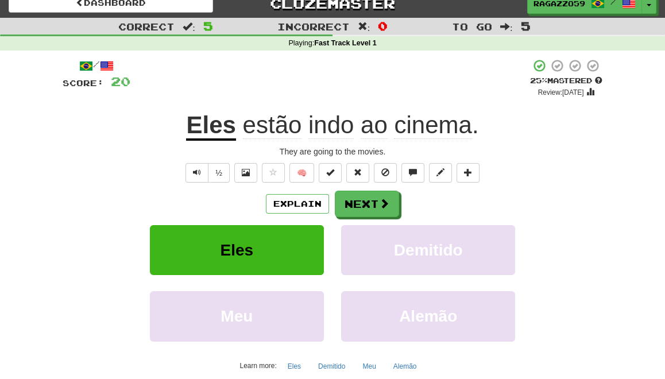
click at [269, 129] on span "estão" at bounding box center [272, 125] width 59 height 28
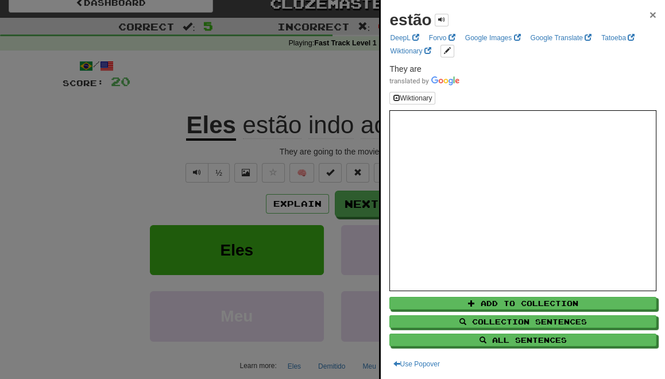
click at [650, 16] on span "×" at bounding box center [653, 14] width 7 height 13
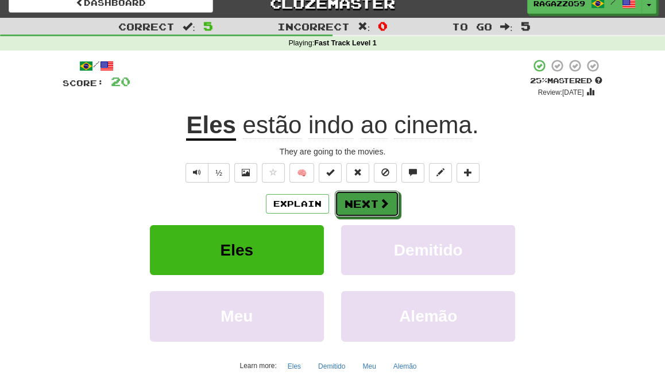
click at [356, 205] on button "Next" at bounding box center [367, 204] width 64 height 26
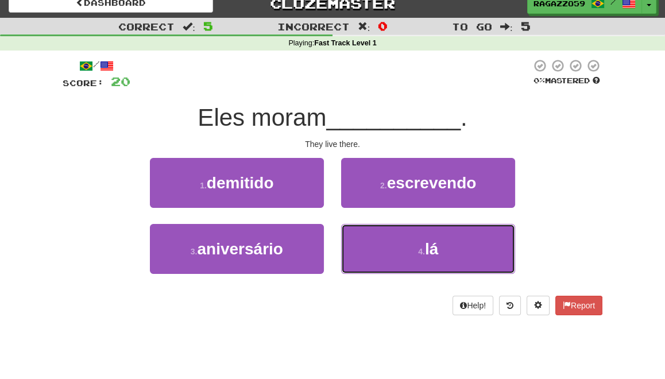
click at [389, 254] on button "4 . lá" at bounding box center [428, 249] width 174 height 50
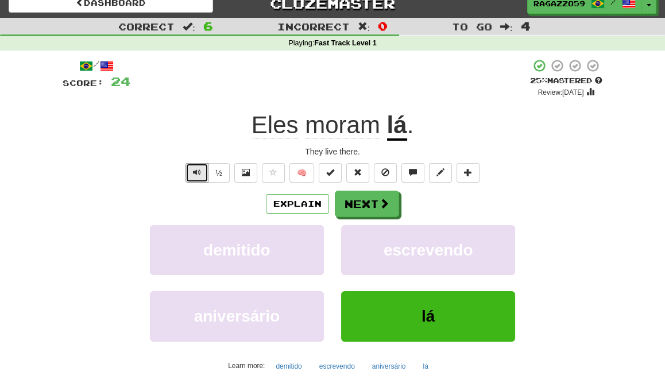
click at [193, 176] on button "Text-to-speech controls" at bounding box center [197, 173] width 23 height 20
click at [242, 175] on span at bounding box center [246, 172] width 8 height 8
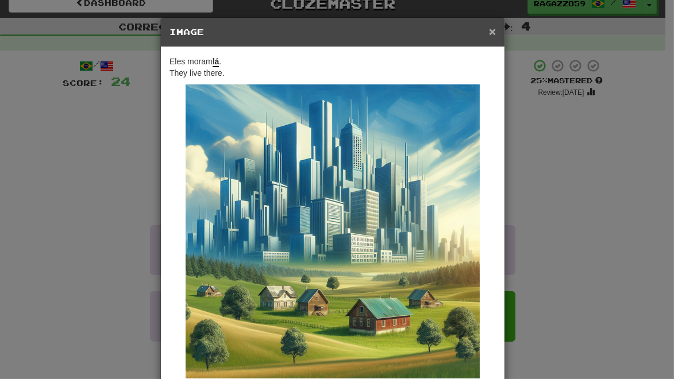
click at [489, 29] on span "×" at bounding box center [492, 31] width 7 height 13
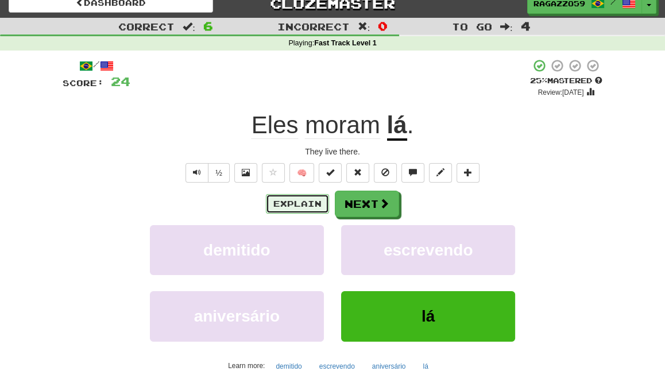
click at [294, 198] on button "Explain" at bounding box center [297, 204] width 63 height 20
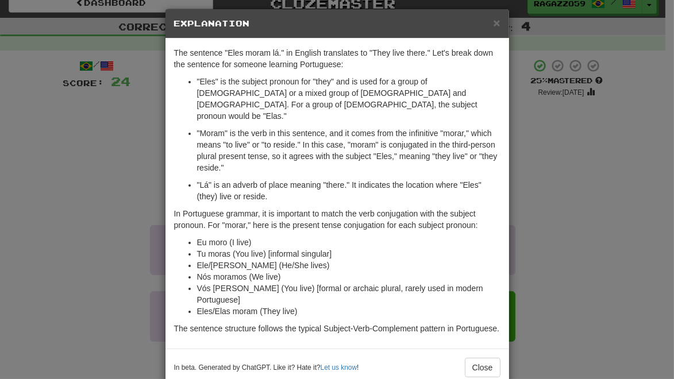
scroll to position [0, 0]
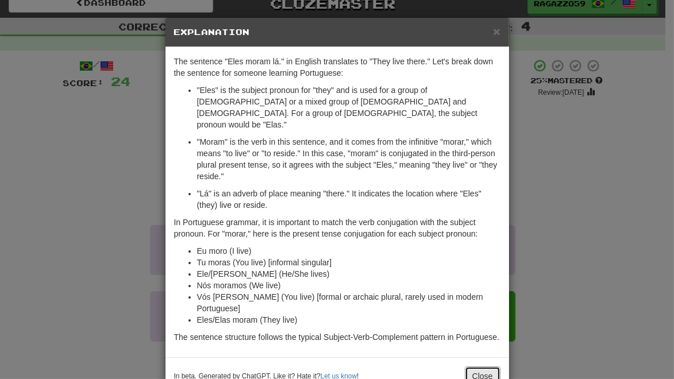
click at [476, 367] on button "Close" at bounding box center [483, 377] width 36 height 20
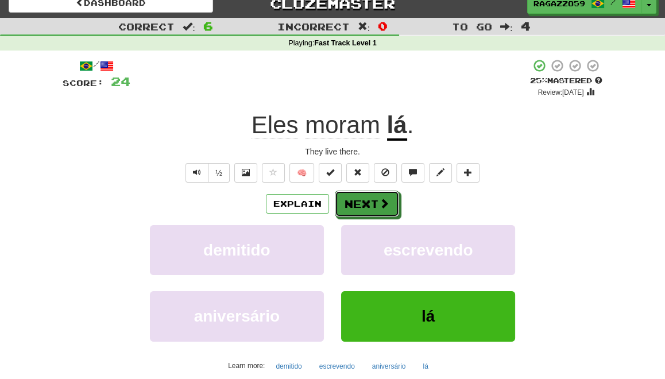
click at [366, 200] on button "Next" at bounding box center [367, 204] width 64 height 26
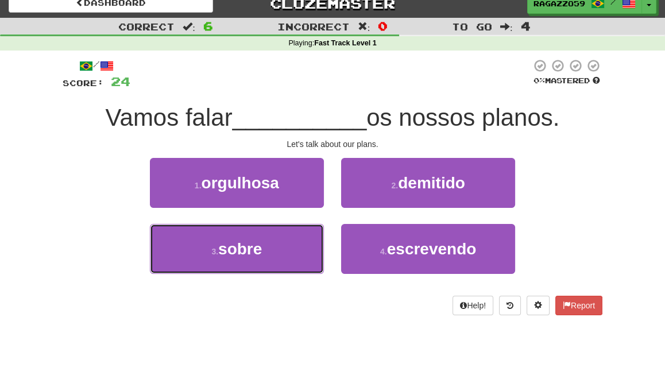
click at [261, 248] on span "sobre" at bounding box center [240, 249] width 44 height 18
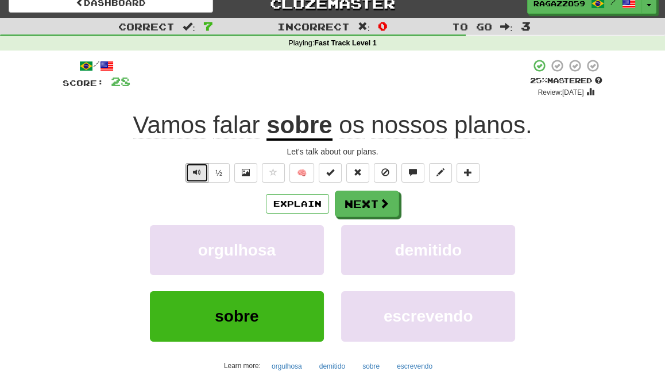
click at [197, 171] on span "Text-to-speech controls" at bounding box center [197, 172] width 8 height 8
click at [293, 202] on button "Explain" at bounding box center [297, 204] width 63 height 20
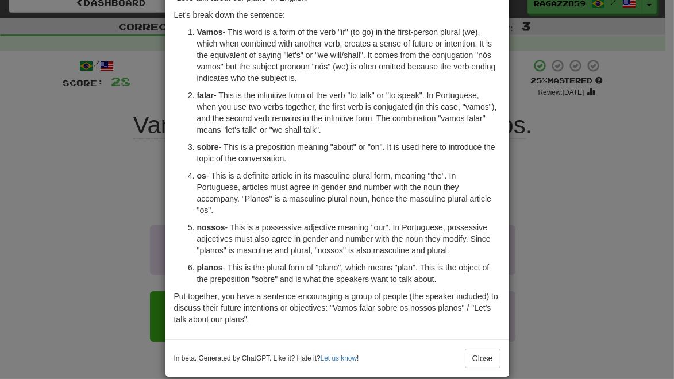
scroll to position [78, 0]
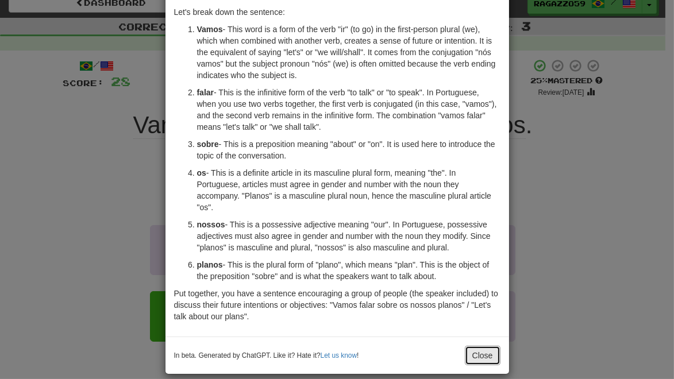
click at [478, 356] on button "Close" at bounding box center [483, 356] width 36 height 20
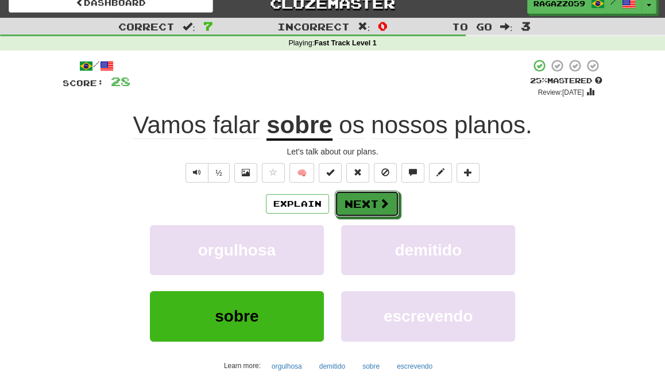
click at [365, 206] on button "Next" at bounding box center [367, 204] width 64 height 26
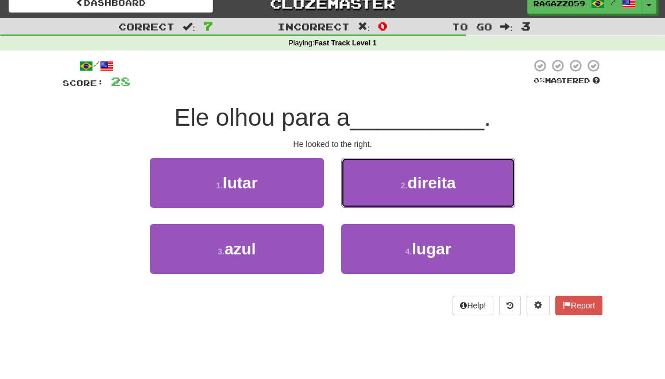
click at [401, 196] on button "2 . direita" at bounding box center [428, 183] width 174 height 50
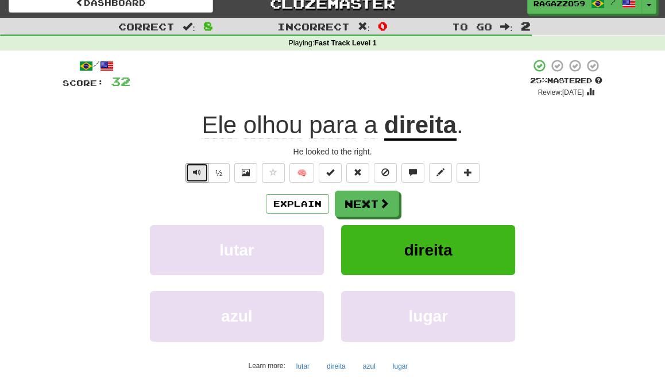
click at [198, 172] on span "Text-to-speech controls" at bounding box center [197, 172] width 8 height 8
click at [197, 175] on span "Text-to-speech controls" at bounding box center [197, 172] width 8 height 8
click at [246, 173] on span at bounding box center [246, 172] width 8 height 8
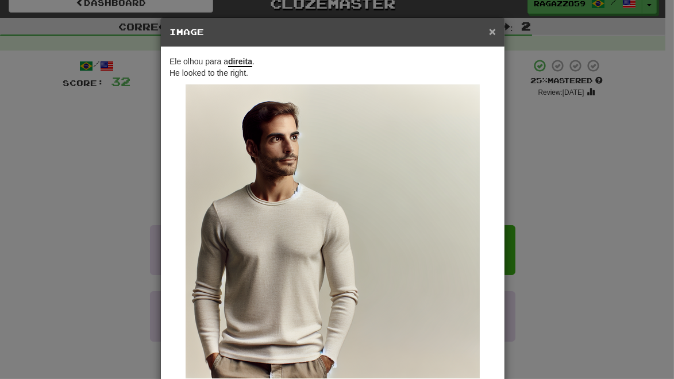
click at [489, 32] on span "×" at bounding box center [492, 31] width 7 height 13
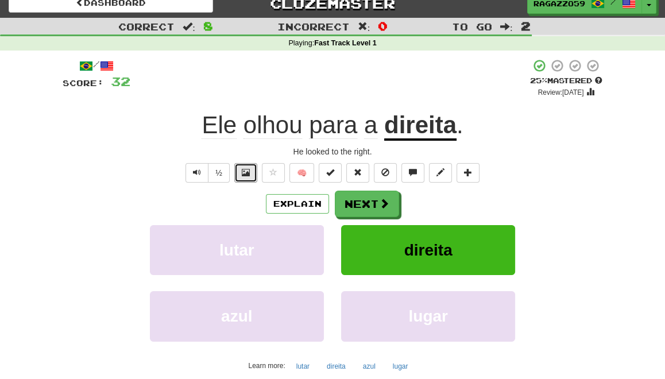
click at [248, 176] on span at bounding box center [246, 172] width 8 height 8
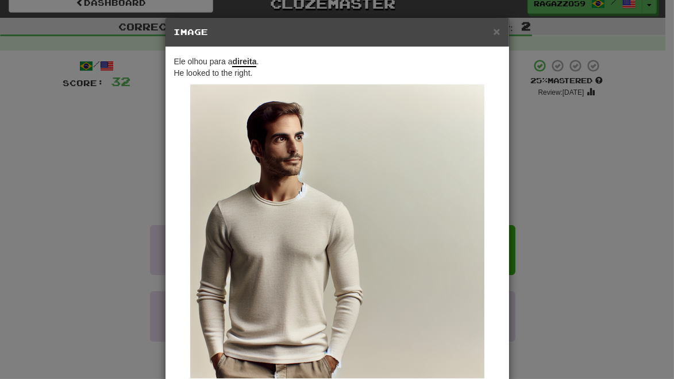
scroll to position [80, 0]
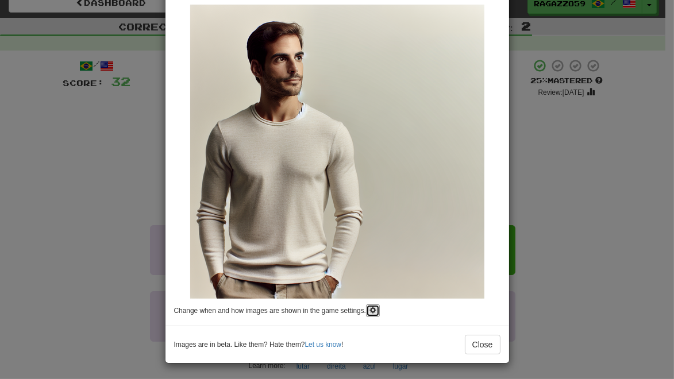
click at [369, 309] on span at bounding box center [372, 310] width 7 height 7
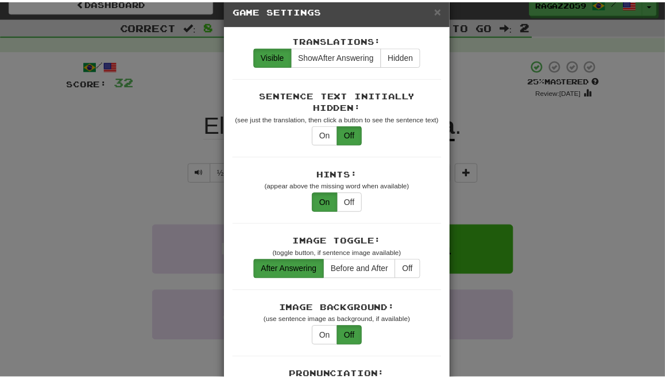
scroll to position [22, 0]
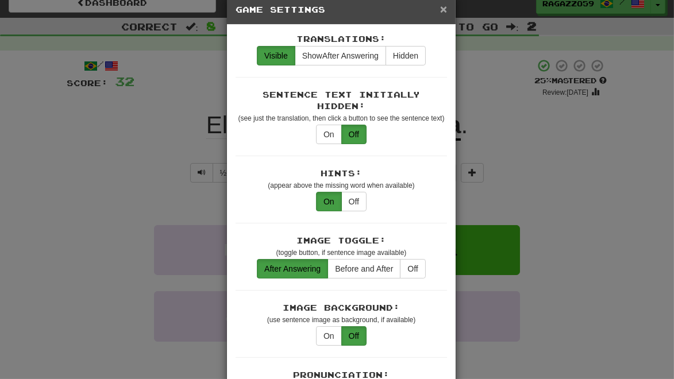
click at [440, 12] on span "×" at bounding box center [443, 8] width 7 height 13
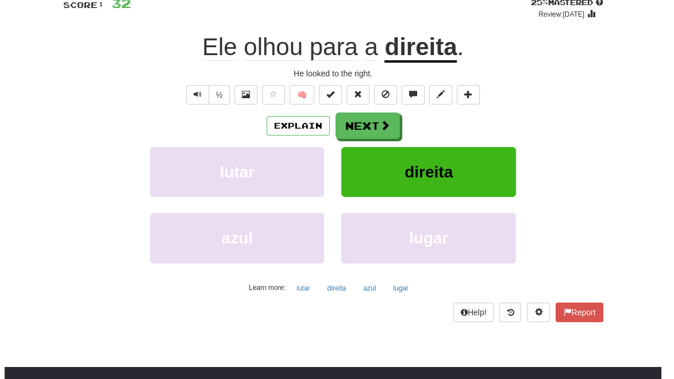
scroll to position [91, 0]
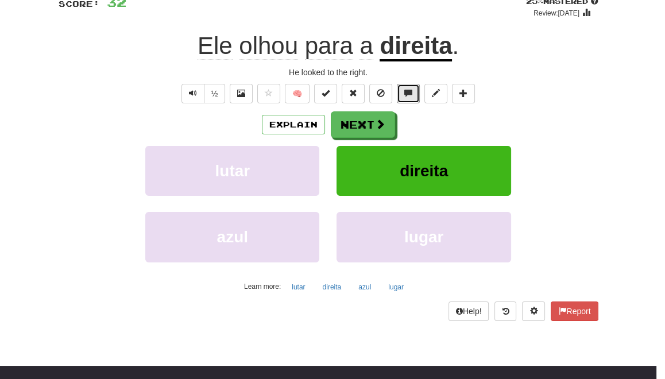
click at [411, 90] on span at bounding box center [409, 93] width 8 height 8
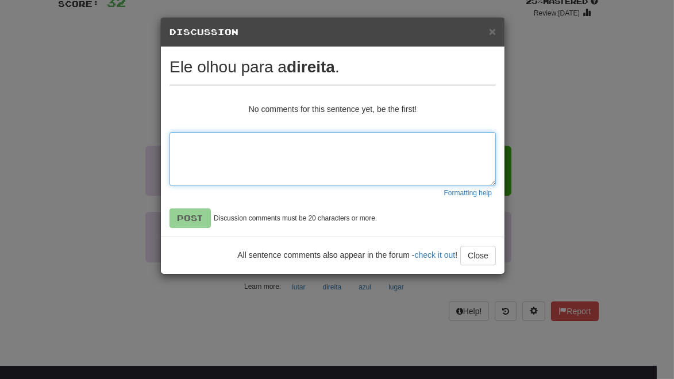
click at [225, 144] on textarea at bounding box center [333, 159] width 326 height 54
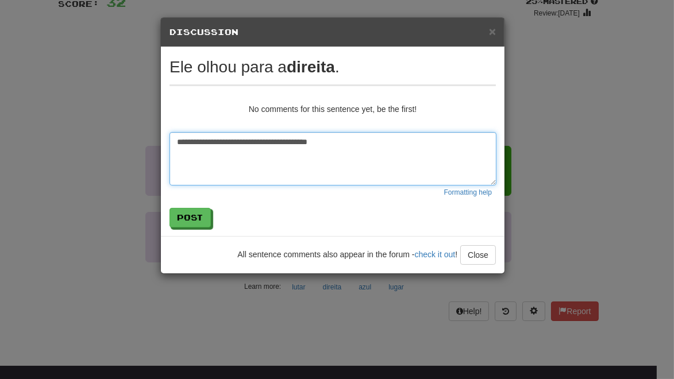
type textarea "**********"
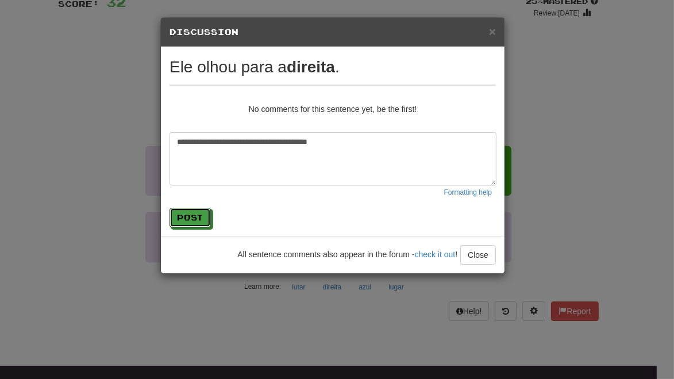
click at [192, 215] on button "Post" at bounding box center [190, 218] width 41 height 20
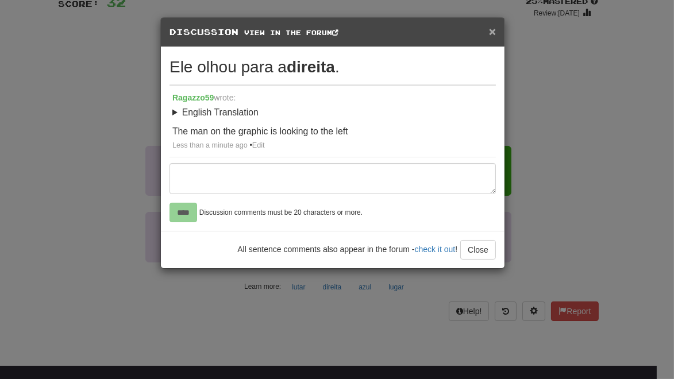
click at [492, 33] on span "×" at bounding box center [492, 31] width 7 height 13
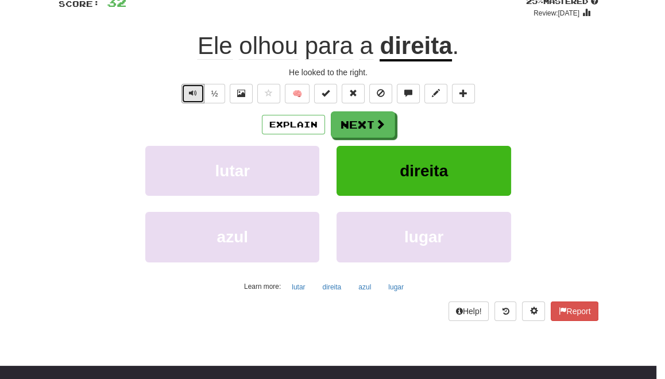
click at [192, 90] on span "Text-to-speech controls" at bounding box center [193, 93] width 8 height 8
click at [361, 124] on button "Next" at bounding box center [363, 124] width 64 height 26
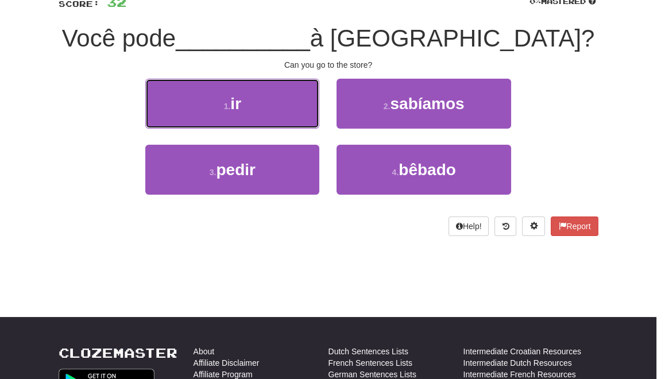
click at [249, 111] on button "1 . ir" at bounding box center [232, 104] width 174 height 50
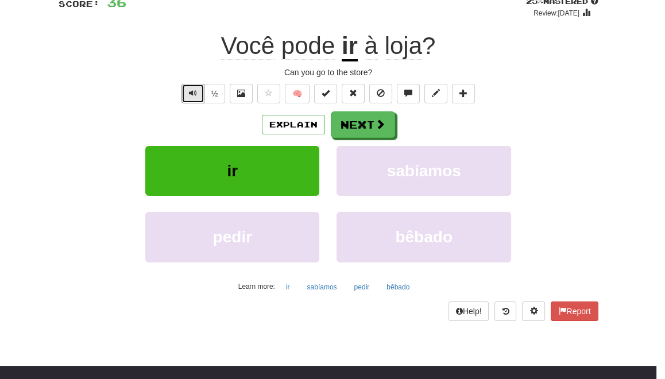
click at [197, 93] on span "Text-to-speech controls" at bounding box center [193, 93] width 8 height 8
click at [288, 121] on button "Explain" at bounding box center [293, 125] width 63 height 20
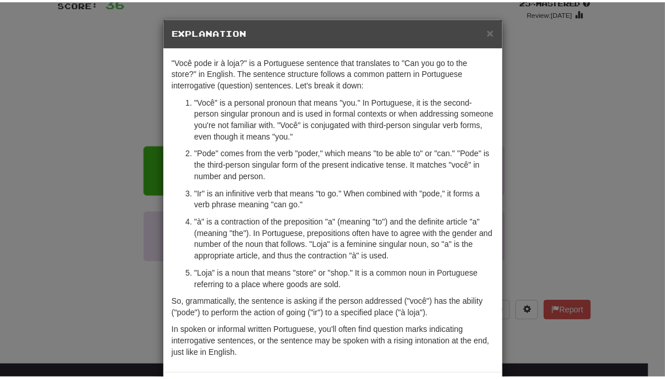
scroll to position [48, 0]
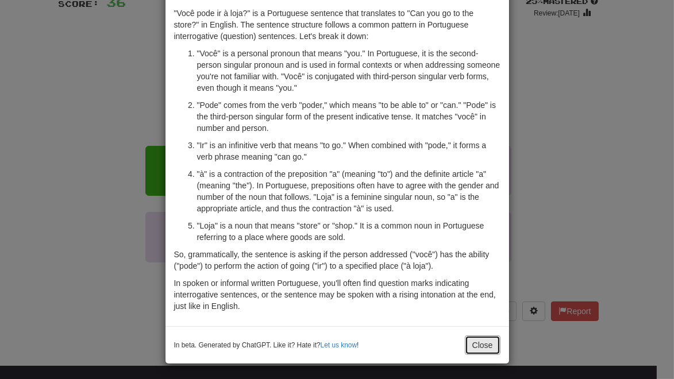
click at [468, 342] on button "Close" at bounding box center [483, 346] width 36 height 20
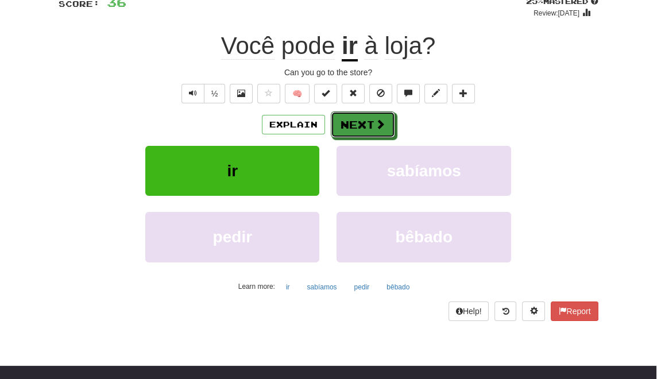
click at [363, 120] on button "Next" at bounding box center [363, 124] width 64 height 26
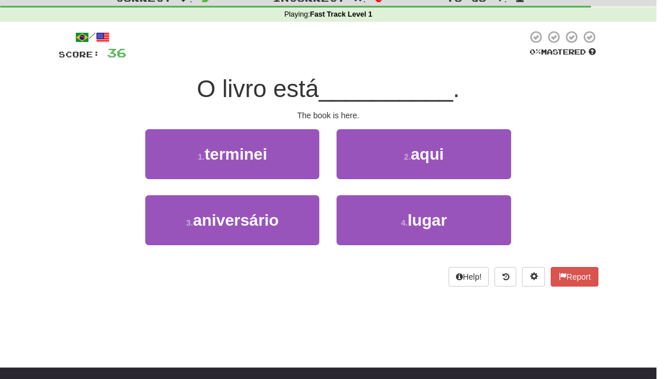
scroll to position [30, 0]
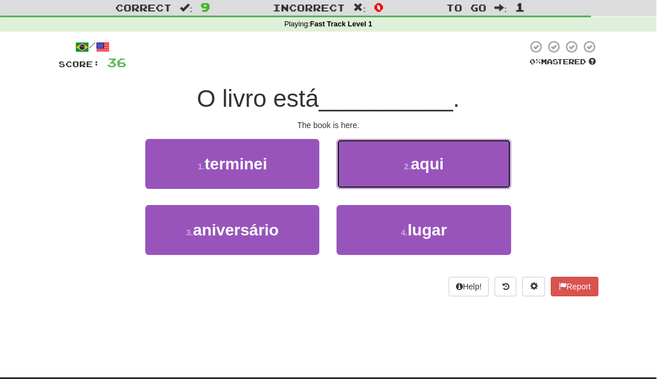
click at [374, 165] on button "2 . aqui" at bounding box center [424, 164] width 174 height 50
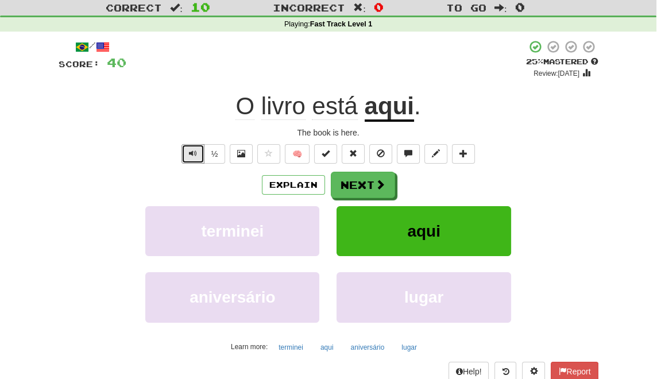
click at [193, 153] on span "Text-to-speech controls" at bounding box center [193, 153] width 8 height 8
click at [375, 187] on span at bounding box center [380, 184] width 10 height 10
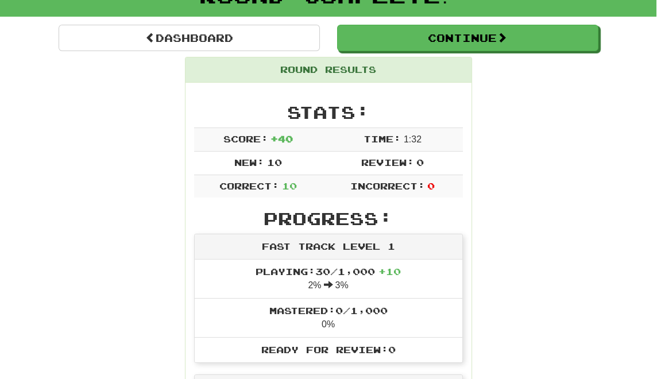
scroll to position [86, 0]
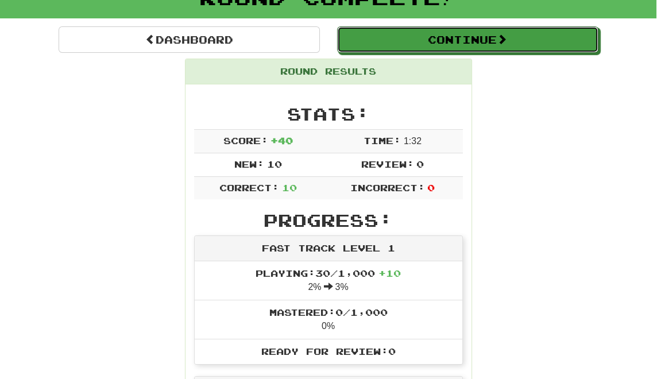
click at [403, 40] on button "Continue" at bounding box center [467, 39] width 261 height 26
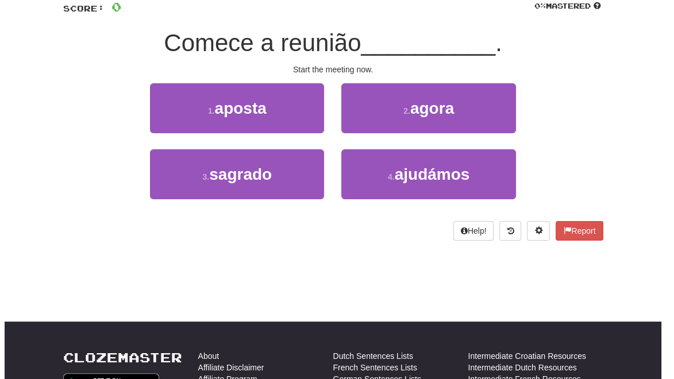
scroll to position [0, 0]
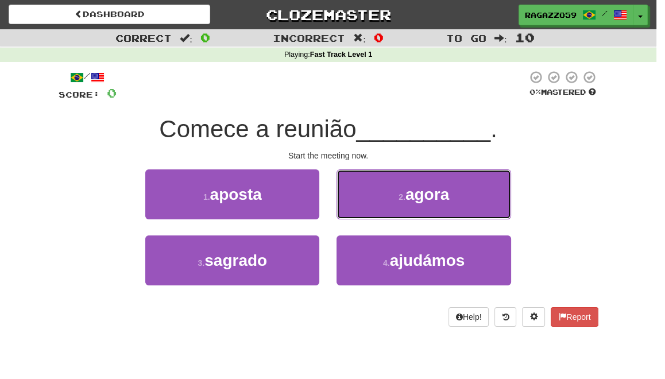
click at [411, 206] on button "2 . agora" at bounding box center [424, 195] width 174 height 50
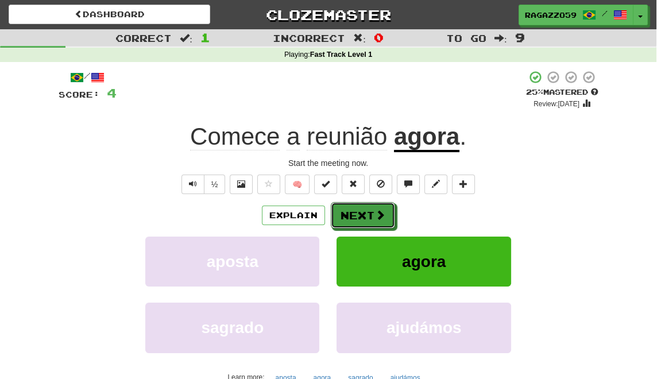
click at [351, 218] on button "Next" at bounding box center [363, 215] width 64 height 26
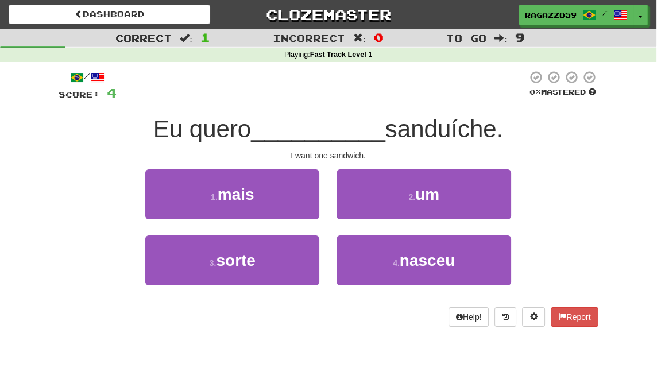
click at [376, 220] on div "2 . um" at bounding box center [423, 203] width 191 height 66
click at [387, 203] on button "2 . um" at bounding box center [424, 195] width 174 height 50
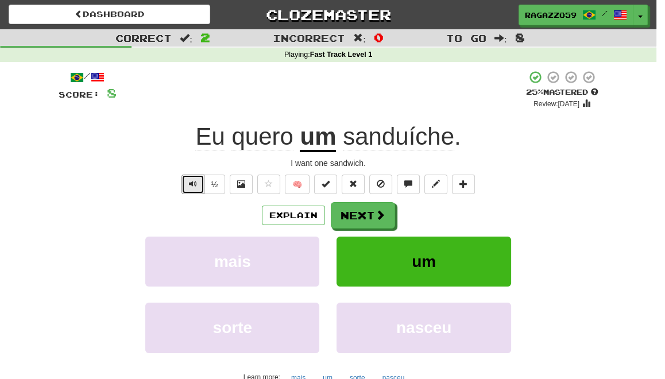
click at [194, 187] on span "Text-to-speech controls" at bounding box center [193, 184] width 8 height 8
click at [376, 216] on span at bounding box center [380, 215] width 10 height 10
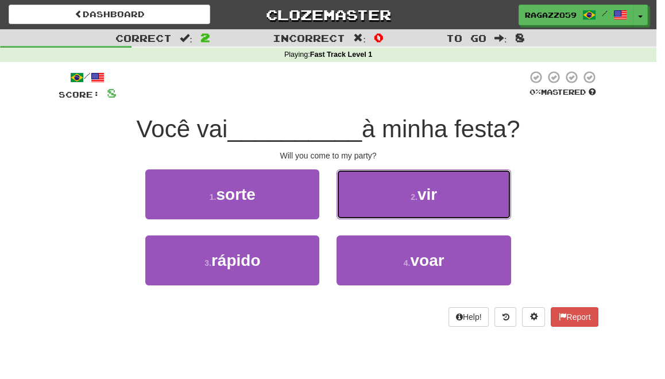
click at [376, 194] on button "2 . vir" at bounding box center [424, 195] width 174 height 50
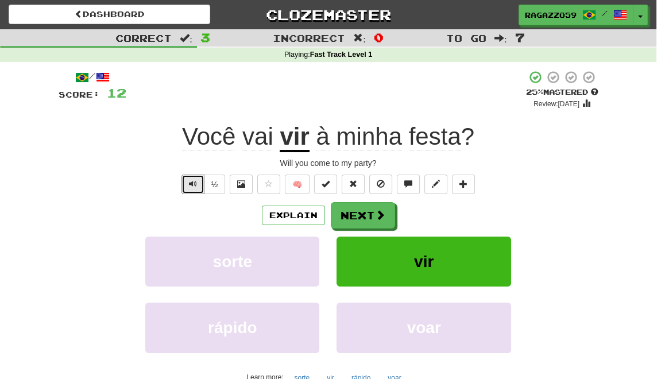
click at [195, 184] on span "Text-to-speech controls" at bounding box center [193, 184] width 8 height 8
click at [279, 220] on button "Explain" at bounding box center [293, 216] width 63 height 20
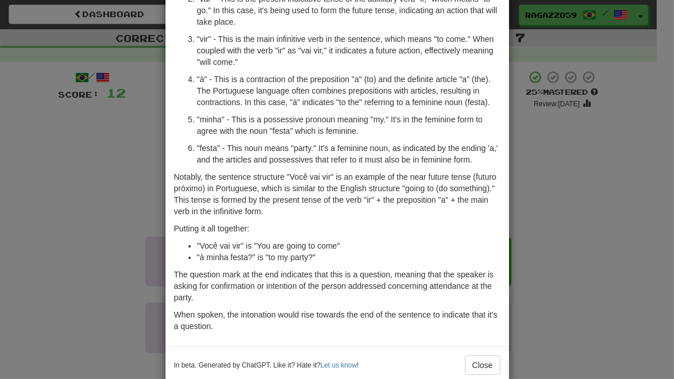
scroll to position [164, 0]
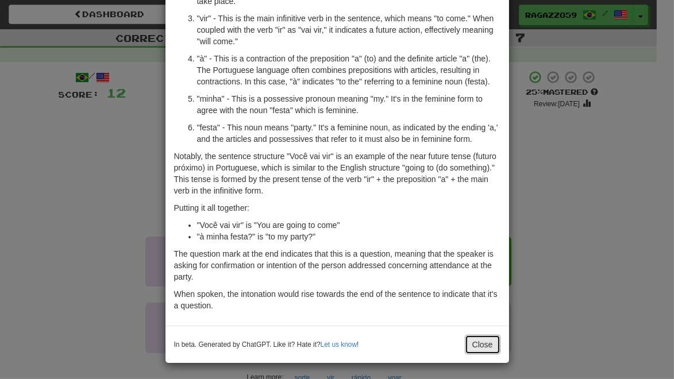
click at [476, 342] on button "Close" at bounding box center [483, 345] width 36 height 20
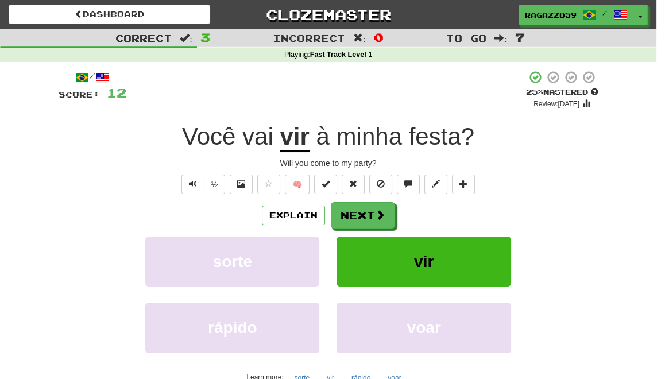
click at [297, 141] on u "vir" at bounding box center [294, 137] width 29 height 29
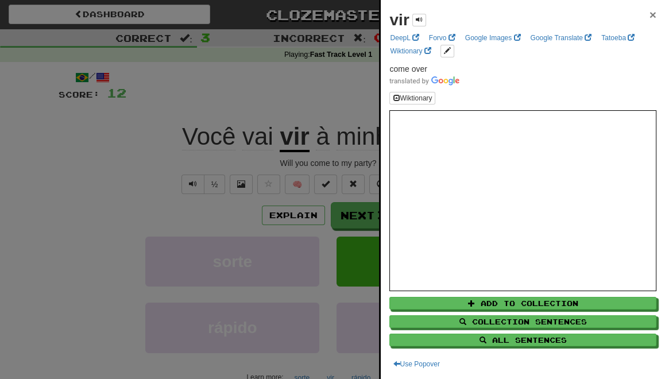
click at [650, 14] on span "×" at bounding box center [653, 14] width 7 height 13
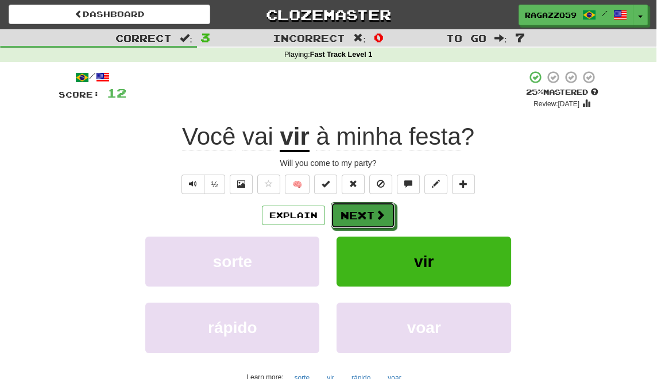
click at [363, 213] on button "Next" at bounding box center [363, 215] width 64 height 26
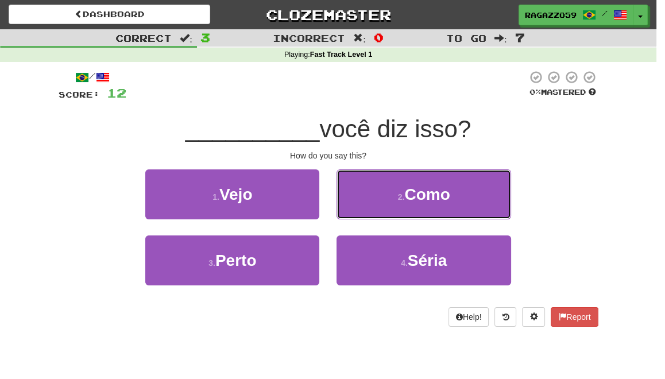
click at [363, 213] on button "2 . [GEOGRAPHIC_DATA]" at bounding box center [424, 195] width 174 height 50
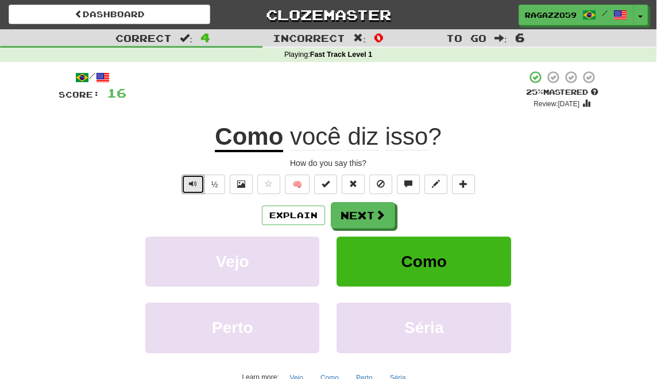
click at [188, 188] on button "Text-to-speech controls" at bounding box center [193, 185] width 23 height 20
click at [305, 217] on button "Explain" at bounding box center [293, 216] width 63 height 20
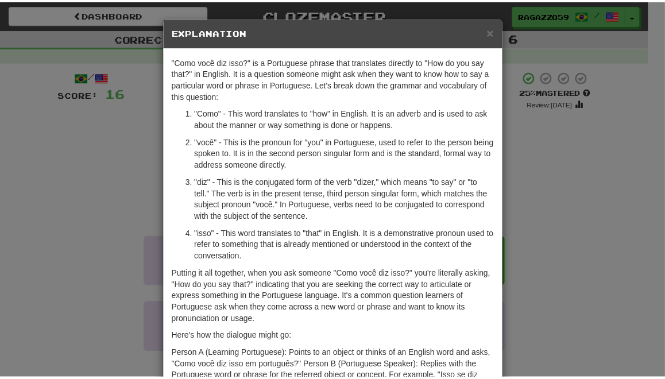
scroll to position [83, 0]
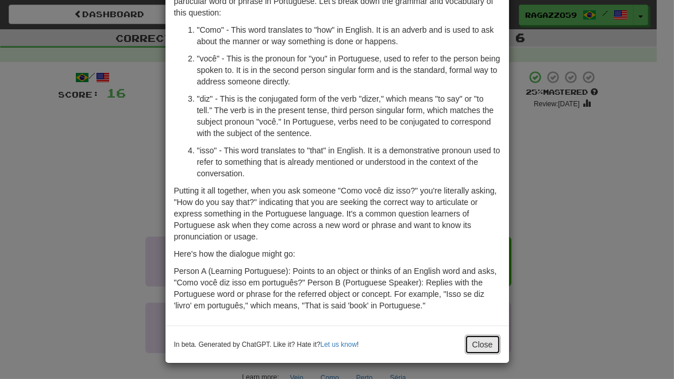
click at [476, 344] on button "Close" at bounding box center [483, 345] width 36 height 20
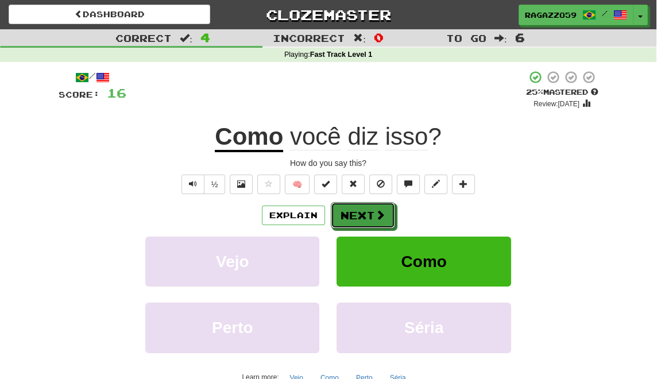
click at [369, 213] on button "Next" at bounding box center [363, 215] width 64 height 26
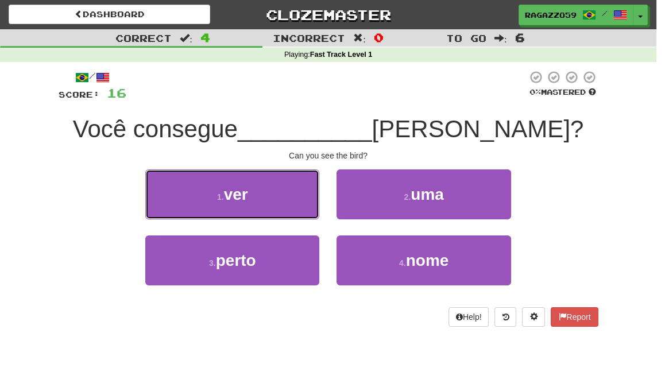
click at [264, 190] on button "1 . ver" at bounding box center [232, 195] width 174 height 50
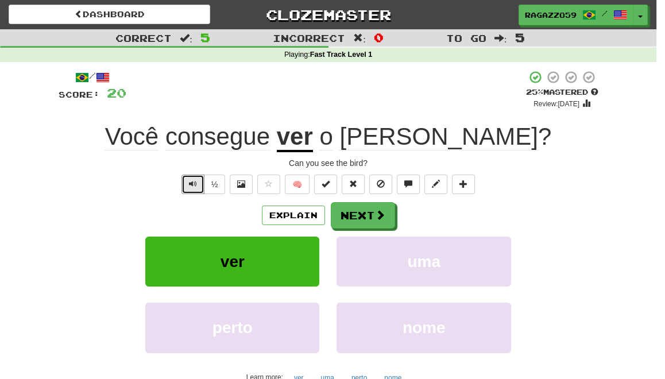
click at [199, 180] on button "Text-to-speech controls" at bounding box center [193, 185] width 23 height 20
click at [216, 182] on button "½" at bounding box center [215, 185] width 22 height 20
click at [192, 186] on span "Text-to-speech controls" at bounding box center [193, 184] width 8 height 8
click at [240, 184] on span at bounding box center [241, 184] width 8 height 8
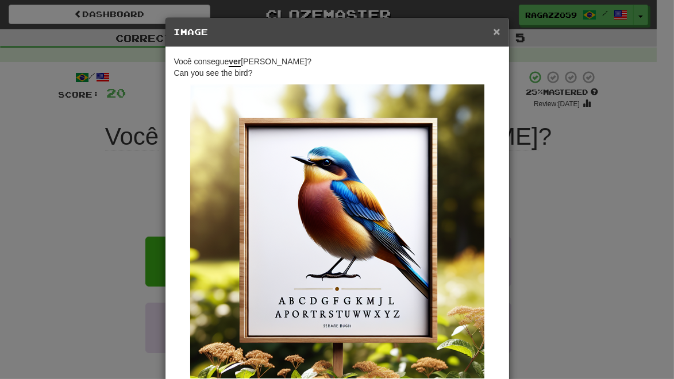
click at [493, 30] on span "×" at bounding box center [496, 31] width 7 height 13
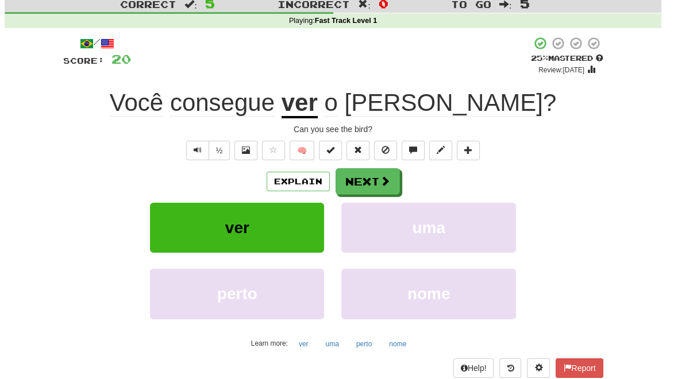
scroll to position [34, 0]
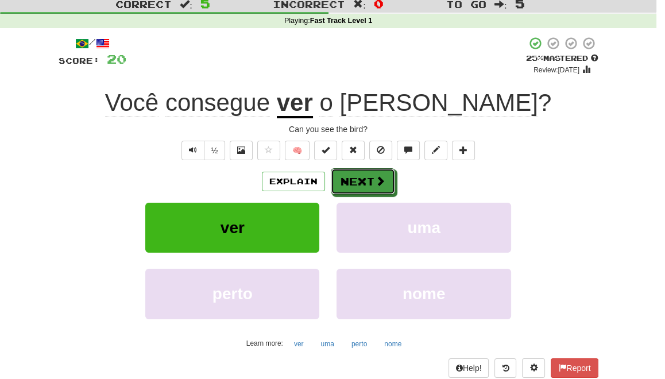
click at [359, 184] on button "Next" at bounding box center [363, 181] width 64 height 26
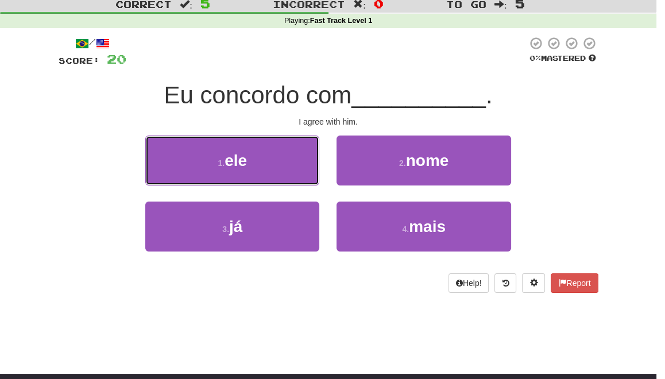
click at [286, 170] on button "1 . ele" at bounding box center [232, 161] width 174 height 50
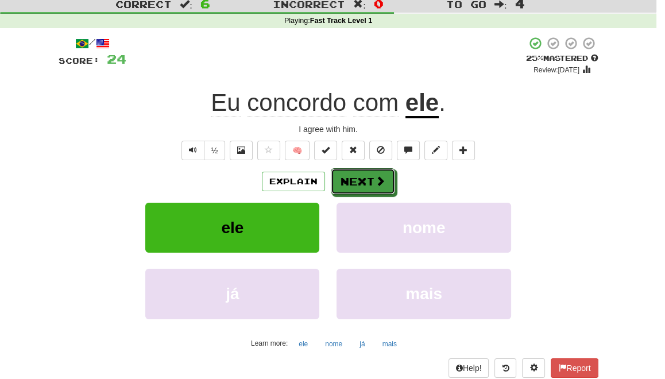
click at [372, 178] on button "Next" at bounding box center [363, 181] width 64 height 26
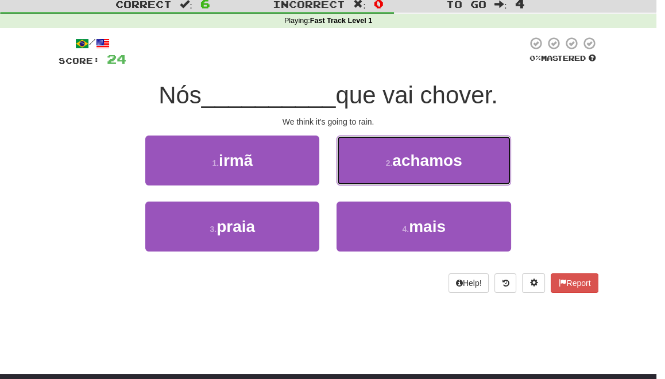
click at [372, 178] on button "2 . [GEOGRAPHIC_DATA]" at bounding box center [424, 161] width 174 height 50
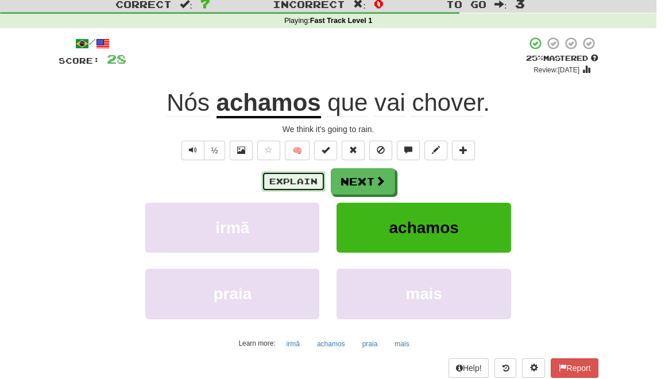
click at [293, 179] on button "Explain" at bounding box center [293, 182] width 63 height 20
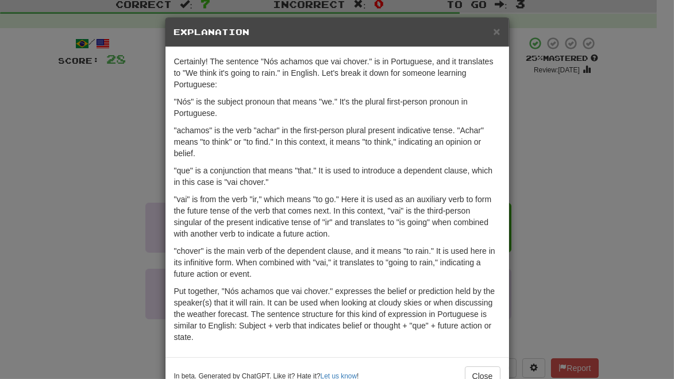
scroll to position [31, 0]
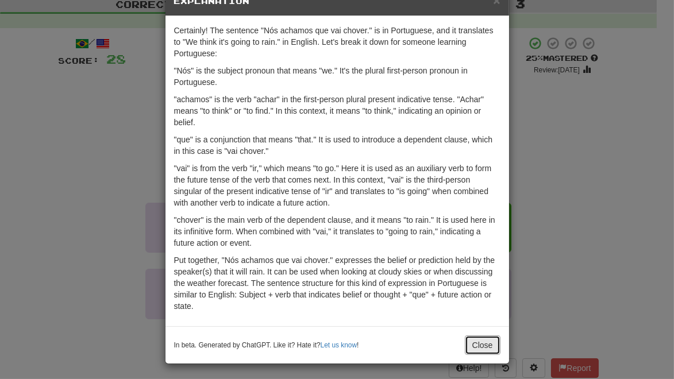
click at [487, 341] on button "Close" at bounding box center [483, 346] width 36 height 20
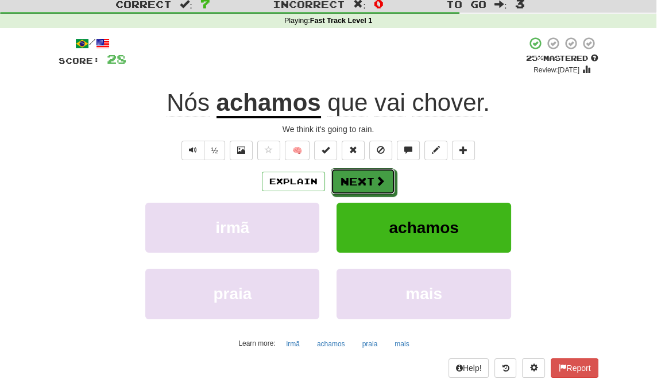
click at [364, 184] on button "Next" at bounding box center [363, 181] width 64 height 26
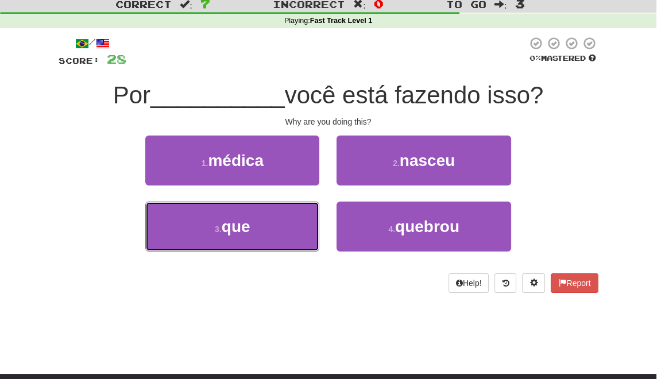
click at [272, 230] on button "3 . que" at bounding box center [232, 227] width 174 height 50
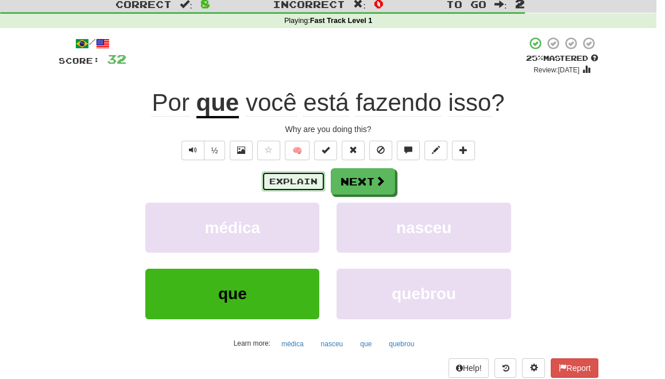
click at [286, 180] on button "Explain" at bounding box center [293, 182] width 63 height 20
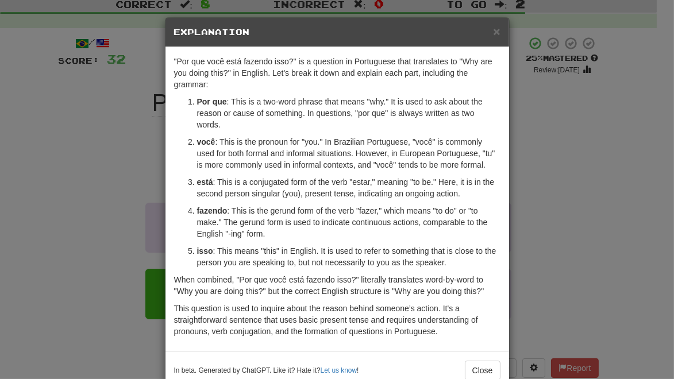
scroll to position [14, 0]
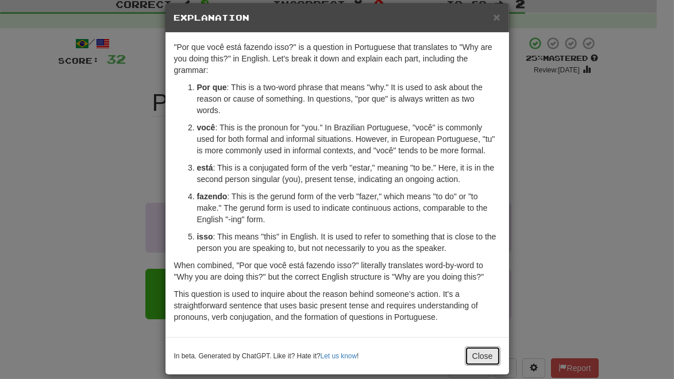
click at [480, 347] on button "Close" at bounding box center [483, 357] width 36 height 20
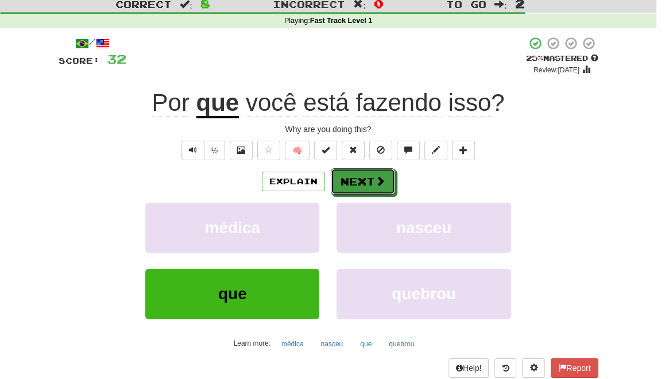
click at [343, 186] on button "Next" at bounding box center [363, 181] width 64 height 26
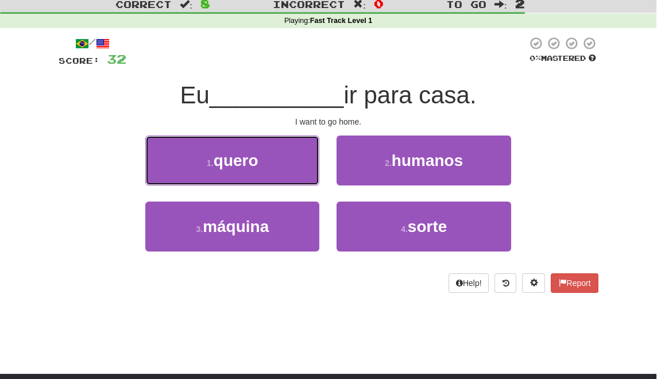
click at [251, 161] on span "quero" at bounding box center [236, 161] width 45 height 18
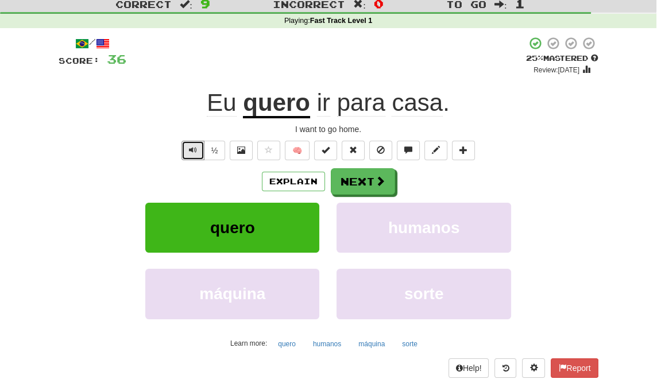
click at [191, 148] on span "Text-to-speech controls" at bounding box center [193, 150] width 8 height 8
click at [234, 153] on button at bounding box center [241, 151] width 23 height 20
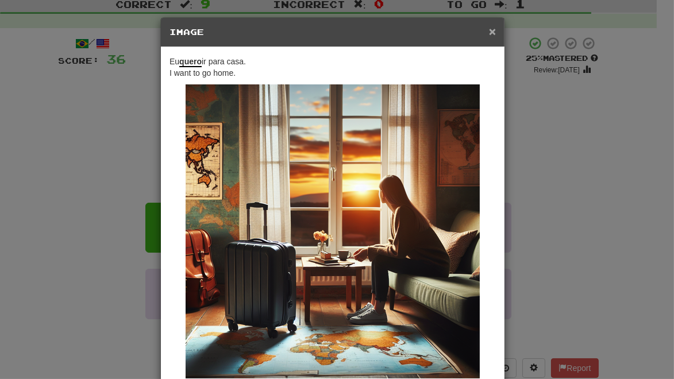
click at [489, 32] on span "×" at bounding box center [492, 31] width 7 height 13
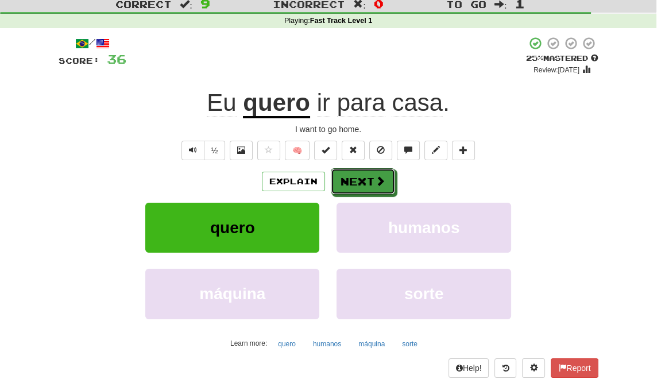
click at [363, 182] on button "Next" at bounding box center [363, 181] width 64 height 26
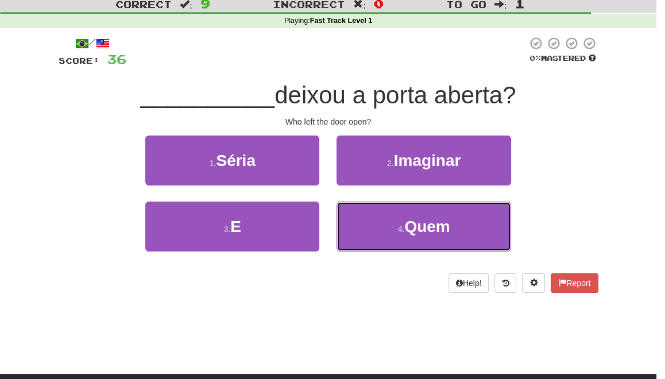
click at [379, 237] on button "4 . Quem" at bounding box center [424, 227] width 174 height 50
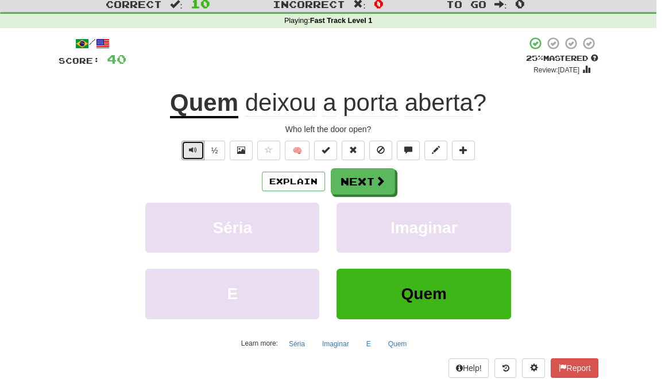
click at [197, 151] on span "Text-to-speech controls" at bounding box center [193, 150] width 8 height 8
click at [291, 178] on button "Explain" at bounding box center [293, 182] width 63 height 20
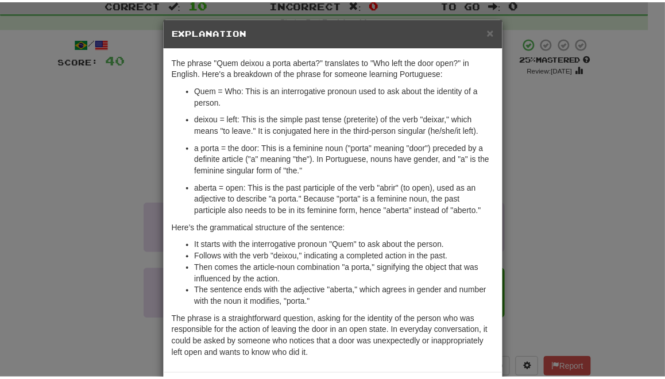
scroll to position [48, 0]
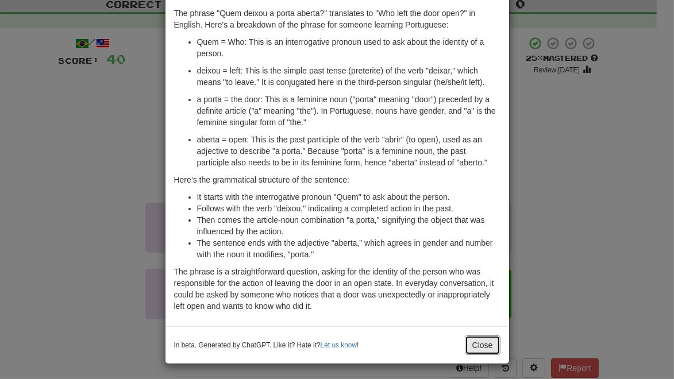
click at [480, 344] on button "Close" at bounding box center [483, 346] width 36 height 20
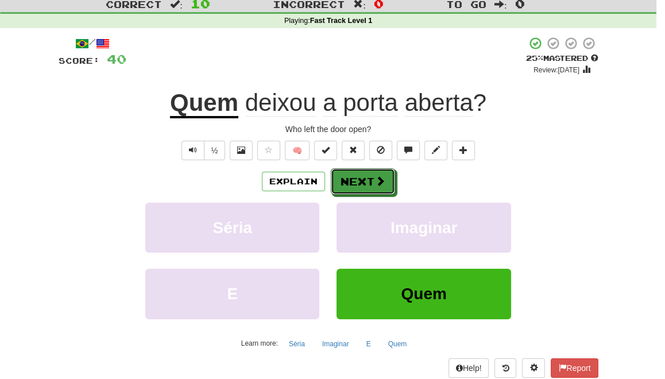
click at [365, 179] on button "Next" at bounding box center [363, 181] width 64 height 26
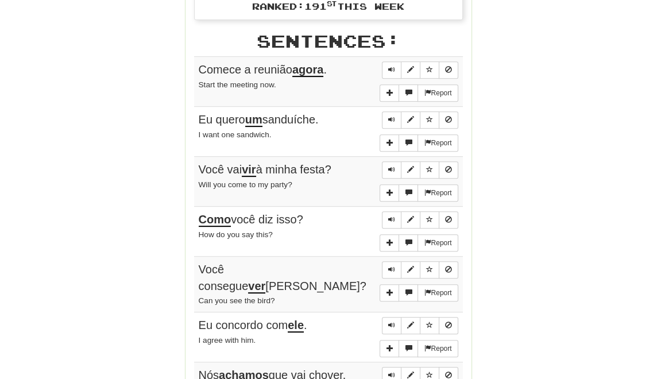
scroll to position [548, 0]
click at [392, 66] on span "Sentence controls" at bounding box center [391, 69] width 7 height 7
click at [388, 116] on button "Sentence controls" at bounding box center [392, 119] width 20 height 17
click at [392, 166] on span "Sentence controls" at bounding box center [391, 169] width 7 height 7
click at [393, 216] on span "Sentence controls" at bounding box center [391, 219] width 7 height 7
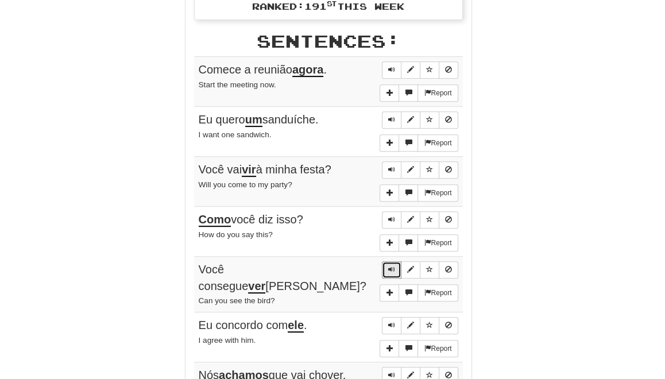
click at [394, 266] on span "Sentence controls" at bounding box center [391, 269] width 7 height 7
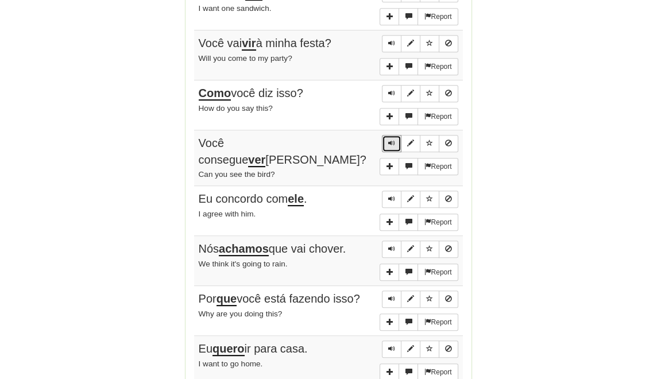
scroll to position [676, 0]
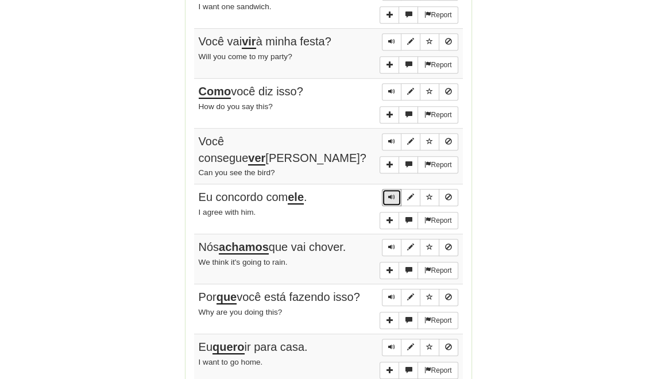
click at [389, 189] on button "Sentence controls" at bounding box center [392, 197] width 20 height 17
click at [392, 244] on span "Sentence controls" at bounding box center [391, 247] width 7 height 7
click at [392, 294] on span "Sentence controls" at bounding box center [391, 297] width 7 height 7
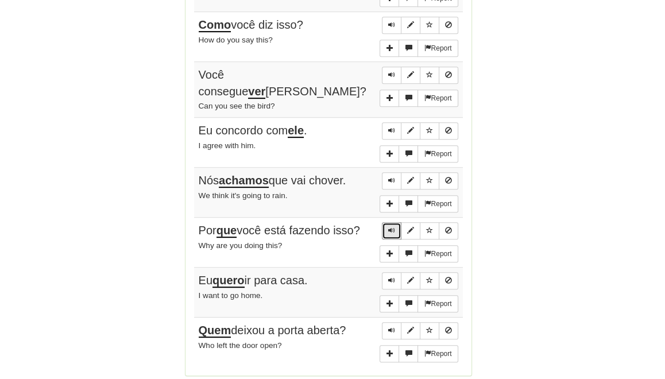
scroll to position [749, 0]
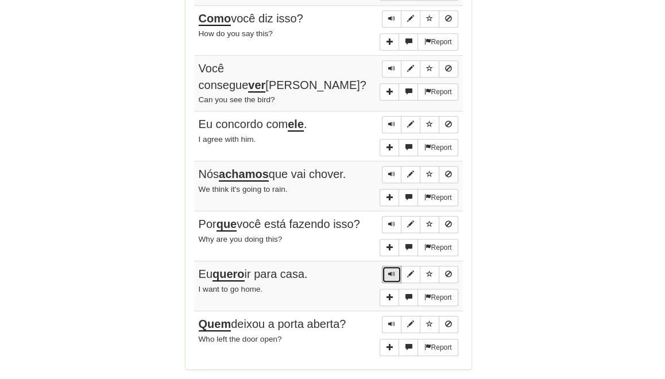
click at [390, 271] on span "Sentence controls" at bounding box center [391, 274] width 7 height 7
click at [389, 316] on button "Sentence controls" at bounding box center [392, 324] width 20 height 17
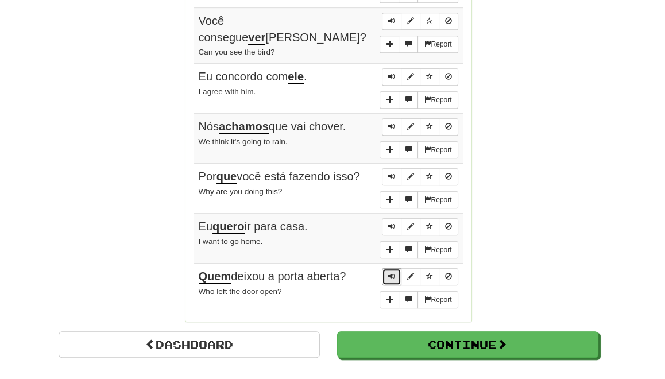
scroll to position [798, 0]
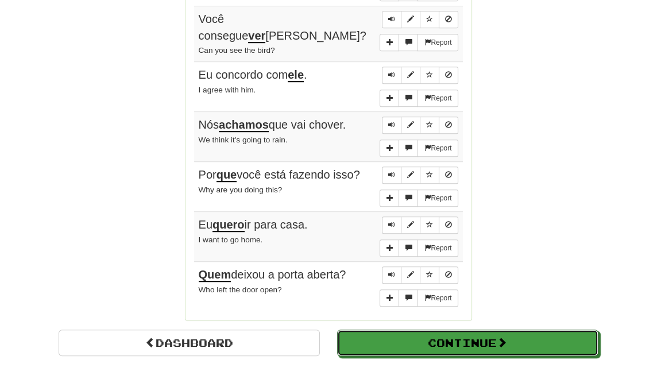
click at [403, 330] on button "Continue" at bounding box center [467, 343] width 261 height 26
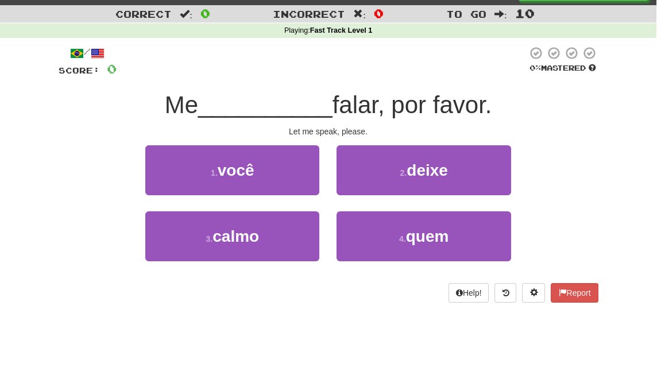
scroll to position [0, 0]
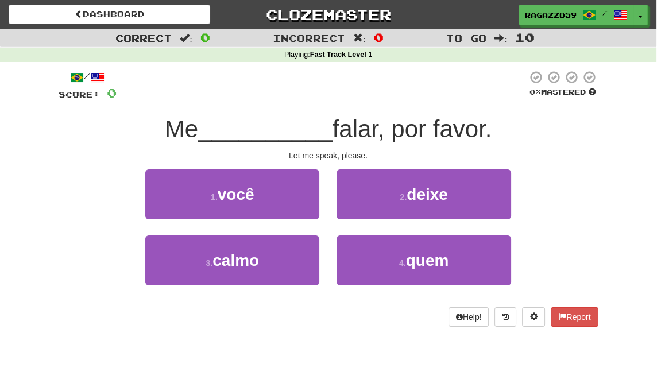
click at [306, 368] on div "Dashboard Clozemaster Ragazzo59 / Toggle Dropdown Dashboard Leaderboard Activit…" at bounding box center [328, 189] width 657 height 379
